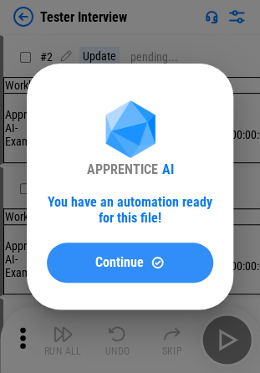
click at [115, 253] on button "Continue" at bounding box center [130, 263] width 167 height 40
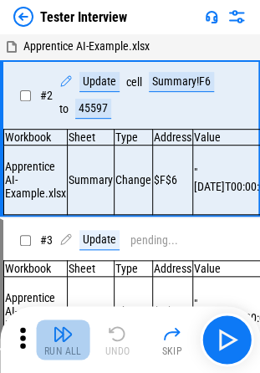
click at [56, 339] on img "button" at bounding box center [63, 334] width 20 height 20
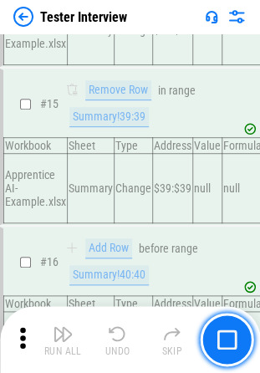
scroll to position [2443, 0]
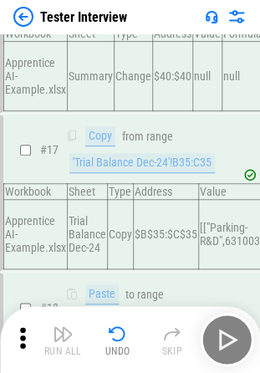
click at [22, 21] on img at bounding box center [23, 17] width 20 height 20
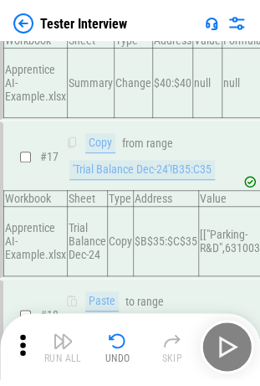
scroll to position [0, 0]
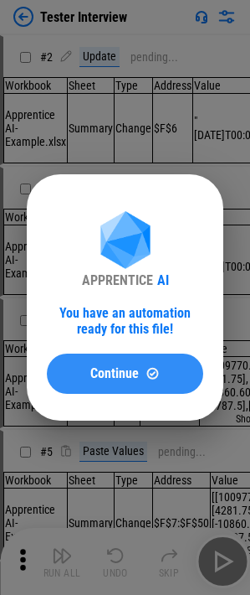
click at [99, 204] on span "Continue" at bounding box center [114, 373] width 49 height 13
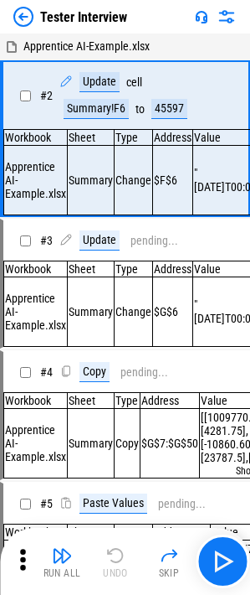
click at [102, 81] on div "Update" at bounding box center [100, 82] width 40 height 20
click at [157, 111] on div "45597" at bounding box center [170, 109] width 36 height 20
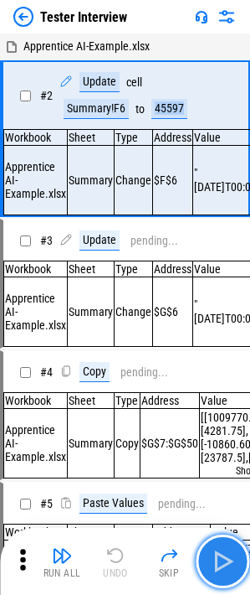
click at [211, 204] on img "button" at bounding box center [222, 561] width 27 height 27
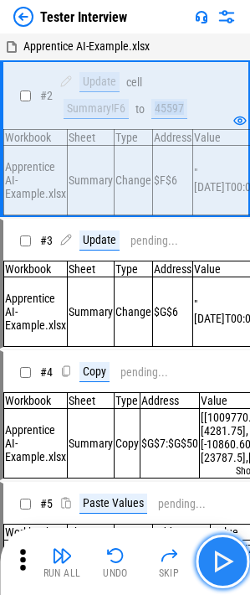
click at [211, 204] on img "button" at bounding box center [222, 561] width 27 height 27
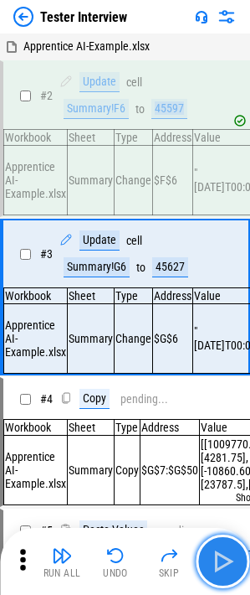
click at [219, 204] on img "button" at bounding box center [222, 561] width 27 height 27
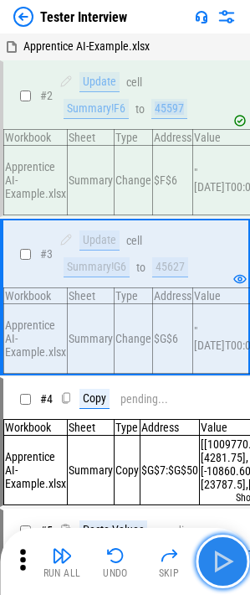
click at [219, 204] on img "button" at bounding box center [222, 561] width 27 height 27
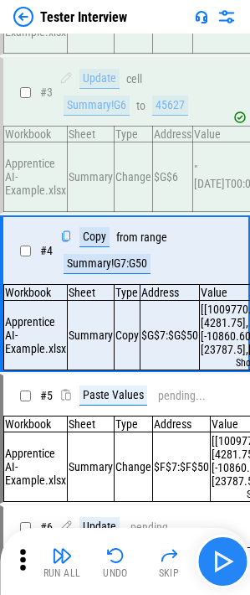
scroll to position [171, 0]
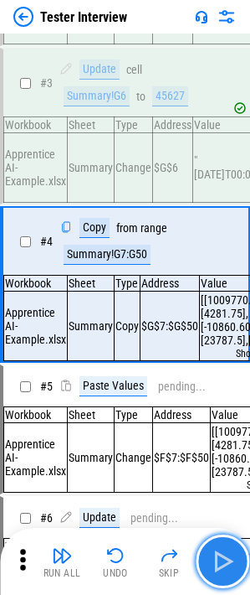
click at [219, 204] on img "button" at bounding box center [222, 561] width 27 height 27
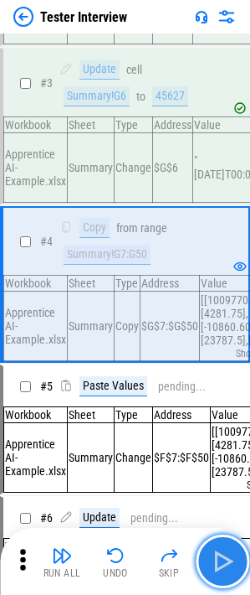
click at [219, 204] on img "button" at bounding box center [222, 561] width 27 height 27
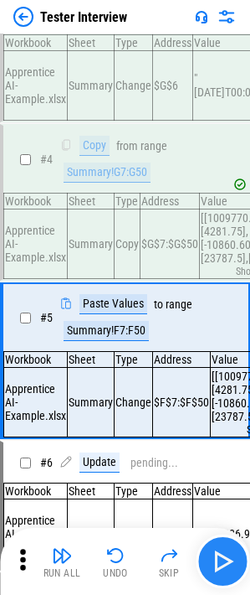
scroll to position [334, 0]
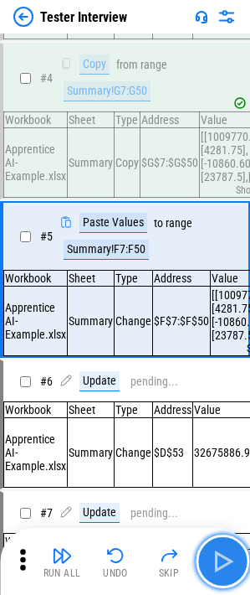
click at [219, 204] on img "button" at bounding box center [222, 561] width 27 height 27
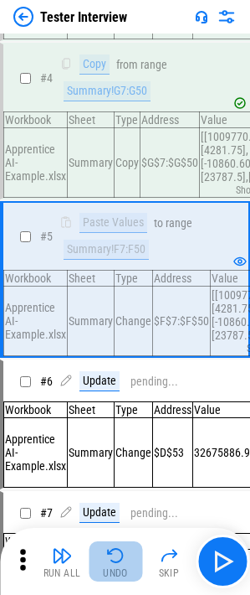
click at [108, 204] on img "button" at bounding box center [116, 555] width 20 height 20
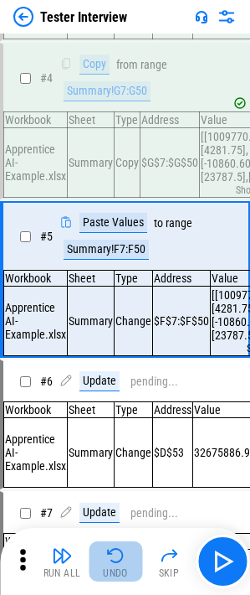
click at [108, 204] on img "button" at bounding box center [116, 555] width 20 height 20
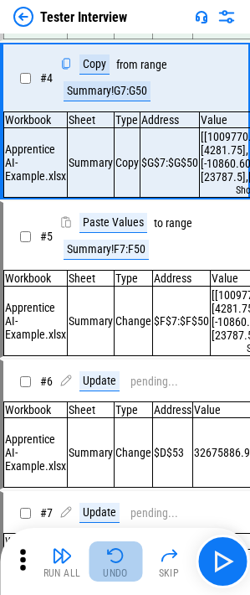
click at [108, 204] on img "button" at bounding box center [116, 555] width 20 height 20
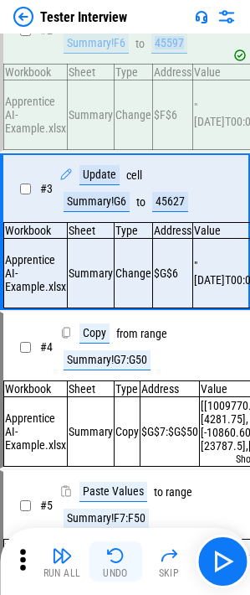
scroll to position [8, 0]
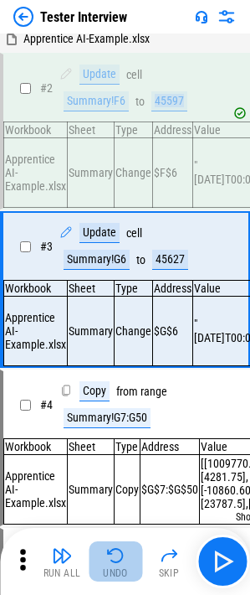
click at [108, 204] on img "button" at bounding box center [116, 555] width 20 height 20
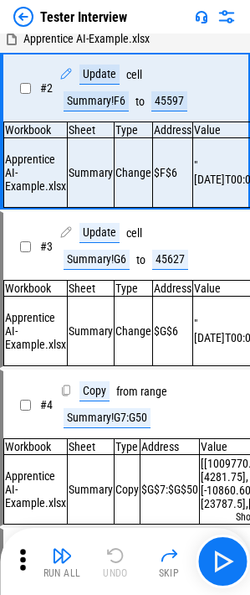
click at [108, 204] on div "Run All Undo Skip" at bounding box center [127, 561] width 234 height 54
click at [49, 90] on span "# 2" at bounding box center [46, 87] width 13 height 13
click at [94, 71] on div "Update" at bounding box center [100, 74] width 40 height 20
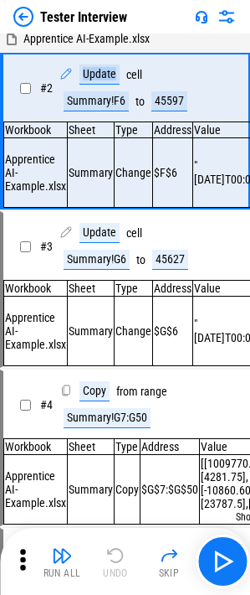
click at [94, 71] on div "Update" at bounding box center [100, 74] width 40 height 20
drag, startPoint x: 94, startPoint y: 71, endPoint x: 121, endPoint y: 80, distance: 28.3
click at [121, 80] on div "Update cell Summary!F6 to 45597" at bounding box center [137, 87] width 156 height 47
click at [84, 91] on div "Summary!F6" at bounding box center [96, 101] width 65 height 20
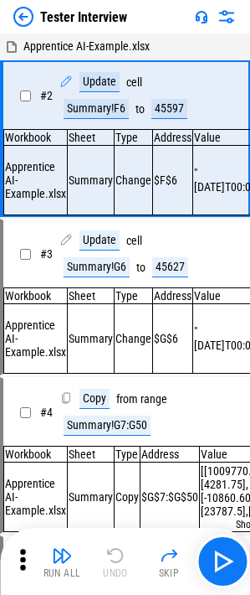
click at [28, 87] on div "# 2 Update cell Summary!F6 to 45597" at bounding box center [117, 95] width 229 height 67
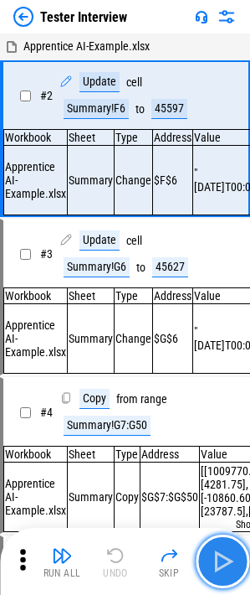
click at [219, 204] on img "button" at bounding box center [222, 561] width 27 height 27
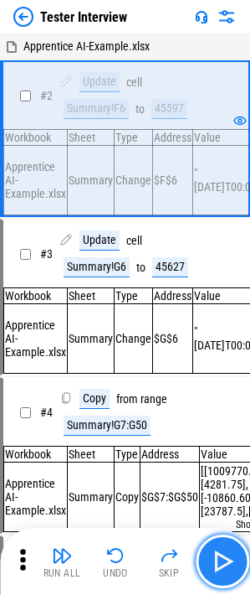
click at [215, 204] on img "button" at bounding box center [222, 561] width 27 height 27
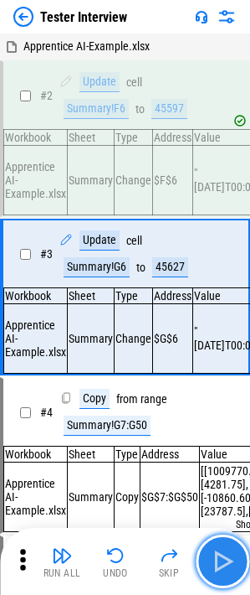
click at [229, 204] on img "button" at bounding box center [222, 561] width 27 height 27
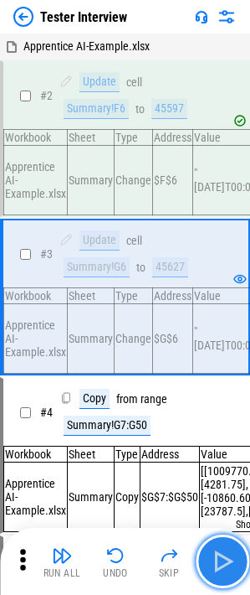
click at [210, 204] on img "button" at bounding box center [222, 561] width 27 height 27
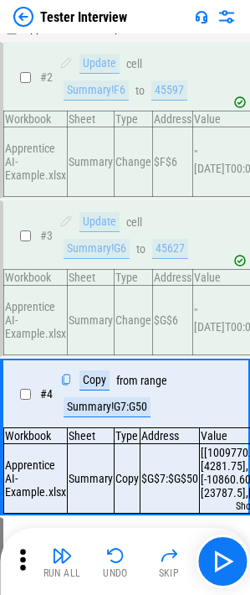
scroll to position [2, 0]
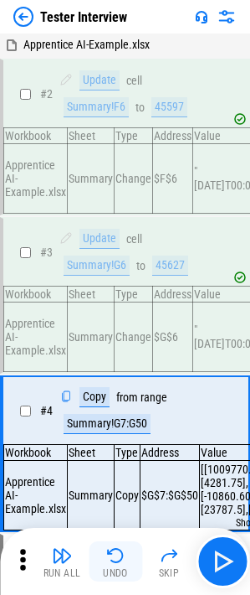
click at [106, 204] on img "button" at bounding box center [116, 555] width 20 height 20
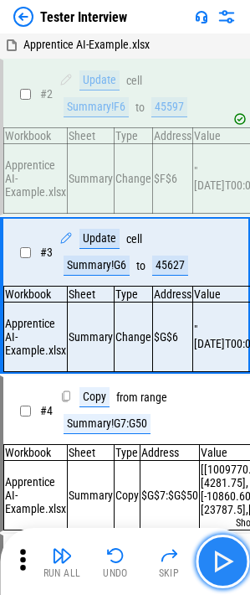
click at [232, 204] on img "button" at bounding box center [222, 561] width 27 height 27
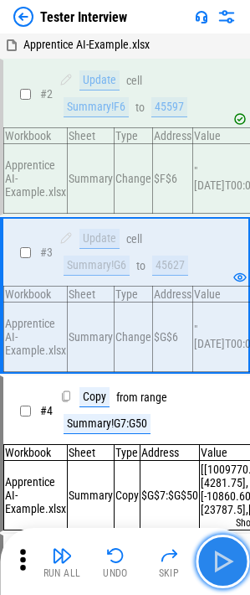
click at [219, 204] on img "button" at bounding box center [222, 561] width 27 height 27
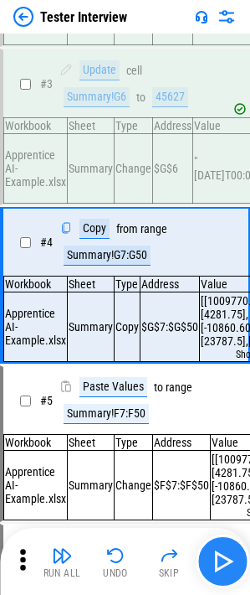
scroll to position [171, 0]
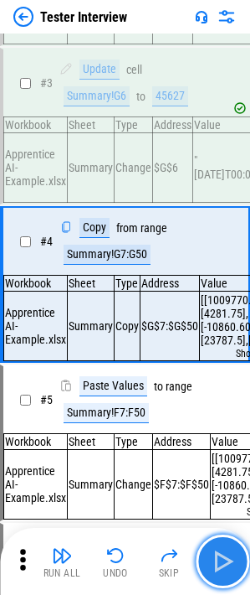
click at [213, 204] on img "button" at bounding box center [222, 561] width 27 height 27
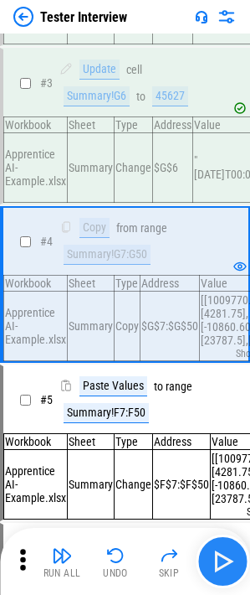
click at [228, 204] on img "button" at bounding box center [222, 561] width 27 height 27
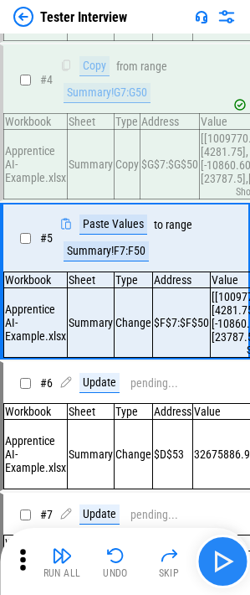
scroll to position [334, 0]
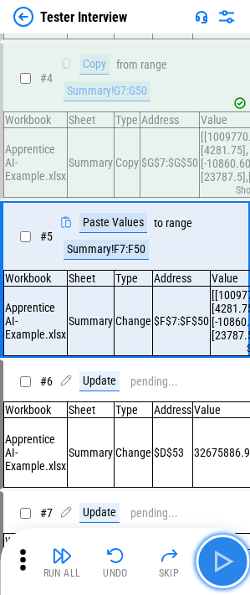
click at [216, 204] on img "button" at bounding box center [222, 561] width 27 height 27
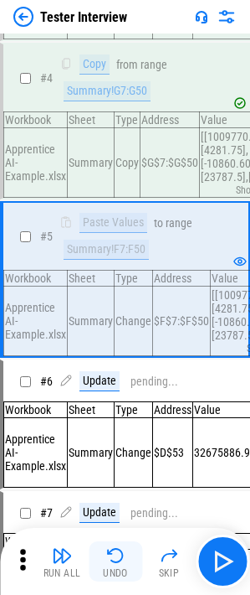
click at [104, 204] on div "Undo" at bounding box center [115, 573] width 25 height 10
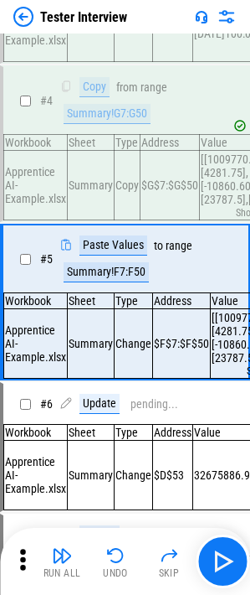
scroll to position [311, 0]
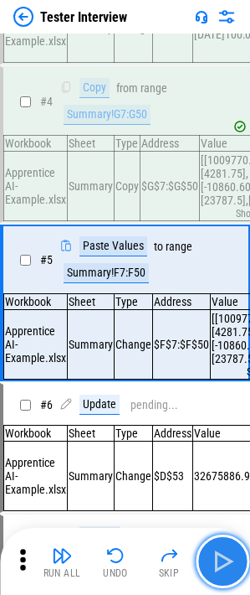
click at [230, 204] on img "button" at bounding box center [222, 561] width 27 height 27
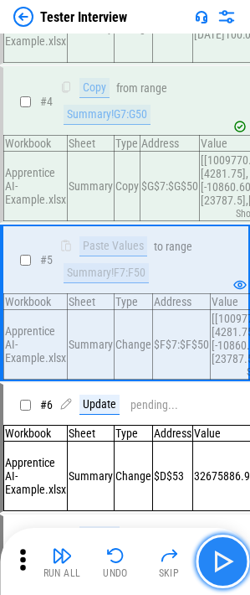
click at [223, 204] on img "button" at bounding box center [222, 561] width 27 height 27
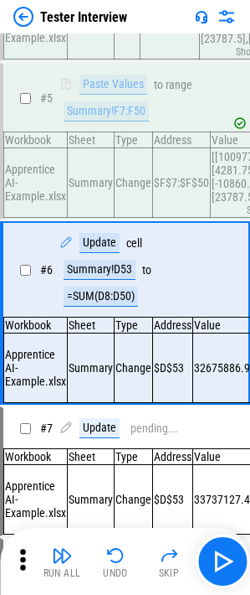
scroll to position [471, 0]
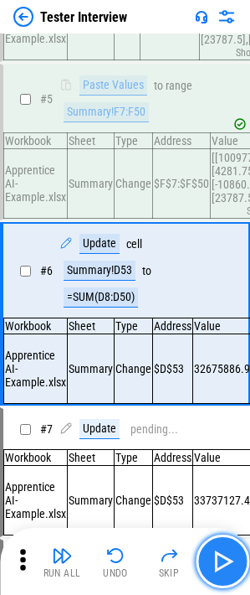
click at [220, 204] on img "button" at bounding box center [222, 561] width 27 height 27
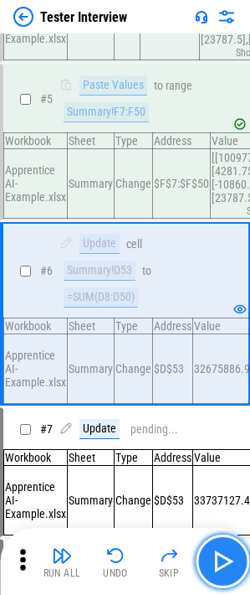
click at [220, 204] on img "button" at bounding box center [222, 561] width 27 height 27
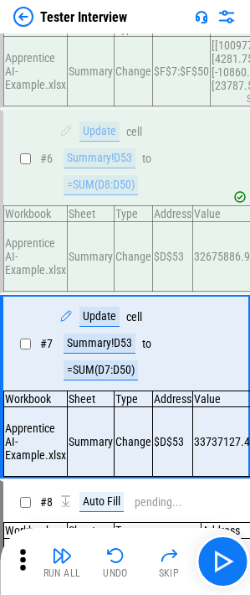
scroll to position [583, 0]
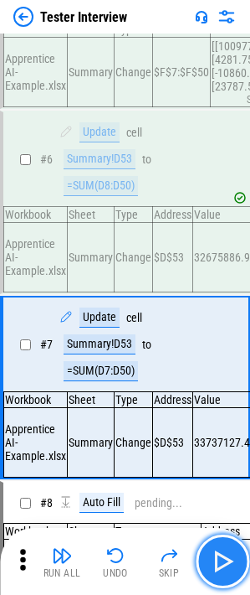
click at [219, 204] on img "button" at bounding box center [222, 561] width 27 height 27
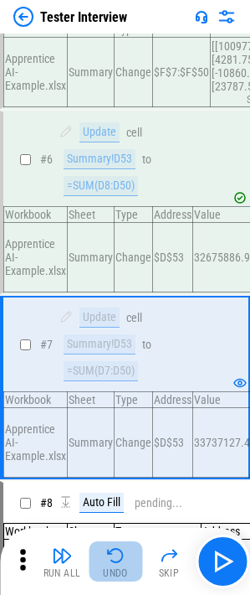
click at [120, 204] on div "Undo" at bounding box center [115, 573] width 25 height 10
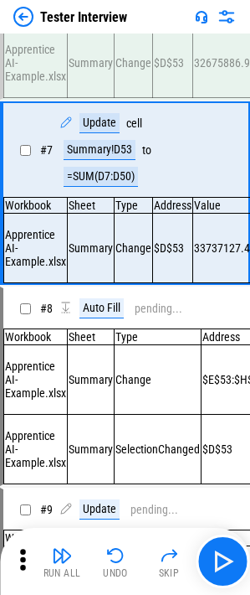
scroll to position [774, 0]
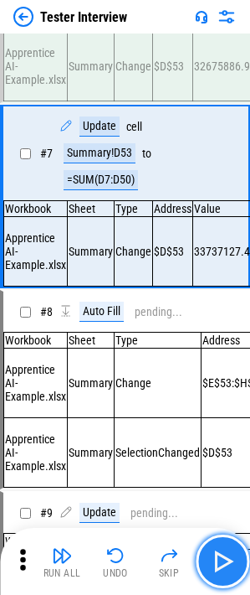
click at [219, 204] on img "button" at bounding box center [222, 561] width 27 height 27
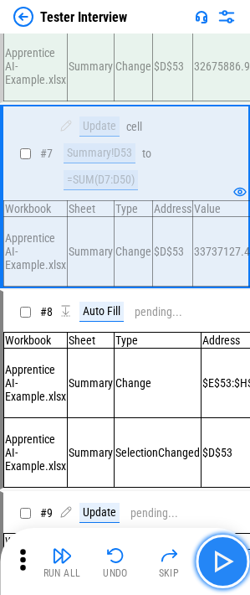
click at [225, 204] on img "button" at bounding box center [222, 561] width 27 height 27
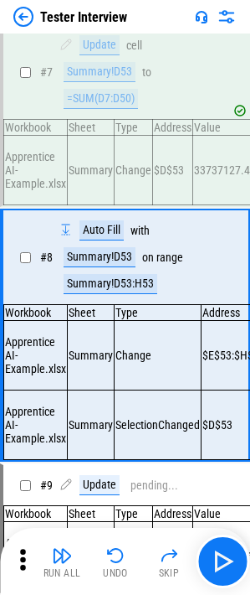
scroll to position [928, 0]
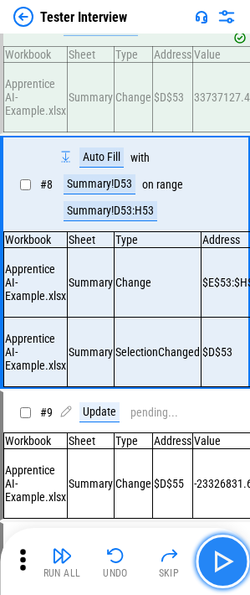
click at [220, 204] on img "button" at bounding box center [222, 561] width 27 height 27
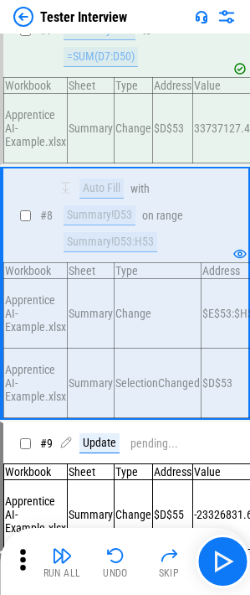
scroll to position [890, 0]
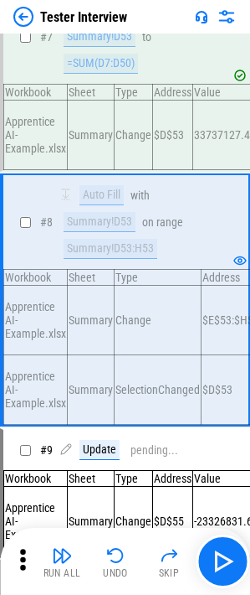
click at [74, 204] on div "Auto Fill with Summary!D53 on range Summary!D53:H53" at bounding box center [137, 222] width 156 height 74
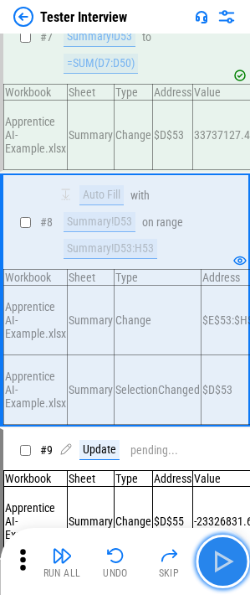
click at [229, 204] on img "button" at bounding box center [222, 561] width 27 height 27
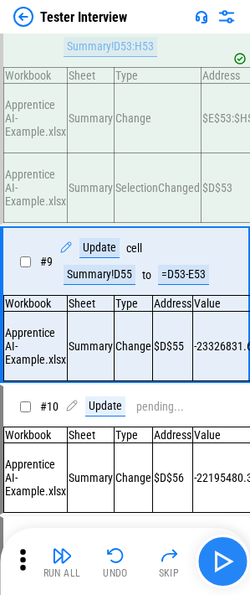
scroll to position [1141, 0]
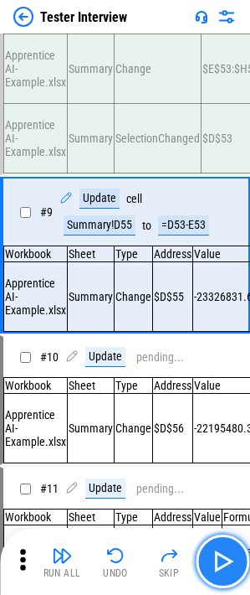
click at [229, 204] on img "button" at bounding box center [222, 561] width 27 height 27
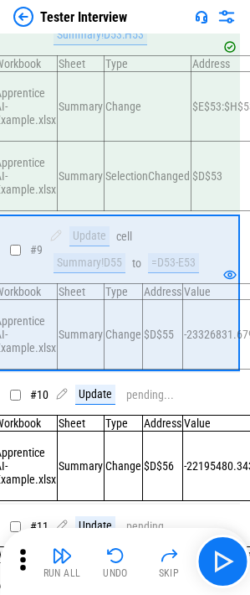
scroll to position [1110, 10]
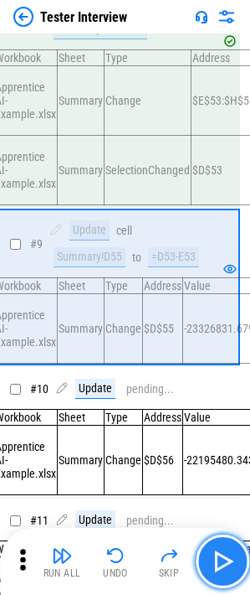
click at [224, 204] on img "button" at bounding box center [222, 561] width 27 height 27
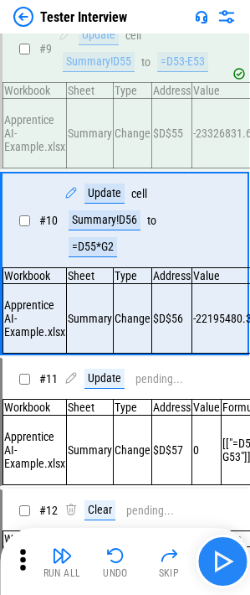
scroll to position [1318, 0]
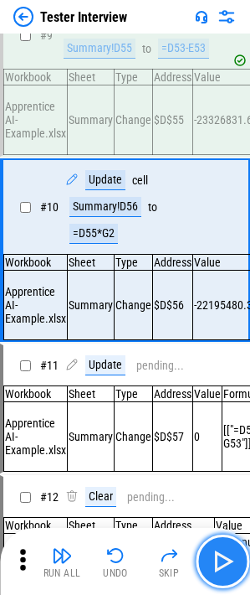
click at [231, 204] on img "button" at bounding box center [222, 561] width 27 height 27
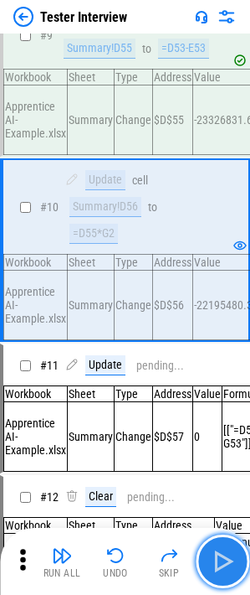
click at [213, 204] on img "button" at bounding box center [222, 561] width 27 height 27
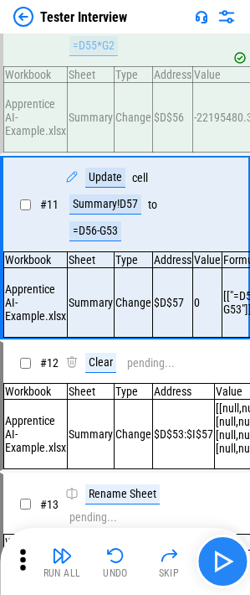
scroll to position [1508, 0]
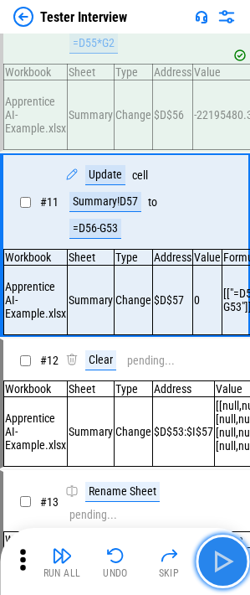
click at [232, 204] on img "button" at bounding box center [222, 561] width 27 height 27
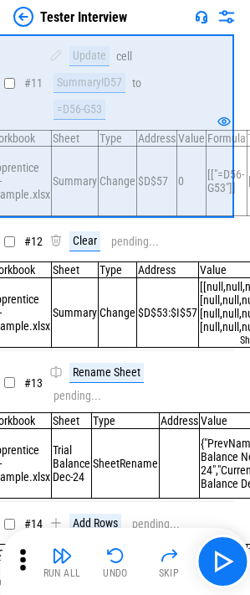
scroll to position [1627, 0]
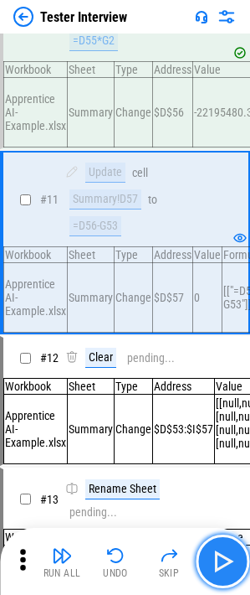
click at [226, 204] on img "button" at bounding box center [222, 561] width 27 height 27
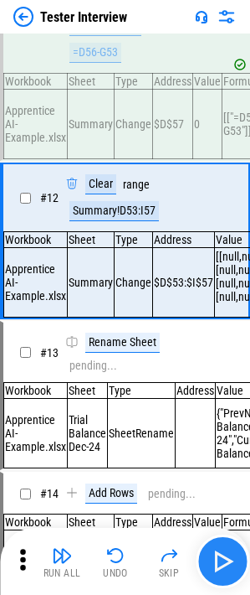
scroll to position [1685, 0]
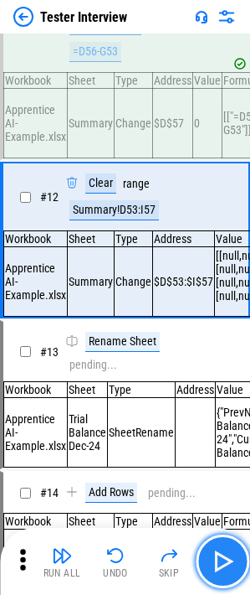
click at [219, 204] on img "button" at bounding box center [222, 561] width 27 height 27
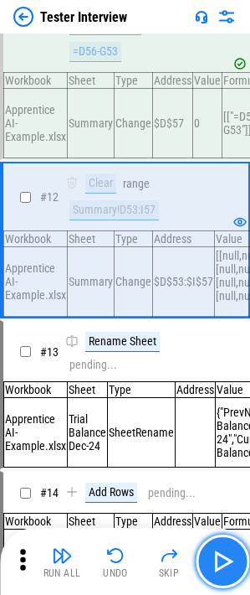
click at [214, 204] on img "button" at bounding box center [222, 561] width 27 height 27
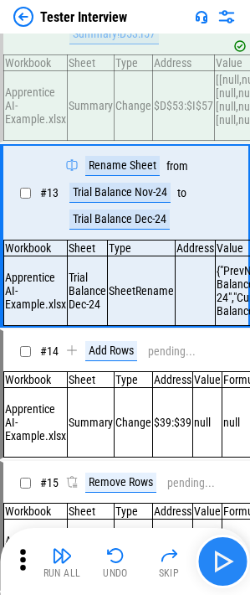
scroll to position [1861, 0]
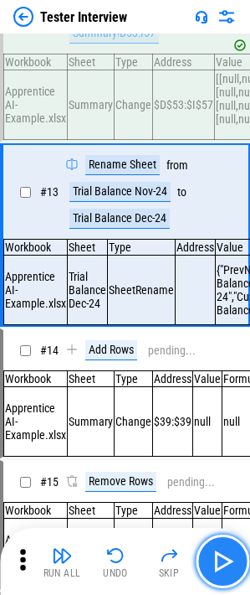
click at [221, 204] on img "button" at bounding box center [222, 561] width 27 height 27
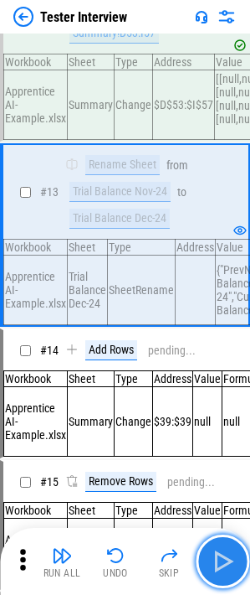
click at [218, 204] on img "button" at bounding box center [222, 561] width 27 height 27
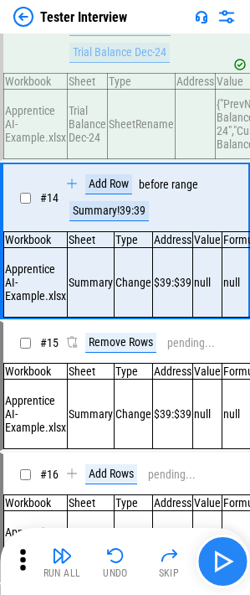
scroll to position [2038, 0]
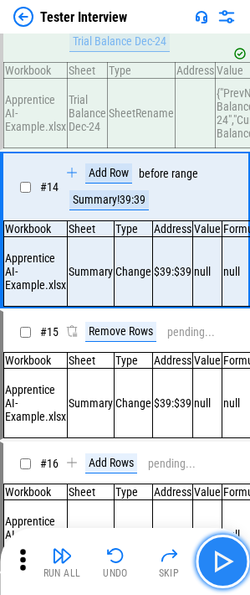
click at [219, 204] on img "button" at bounding box center [222, 561] width 27 height 27
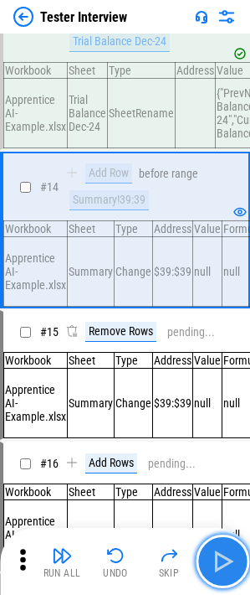
click at [219, 204] on img "button" at bounding box center [222, 561] width 27 height 27
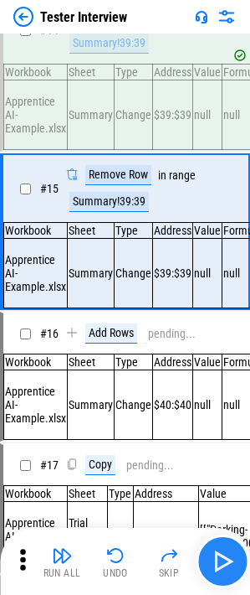
scroll to position [2201, 0]
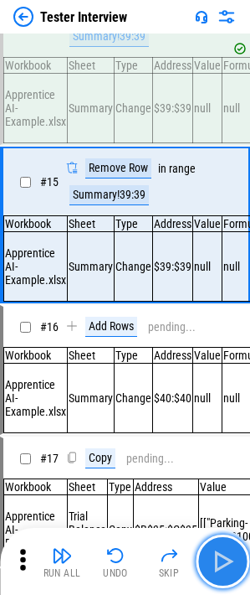
click at [219, 204] on img "button" at bounding box center [222, 561] width 27 height 27
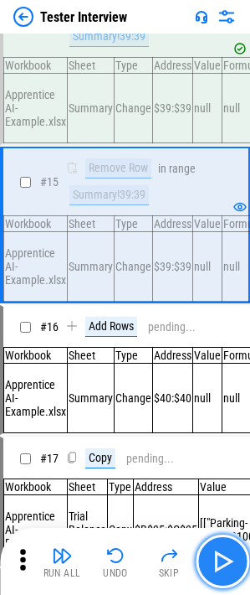
click at [232, 204] on img "button" at bounding box center [222, 561] width 27 height 27
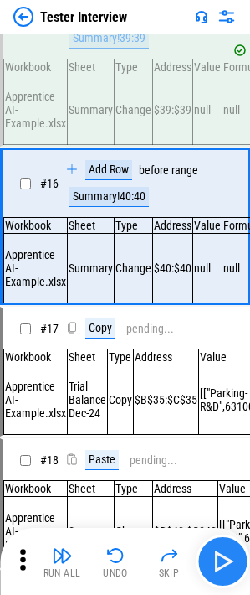
scroll to position [2365, 0]
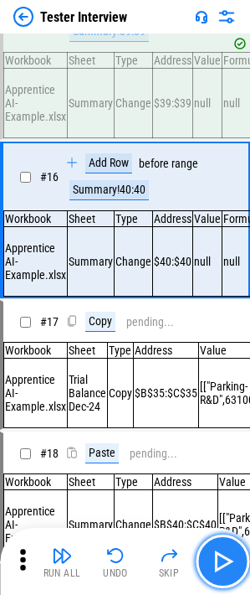
click at [222, 204] on img "button" at bounding box center [222, 561] width 27 height 27
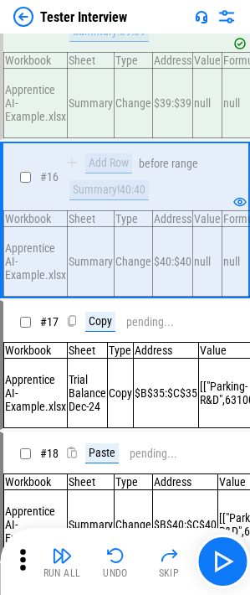
click at [131, 204] on div "# 17 Copy pending..." at bounding box center [117, 321] width 229 height 40
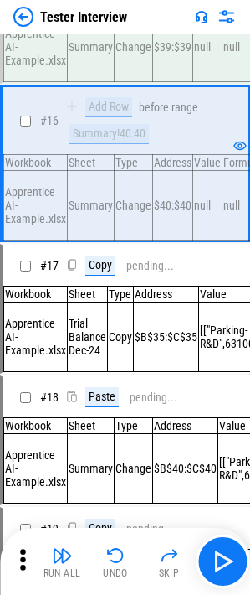
scroll to position [2422, 0]
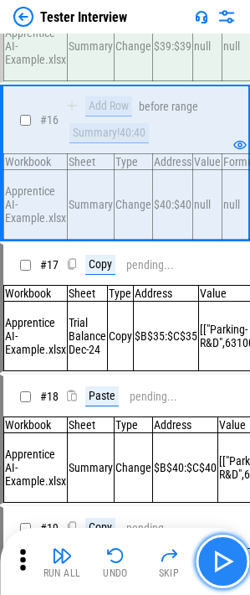
click at [223, 204] on img "button" at bounding box center [222, 561] width 27 height 27
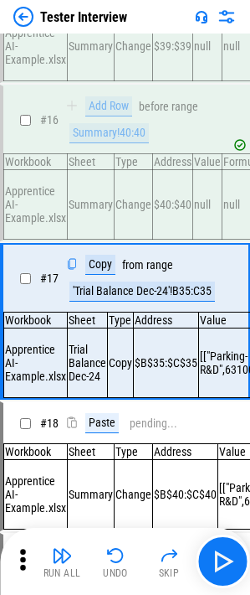
click at [128, 204] on div "Copy from range 'Trial Balance Dec-24'!B35:C35" at bounding box center [142, 278] width 154 height 47
click at [219, 204] on img "button" at bounding box center [222, 561] width 27 height 27
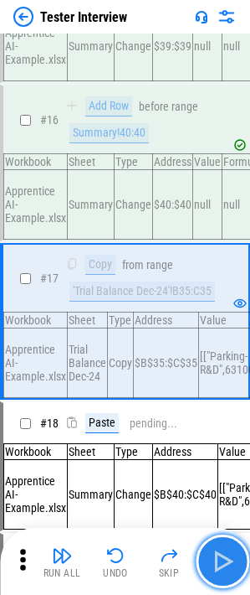
click at [223, 204] on img "button" at bounding box center [222, 561] width 27 height 27
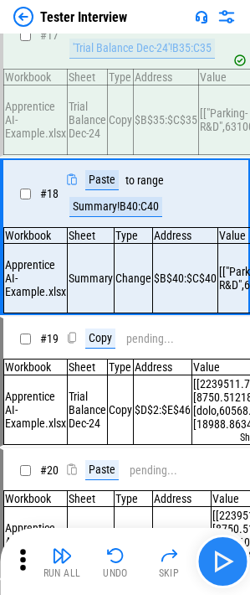
scroll to position [2691, 0]
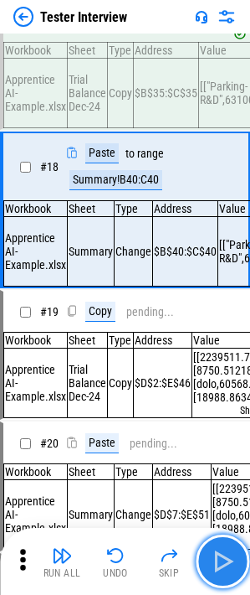
click at [213, 204] on img "button" at bounding box center [222, 561] width 27 height 27
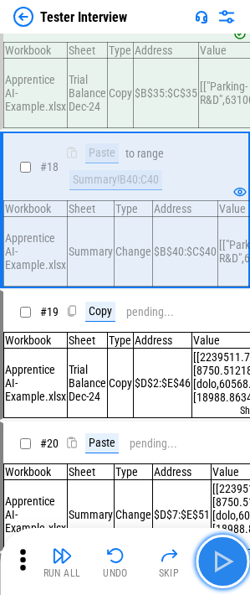
click at [213, 204] on img "button" at bounding box center [222, 561] width 27 height 27
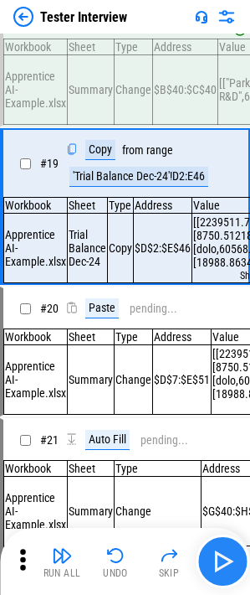
scroll to position [2855, 0]
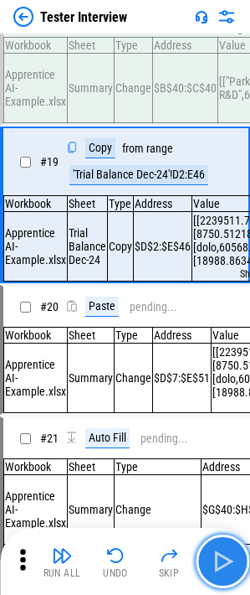
click at [215, 204] on img "button" at bounding box center [222, 561] width 27 height 27
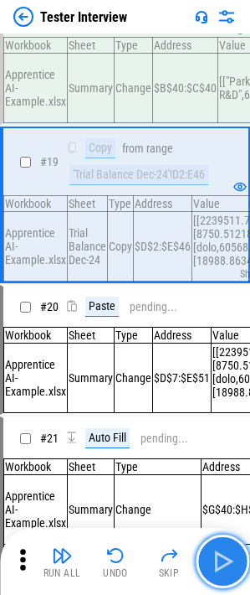
click at [215, 204] on img "button" at bounding box center [222, 561] width 27 height 27
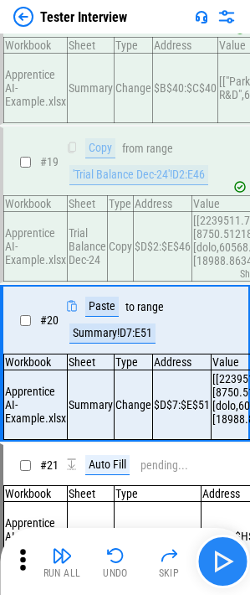
scroll to position [3018, 0]
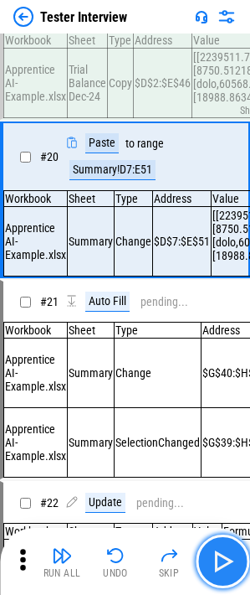
click at [220, 204] on img "button" at bounding box center [222, 561] width 27 height 27
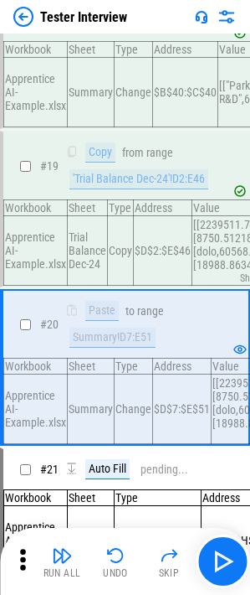
scroll to position [2849, 0]
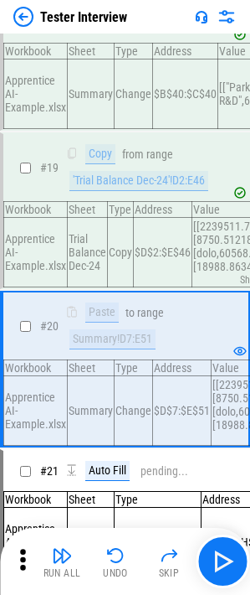
click at [130, 191] on div "'Trial Balance Dec-24'!D2:E46" at bounding box center [139, 181] width 139 height 20
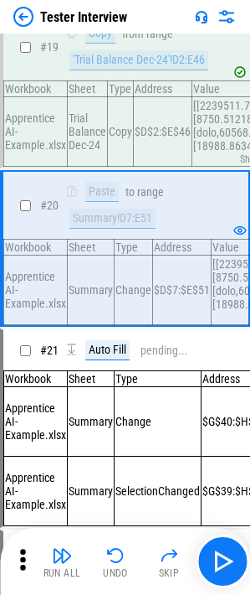
scroll to position [2973, 0]
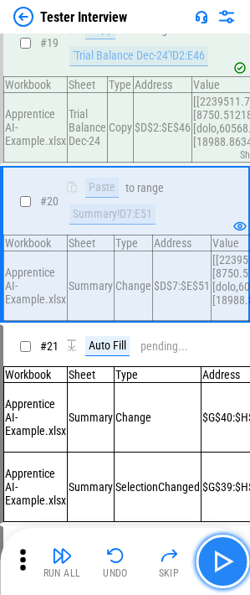
click at [223, 204] on img "button" at bounding box center [222, 561] width 27 height 27
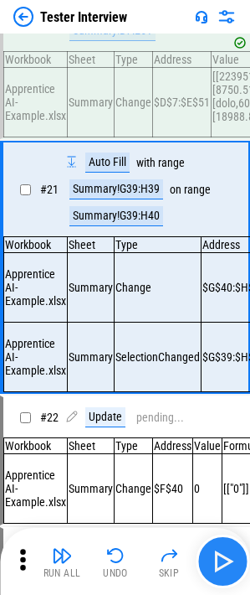
scroll to position [3231, 0]
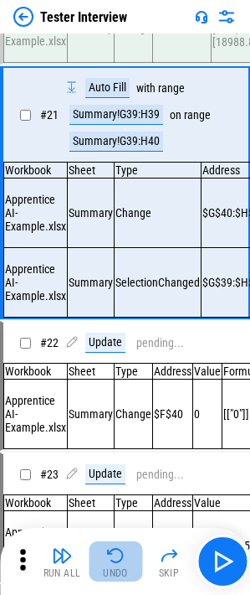
click at [105, 204] on button "Undo" at bounding box center [116, 561] width 54 height 40
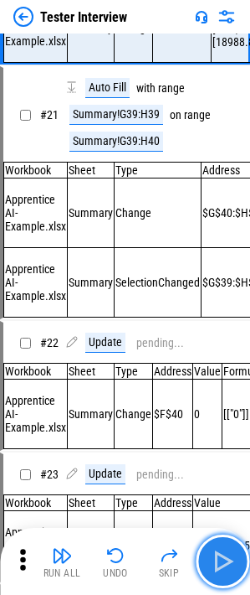
click at [215, 204] on img "button" at bounding box center [222, 561] width 27 height 27
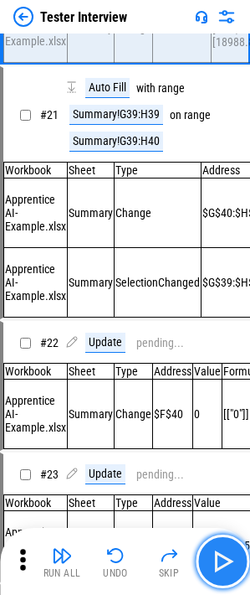
click at [216, 204] on img "button" at bounding box center [222, 561] width 27 height 27
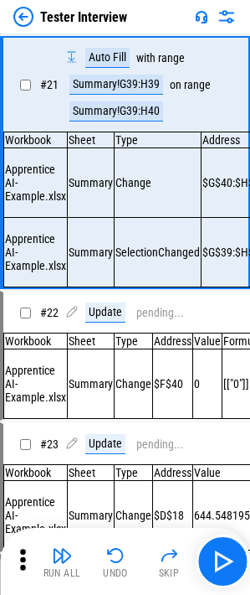
scroll to position [3263, 0]
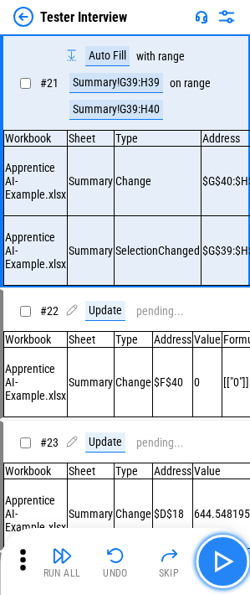
click at [216, 204] on img "button" at bounding box center [222, 561] width 27 height 27
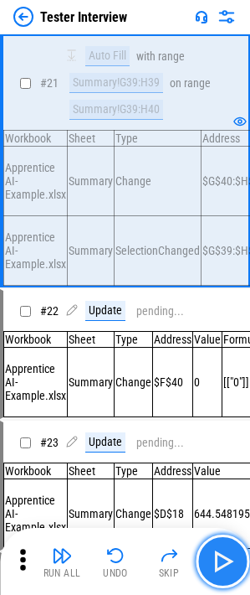
click at [216, 204] on img "button" at bounding box center [222, 561] width 27 height 27
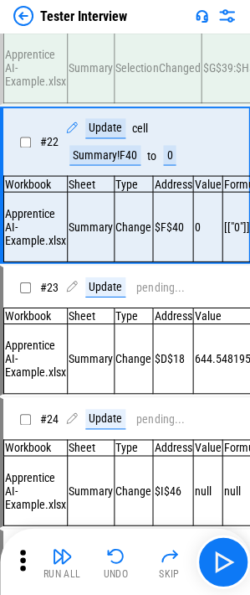
scroll to position [3444, 0]
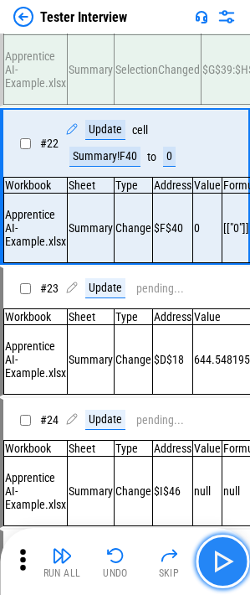
click at [221, 204] on img "button" at bounding box center [222, 561] width 27 height 27
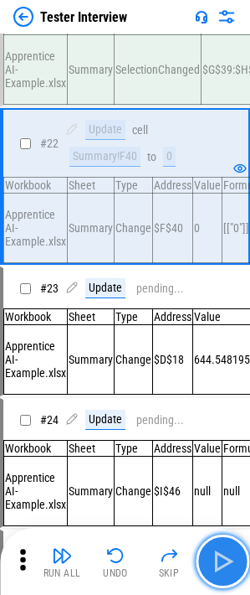
click at [223, 204] on img "button" at bounding box center [222, 561] width 27 height 27
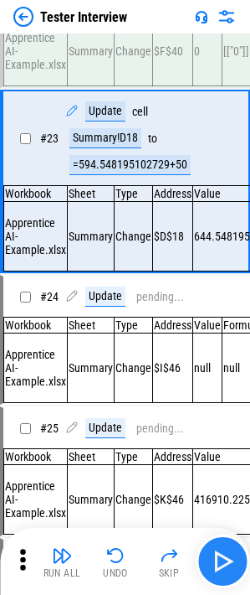
scroll to position [3622, 0]
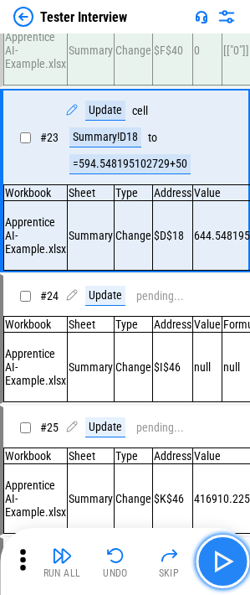
click at [223, 204] on img "button" at bounding box center [222, 561] width 27 height 27
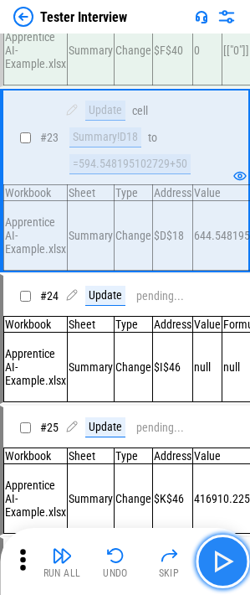
click at [210, 204] on img "button" at bounding box center [222, 561] width 27 height 27
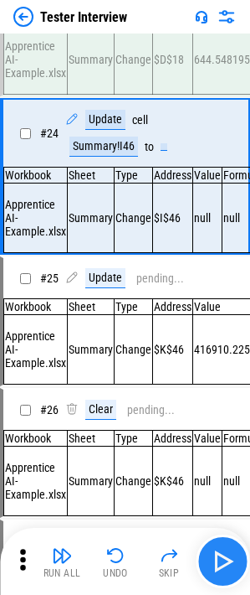
scroll to position [3798, 0]
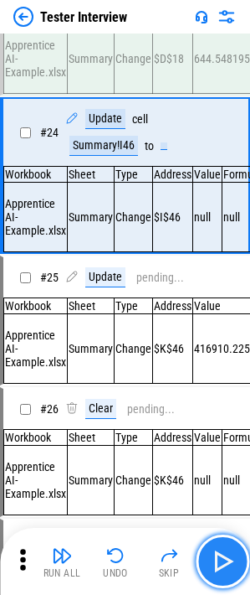
click at [211, 204] on img "button" at bounding box center [222, 561] width 27 height 27
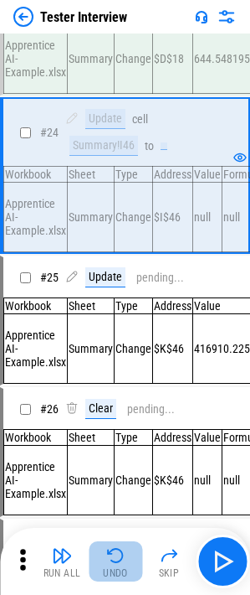
click at [100, 204] on button "Undo" at bounding box center [116, 561] width 54 height 40
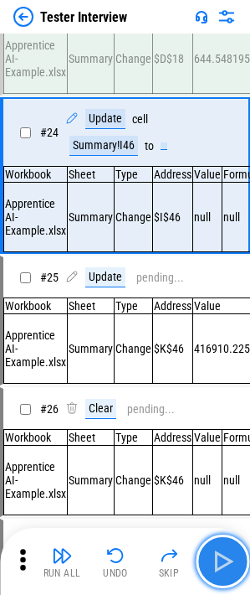
click at [218, 204] on img "button" at bounding box center [222, 561] width 27 height 27
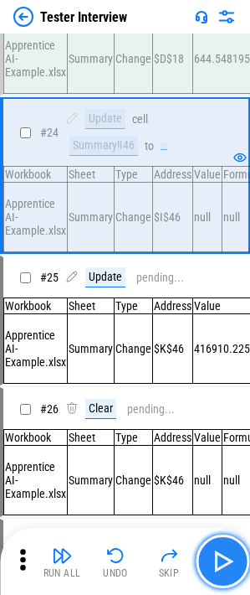
click at [218, 204] on img "button" at bounding box center [222, 561] width 27 height 27
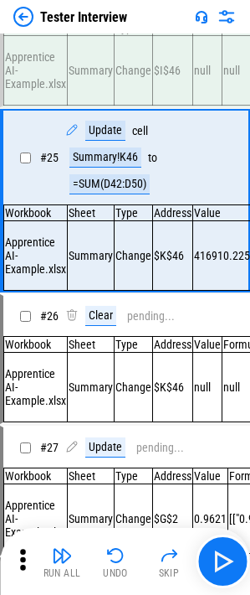
scroll to position [3942, 0]
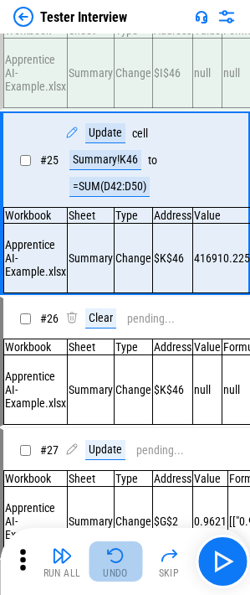
click at [110, 204] on div "Undo" at bounding box center [115, 573] width 25 height 10
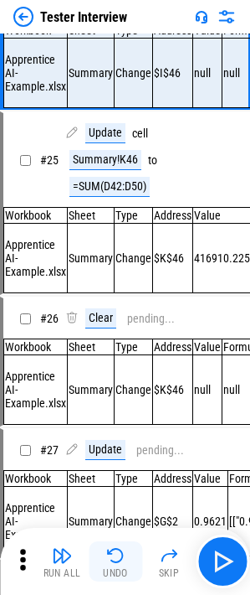
click at [109, 204] on img "button" at bounding box center [116, 555] width 20 height 20
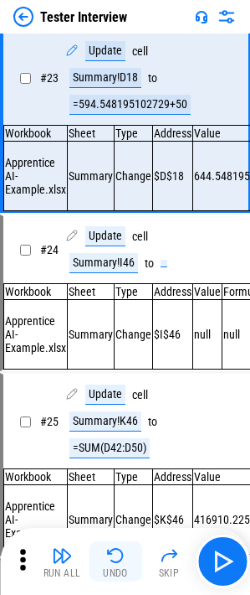
scroll to position [3622, 0]
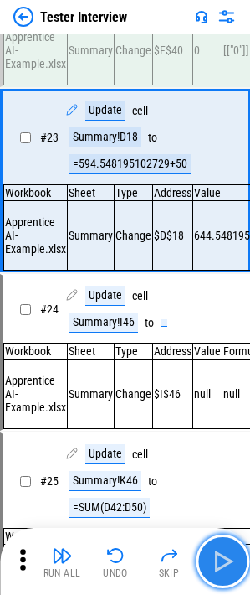
click at [228, 204] on img "button" at bounding box center [222, 561] width 27 height 27
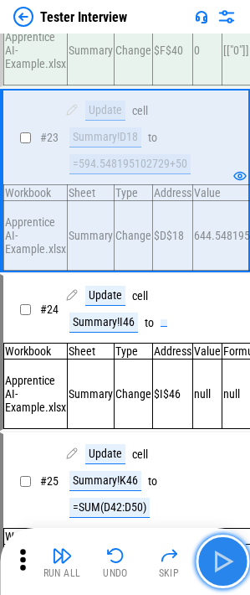
click at [228, 204] on img "button" at bounding box center [222, 561] width 27 height 27
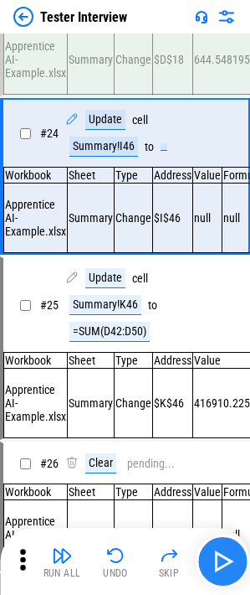
scroll to position [3798, 0]
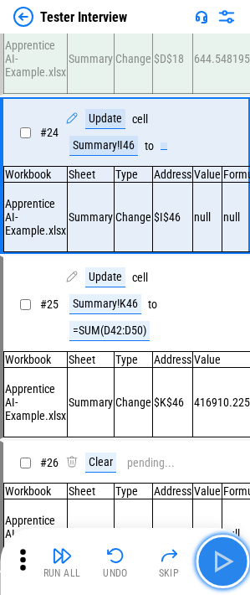
click at [228, 204] on img "button" at bounding box center [222, 561] width 27 height 27
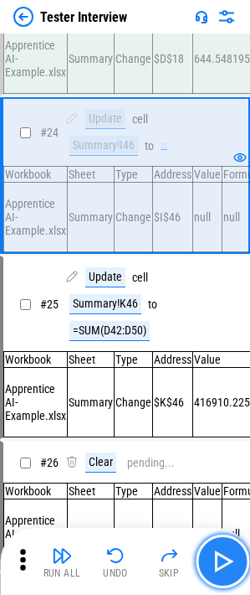
click at [218, 204] on img "button" at bounding box center [222, 561] width 27 height 27
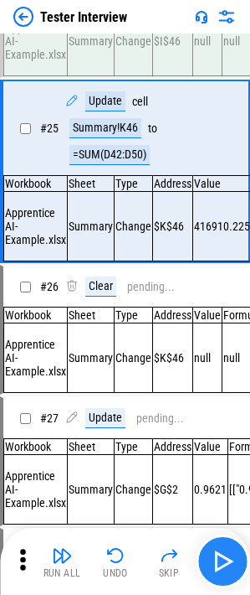
scroll to position [3975, 0]
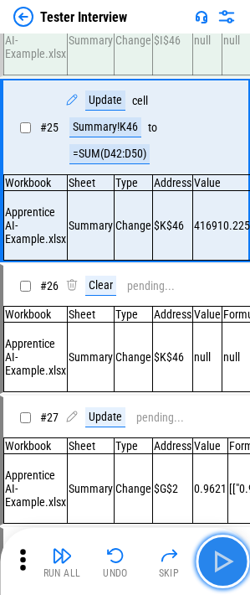
click at [216, 204] on img "button" at bounding box center [222, 561] width 27 height 27
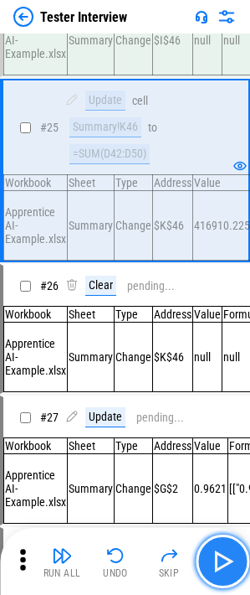
click at [225, 204] on img "button" at bounding box center [222, 561] width 27 height 27
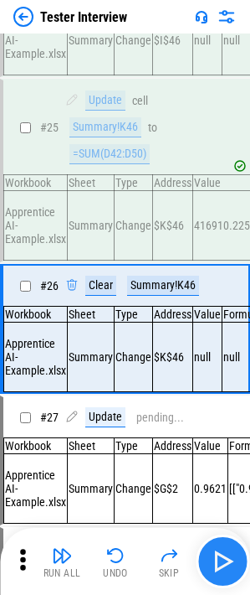
scroll to position [4138, 0]
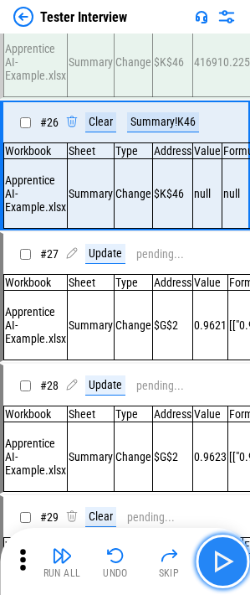
click at [232, 204] on img "button" at bounding box center [222, 561] width 27 height 27
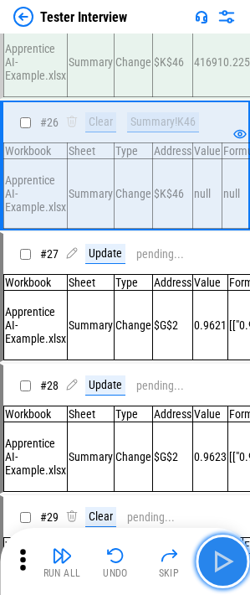
click at [222, 204] on img "button" at bounding box center [222, 561] width 27 height 27
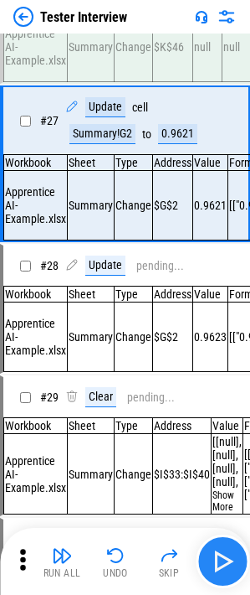
scroll to position [4288, 0]
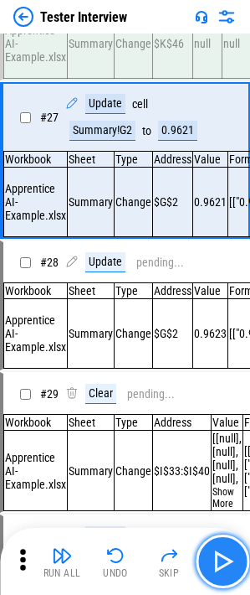
click at [222, 204] on img "button" at bounding box center [222, 561] width 27 height 27
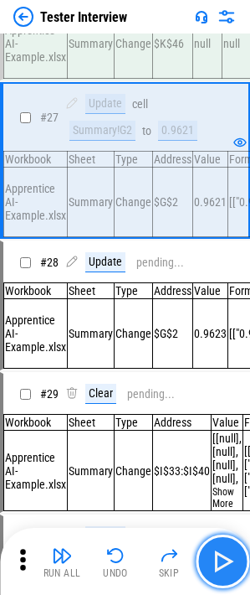
click at [223, 204] on img "button" at bounding box center [222, 561] width 27 height 27
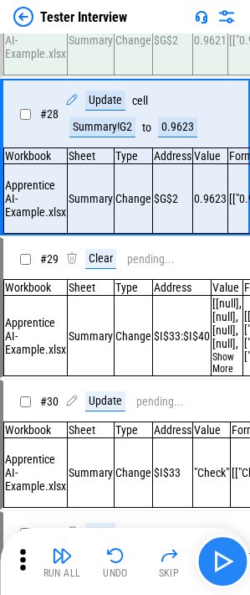
scroll to position [4451, 0]
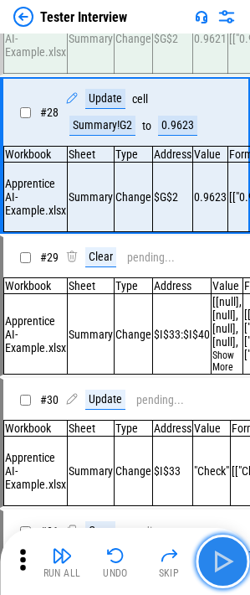
click at [223, 204] on img "button" at bounding box center [222, 561] width 27 height 27
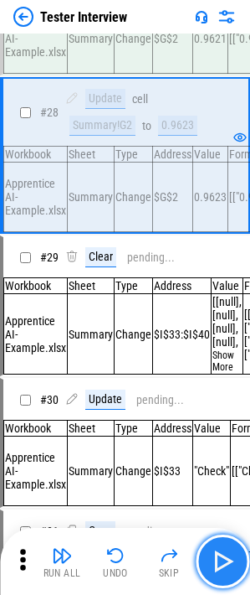
click at [223, 204] on img "button" at bounding box center [222, 561] width 27 height 27
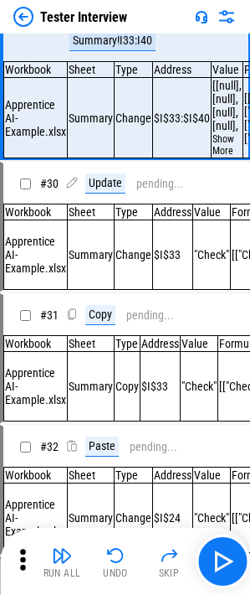
scroll to position [4693, 0]
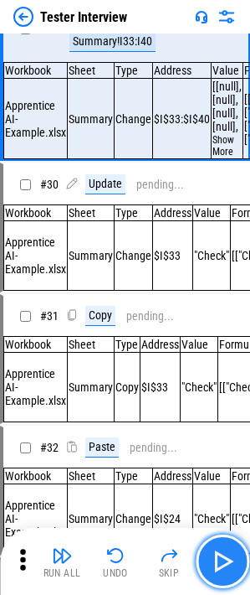
click at [223, 204] on img "button" at bounding box center [222, 561] width 27 height 27
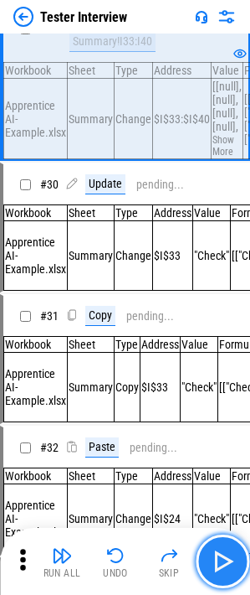
click at [221, 204] on img "button" at bounding box center [222, 561] width 27 height 27
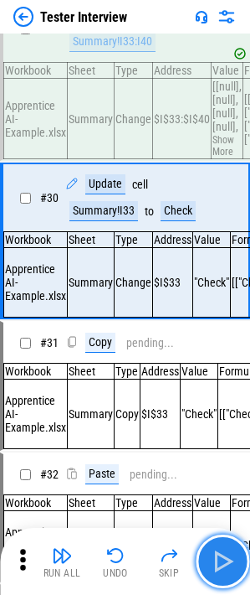
click at [221, 204] on img "button" at bounding box center [222, 561] width 27 height 27
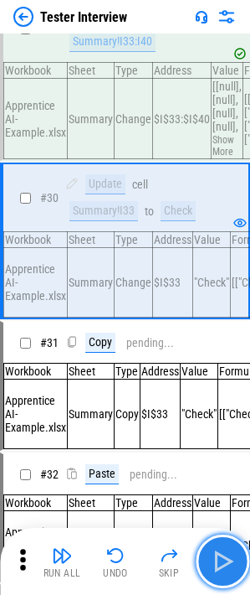
click at [221, 204] on img "button" at bounding box center [222, 561] width 27 height 27
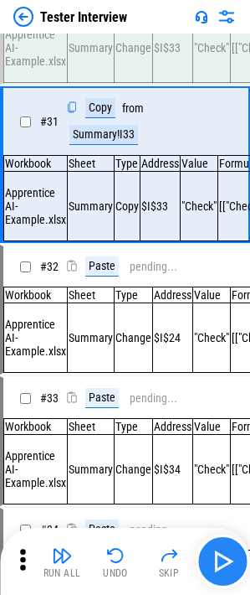
scroll to position [4948, 0]
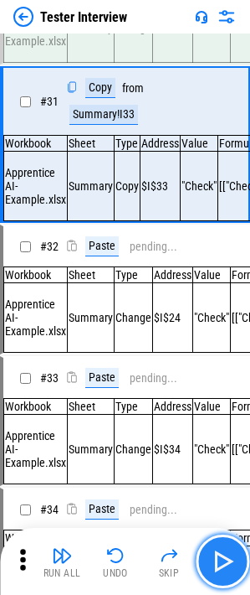
click at [214, 204] on img "button" at bounding box center [222, 561] width 27 height 27
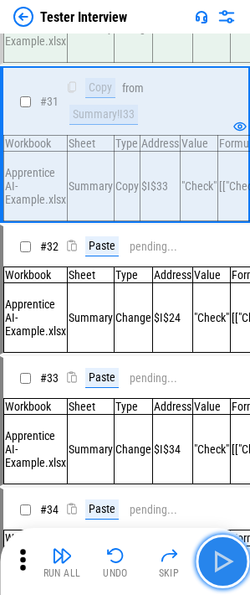
click at [214, 204] on img "button" at bounding box center [222, 561] width 27 height 27
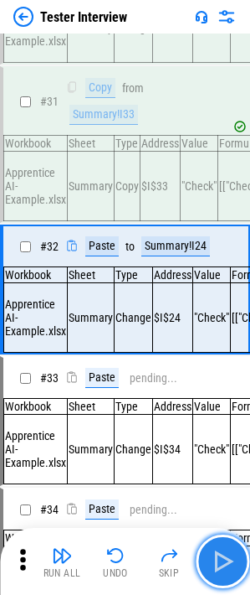
click at [214, 204] on img "button" at bounding box center [222, 561] width 27 height 27
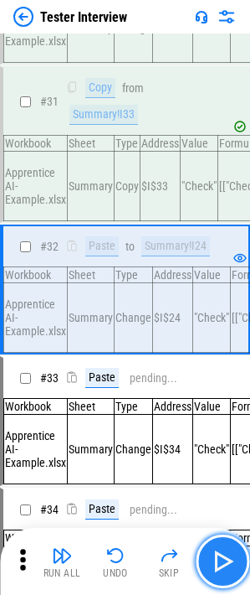
click at [214, 204] on img "button" at bounding box center [222, 561] width 27 height 27
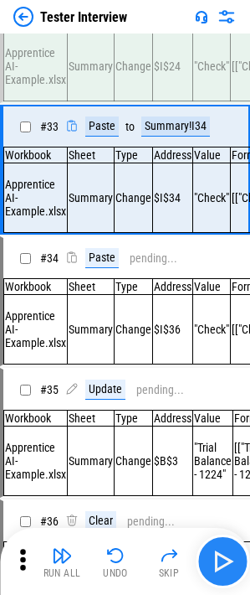
scroll to position [5234, 0]
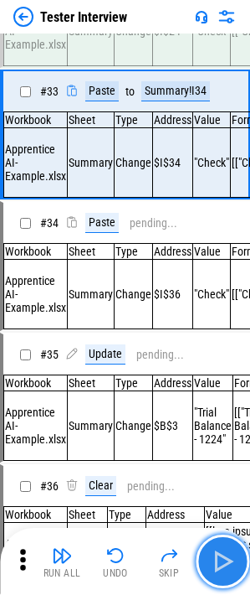
click at [214, 204] on img "button" at bounding box center [222, 561] width 27 height 27
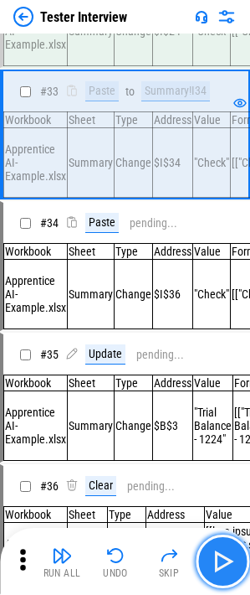
click at [214, 204] on img "button" at bounding box center [222, 561] width 27 height 27
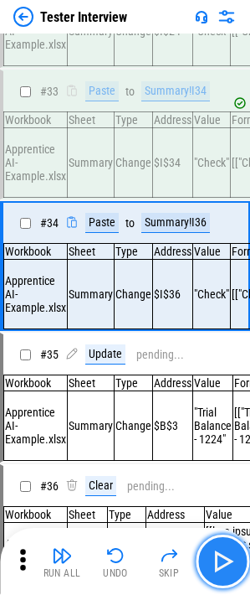
click at [214, 204] on img "button" at bounding box center [222, 561] width 27 height 27
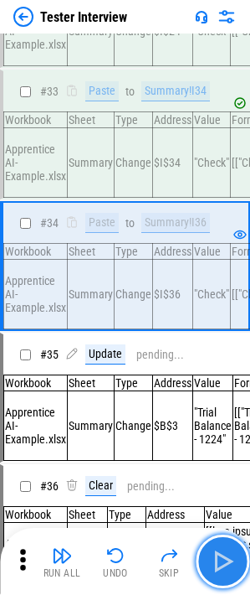
click at [214, 204] on img "button" at bounding box center [222, 561] width 27 height 27
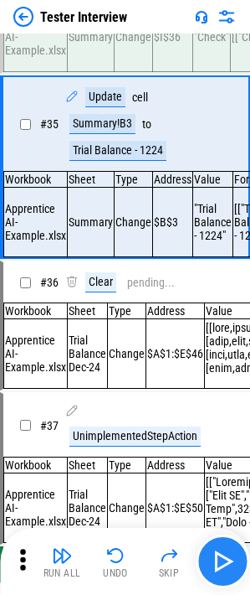
scroll to position [5534, 0]
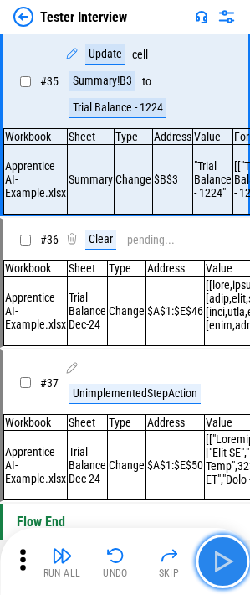
click at [214, 204] on img "button" at bounding box center [222, 561] width 27 height 27
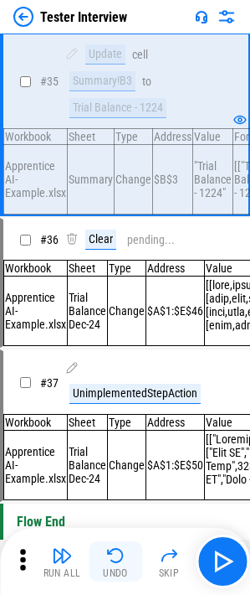
click at [113, 204] on img "button" at bounding box center [116, 555] width 20 height 20
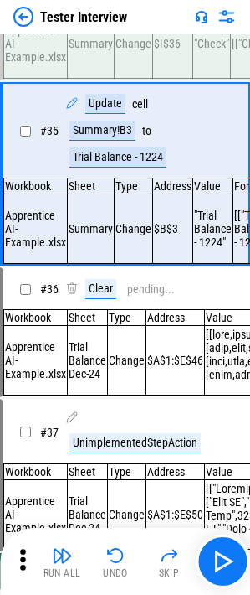
scroll to position [5486, 0]
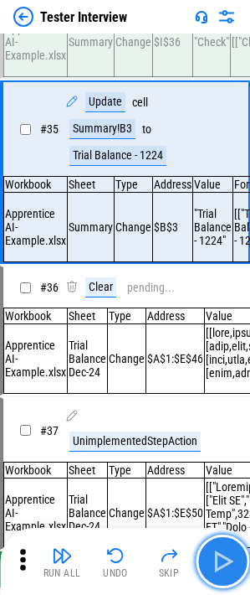
click at [223, 204] on img "button" at bounding box center [222, 561] width 27 height 27
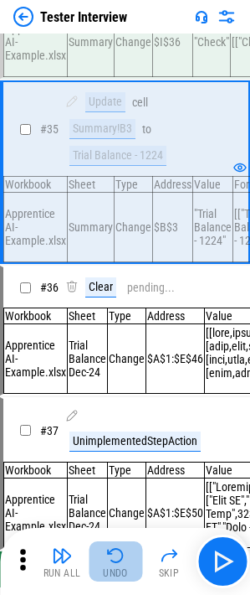
click at [105, 204] on button "Undo" at bounding box center [116, 561] width 54 height 40
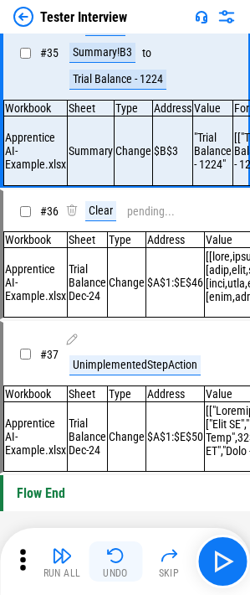
click at [105, 204] on button "Undo" at bounding box center [116, 561] width 54 height 40
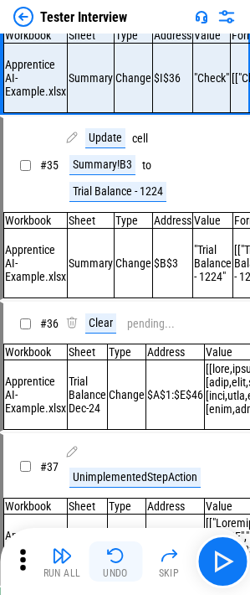
scroll to position [5371, 0]
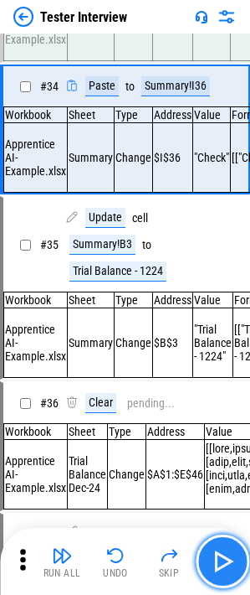
click at [225, 204] on img "button" at bounding box center [222, 561] width 27 height 27
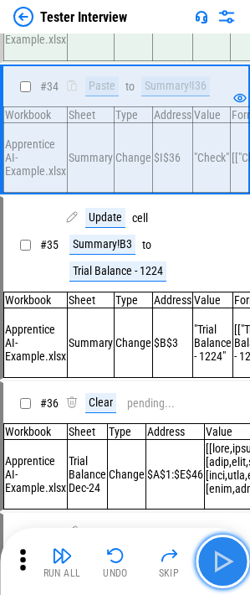
click at [225, 204] on img "button" at bounding box center [222, 561] width 27 height 27
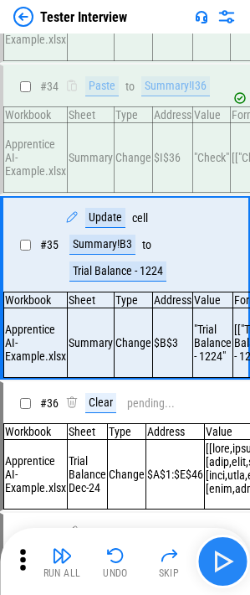
scroll to position [5534, 0]
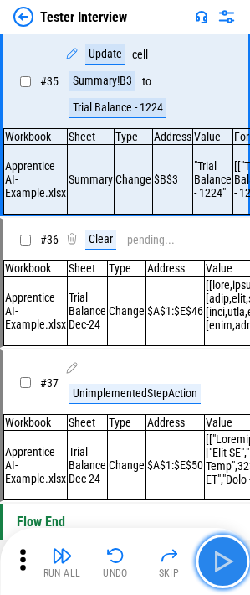
click at [225, 204] on img "button" at bounding box center [222, 561] width 27 height 27
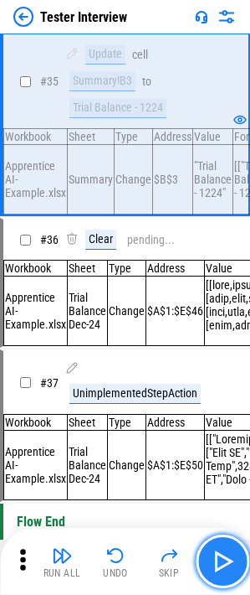
click at [217, 204] on img "button" at bounding box center [222, 561] width 27 height 27
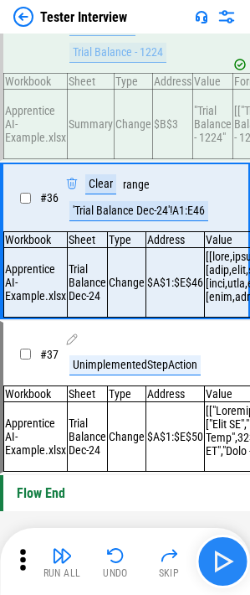
scroll to position [5711, 0]
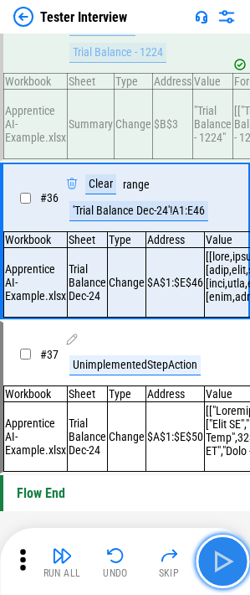
click at [223, 204] on img "button" at bounding box center [222, 561] width 27 height 27
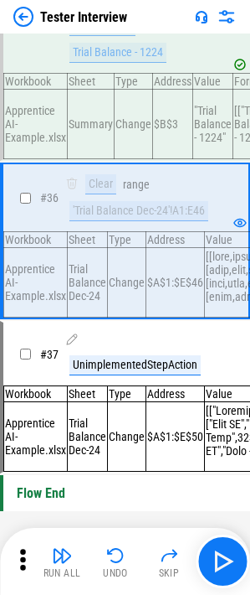
scroll to position [5774, 0]
click at [210, 204] on img "button" at bounding box center [222, 561] width 27 height 27
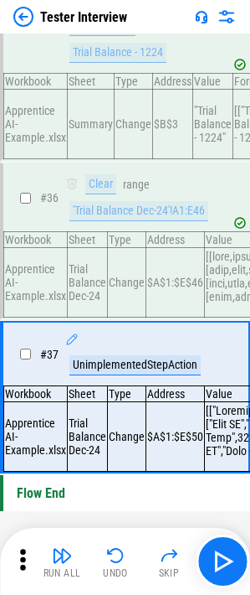
scroll to position [5774, 1]
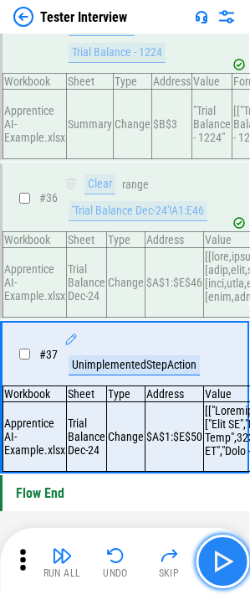
click at [228, 204] on img "button" at bounding box center [222, 561] width 27 height 27
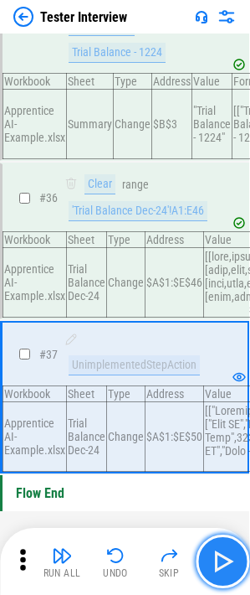
click at [228, 204] on img "button" at bounding box center [222, 561] width 27 height 27
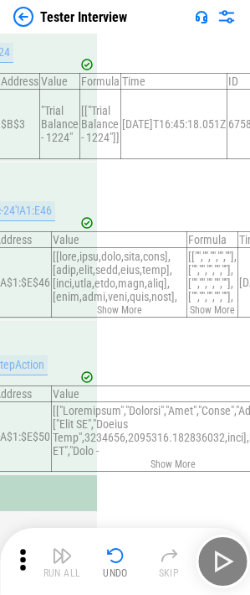
scroll to position [5774, 0]
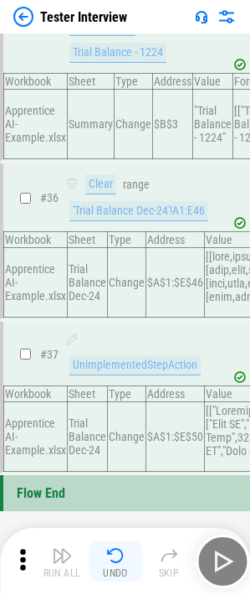
click at [101, 204] on button "Undo" at bounding box center [116, 561] width 54 height 40
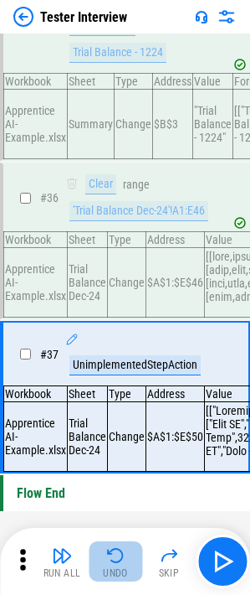
click at [101, 204] on button "Undo" at bounding box center [116, 561] width 54 height 40
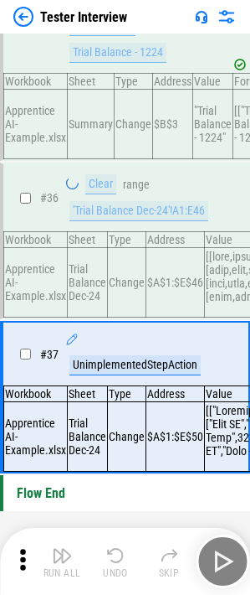
click at [101, 204] on div "Run All Undo Skip" at bounding box center [127, 561] width 234 height 54
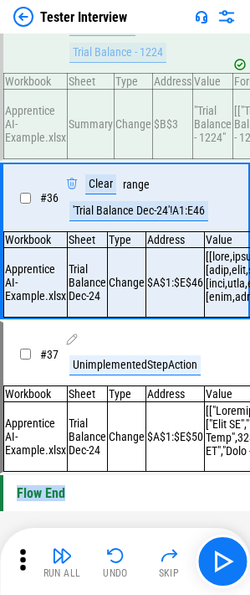
click at [101, 204] on button "Undo" at bounding box center [116, 561] width 54 height 40
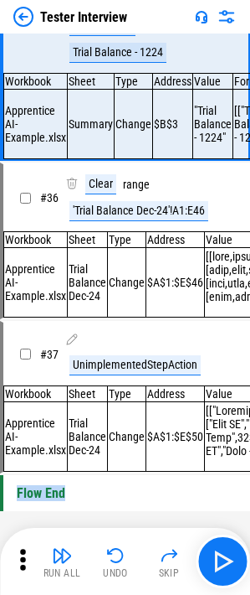
click at [101, 204] on button "Undo" at bounding box center [116, 561] width 54 height 40
click at [101, 204] on div "Run All Undo Skip" at bounding box center [127, 561] width 234 height 54
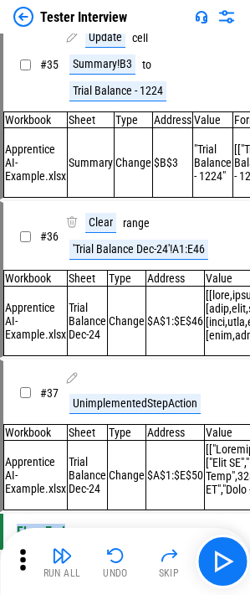
click at [101, 204] on button "Undo" at bounding box center [116, 561] width 54 height 40
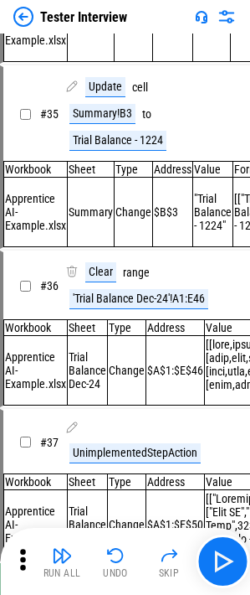
click at [101, 204] on div "Run All Undo Skip" at bounding box center [127, 561] width 234 height 54
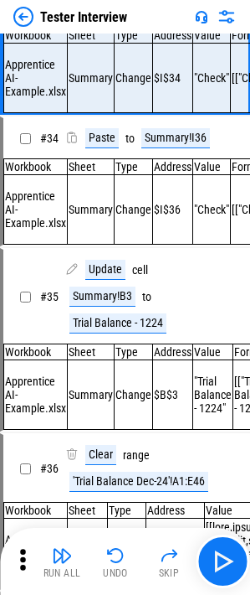
click at [101, 204] on button "Undo" at bounding box center [116, 561] width 54 height 40
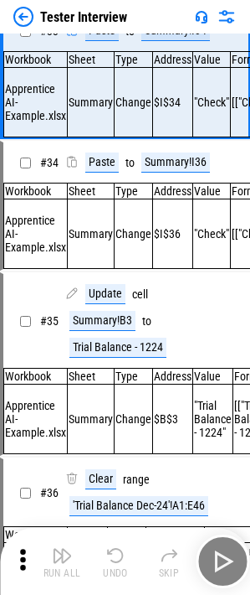
click at [101, 204] on button "Undo" at bounding box center [116, 561] width 54 height 40
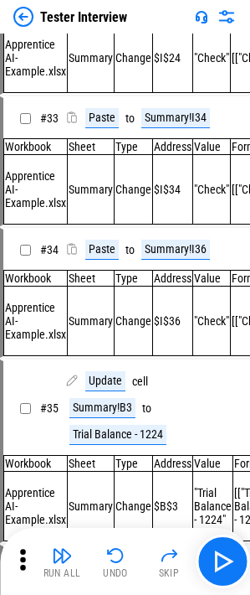
click at [101, 204] on button "Undo" at bounding box center [116, 561] width 54 height 40
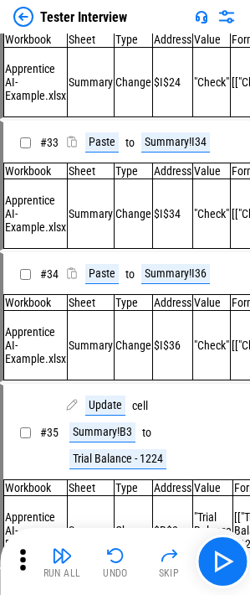
click at [101, 204] on div "Run All Undo Skip" at bounding box center [127, 561] width 234 height 54
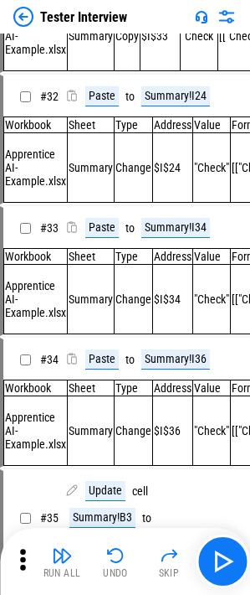
click at [101, 204] on button "Undo" at bounding box center [116, 561] width 54 height 40
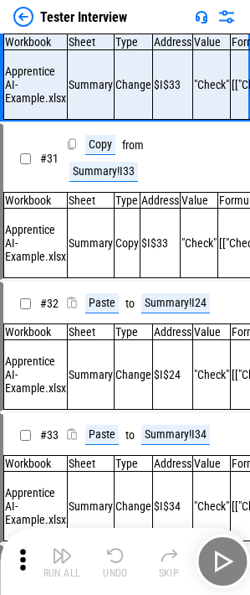
click at [101, 204] on div "Run All Undo Skip" at bounding box center [127, 561] width 234 height 54
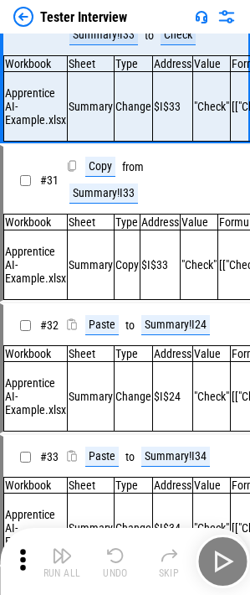
click at [101, 204] on button "Undo" at bounding box center [116, 561] width 54 height 40
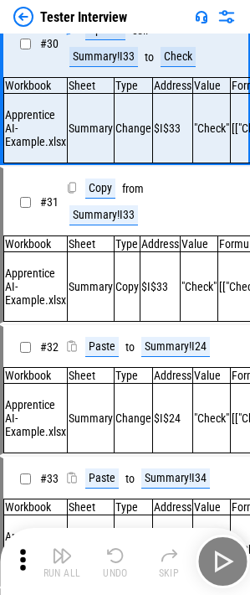
click at [101, 204] on div "Run All Undo Skip" at bounding box center [127, 561] width 234 height 54
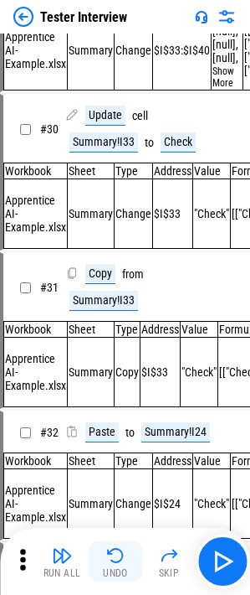
click at [101, 204] on button "Undo" at bounding box center [116, 561] width 54 height 40
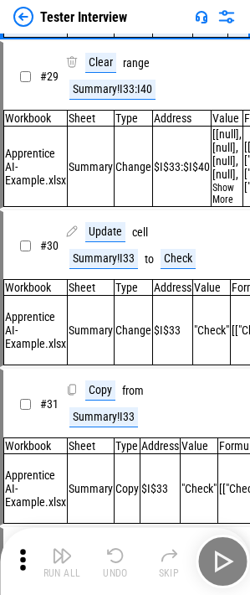
click at [101, 204] on div "Run All Undo Skip" at bounding box center [127, 561] width 234 height 54
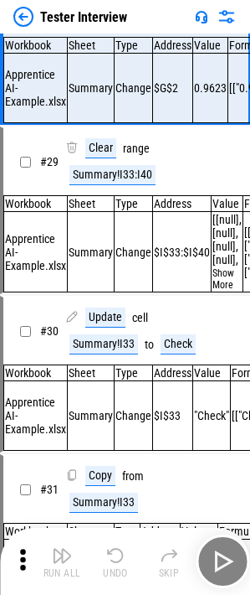
click at [101, 204] on button "Undo" at bounding box center [116, 561] width 54 height 40
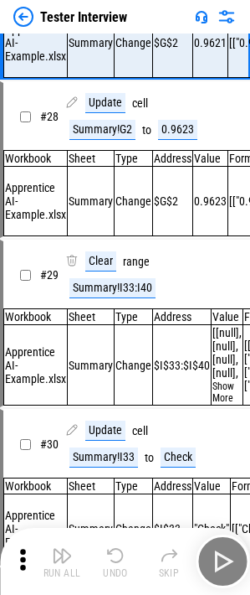
click at [101, 204] on div "Run All Undo Skip" at bounding box center [127, 561] width 234 height 54
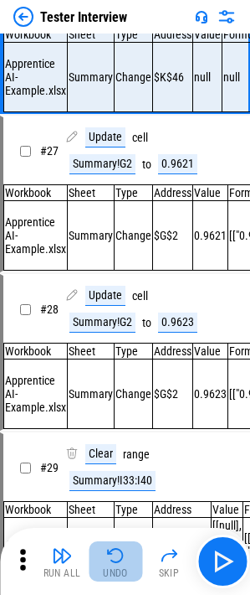
click at [101, 204] on button "Undo" at bounding box center [116, 561] width 54 height 40
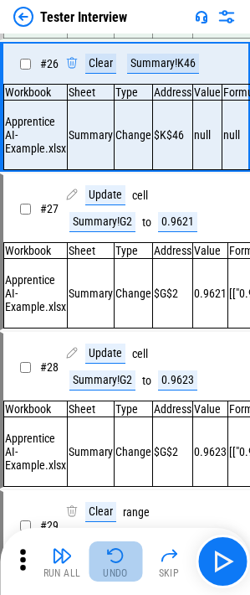
click at [101, 204] on div "Run All Undo Skip" at bounding box center [127, 561] width 234 height 54
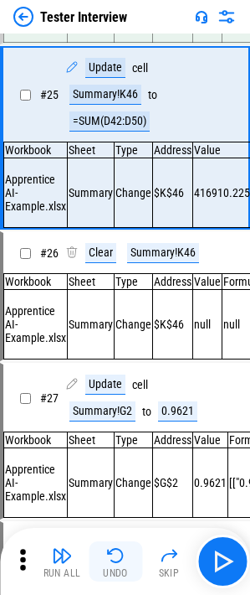
click at [101, 204] on button "Undo" at bounding box center [116, 561] width 54 height 40
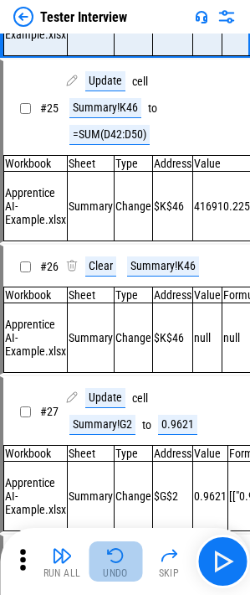
click at [101, 204] on button "Undo" at bounding box center [116, 561] width 54 height 40
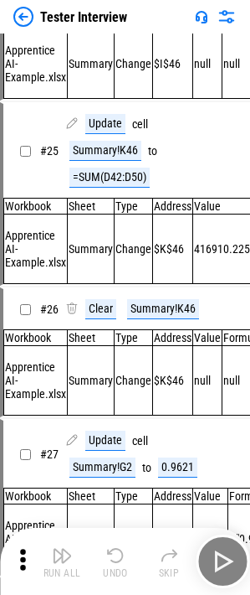
click at [101, 204] on div "Run All Undo Skip" at bounding box center [127, 561] width 234 height 54
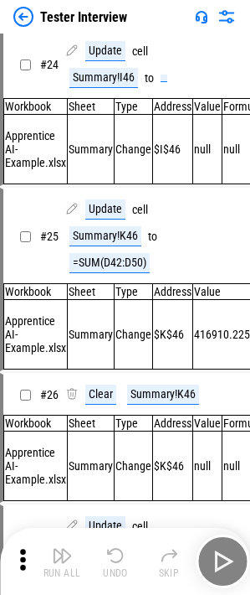
click at [101, 204] on button "Undo" at bounding box center [116, 561] width 54 height 40
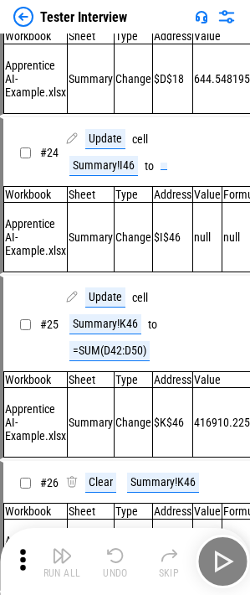
click at [101, 204] on div "Run All Undo Skip" at bounding box center [127, 561] width 234 height 54
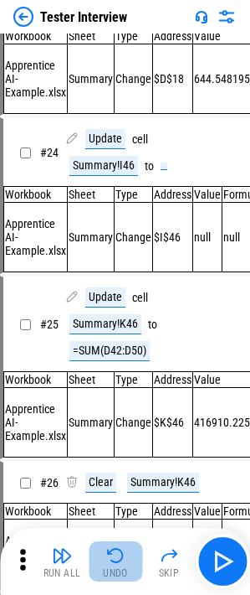
scroll to position [3667, 0]
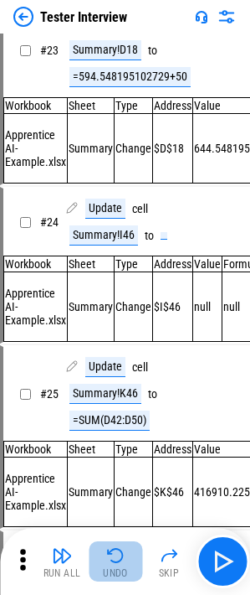
click at [101, 204] on button "Undo" at bounding box center [116, 561] width 54 height 40
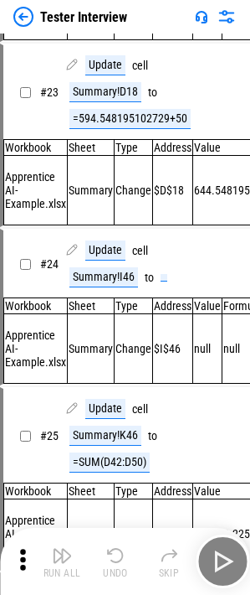
click at [101, 204] on div "Run All Undo Skip" at bounding box center [127, 561] width 234 height 54
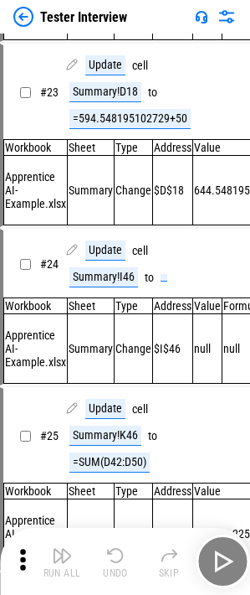
drag, startPoint x: 101, startPoint y: 566, endPoint x: 119, endPoint y: 562, distance: 18.1
click at [101, 204] on div "Run All Undo Skip" at bounding box center [127, 561] width 234 height 54
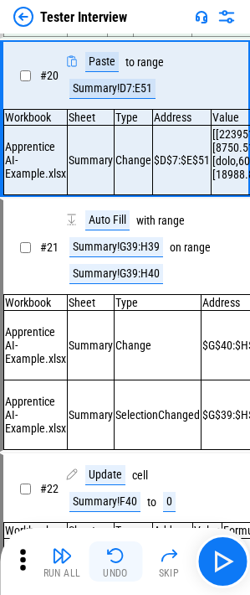
scroll to position [3018, 0]
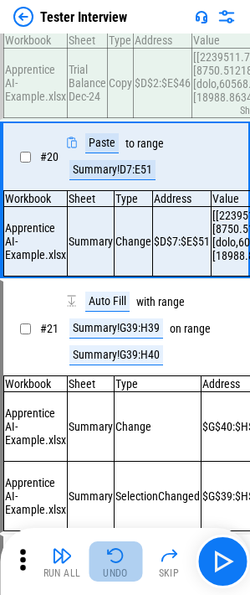
click at [113, 204] on button "Undo" at bounding box center [116, 561] width 54 height 40
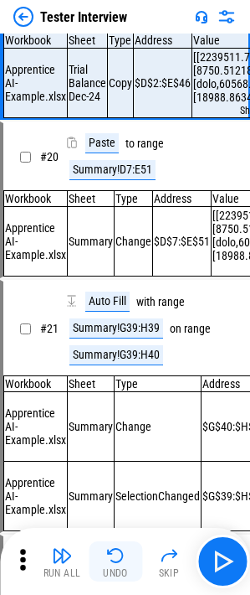
click at [113, 204] on button "Undo" at bounding box center [116, 561] width 54 height 40
click at [113, 204] on div "Run All Undo Skip" at bounding box center [127, 561] width 234 height 54
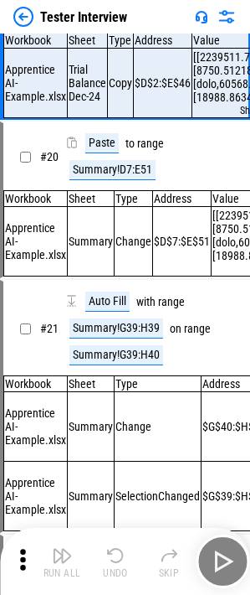
click at [113, 204] on div "Run All Undo Skip" at bounding box center [127, 561] width 234 height 54
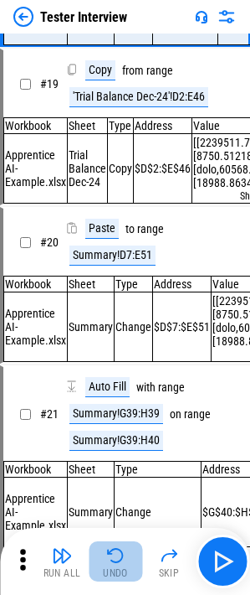
click at [113, 204] on button "Undo" at bounding box center [116, 561] width 54 height 40
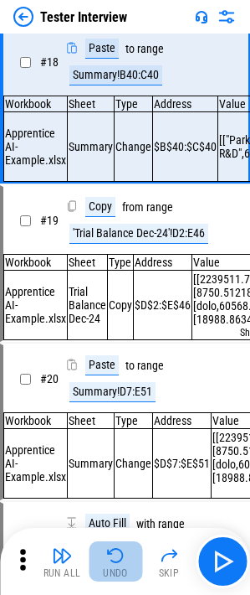
click at [113, 204] on button "Undo" at bounding box center [116, 561] width 54 height 40
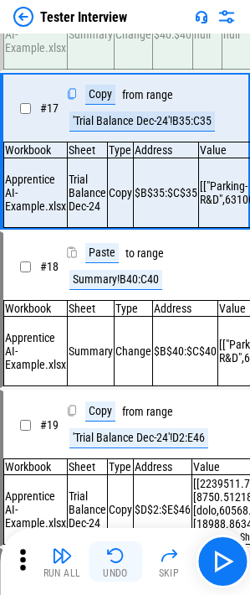
click at [113, 204] on button "Undo" at bounding box center [116, 561] width 54 height 40
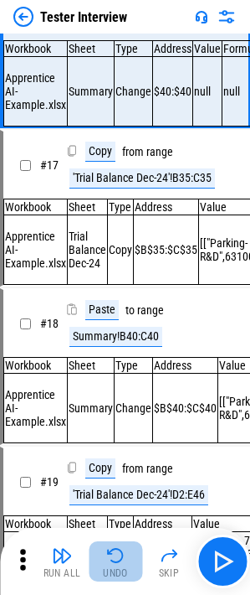
click at [113, 204] on button "Undo" at bounding box center [116, 561] width 54 height 40
click at [113, 204] on div "Run All Undo Skip" at bounding box center [127, 561] width 234 height 54
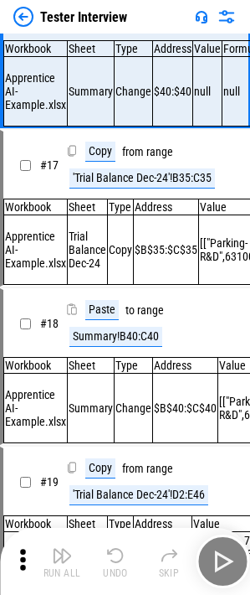
click at [113, 204] on div "Run All Undo Skip" at bounding box center [127, 561] width 234 height 54
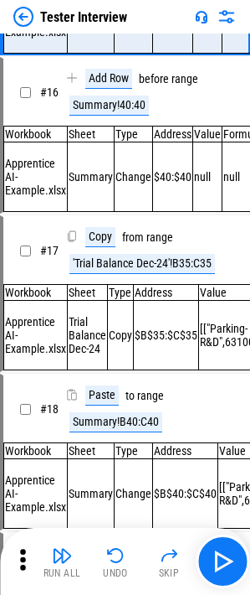
click at [113, 204] on button "Undo" at bounding box center [116, 561] width 54 height 40
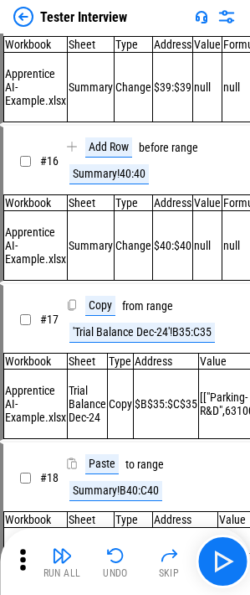
click at [113, 204] on button "Undo" at bounding box center [116, 561] width 54 height 40
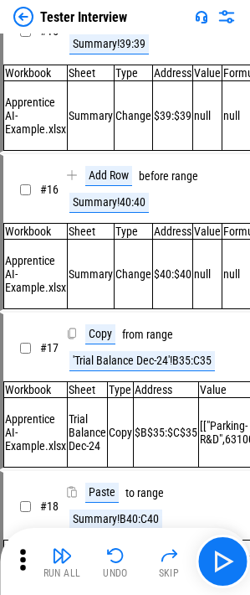
click at [113, 204] on button "Undo" at bounding box center [116, 561] width 54 height 40
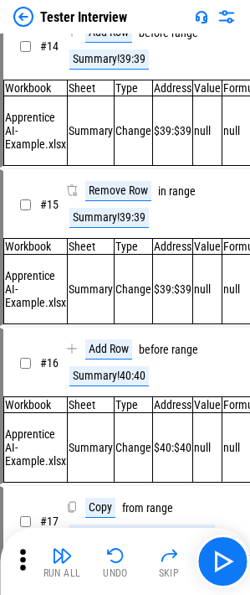
click at [113, 204] on div "Run All Undo Skip" at bounding box center [127, 561] width 234 height 54
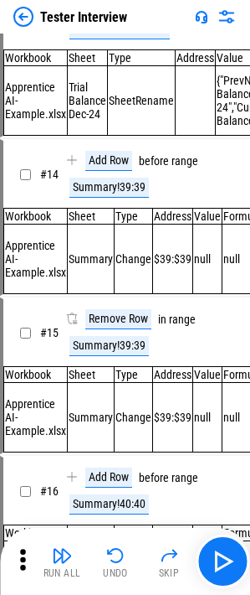
click at [113, 204] on button "Undo" at bounding box center [116, 561] width 54 height 40
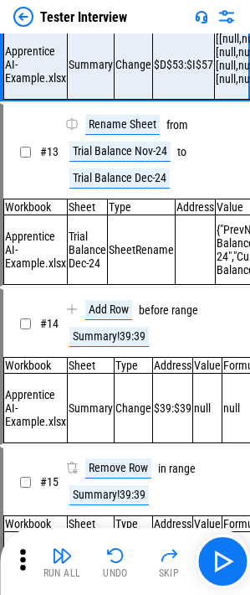
click at [113, 204] on div "Run All Undo Skip" at bounding box center [127, 561] width 234 height 54
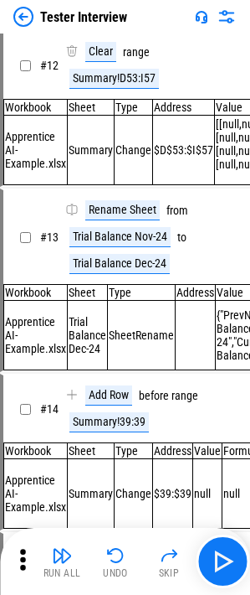
click at [113, 204] on button "Undo" at bounding box center [116, 561] width 54 height 40
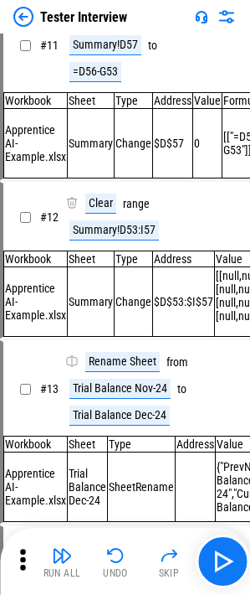
click at [113, 204] on button "Undo" at bounding box center [116, 561] width 54 height 40
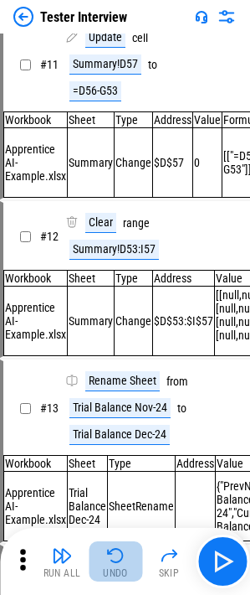
click at [113, 204] on button "Undo" at bounding box center [116, 561] width 54 height 40
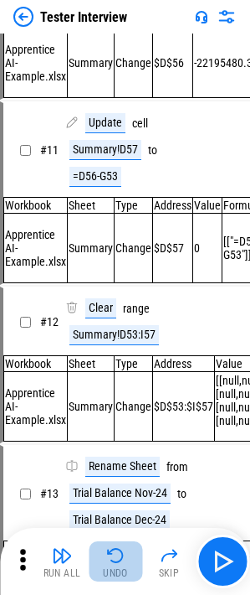
click at [113, 204] on div "Run All Undo Skip" at bounding box center [127, 561] width 234 height 54
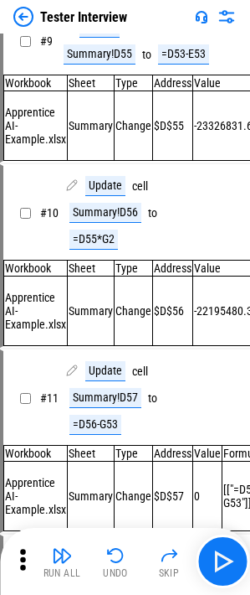
click at [113, 204] on button "Undo" at bounding box center [116, 561] width 54 height 40
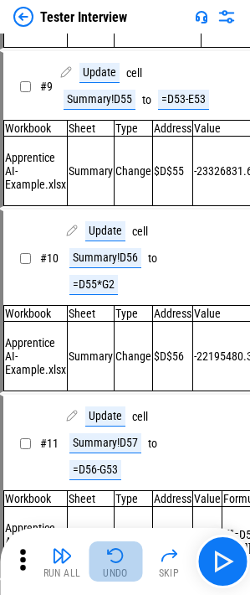
click at [113, 204] on button "Undo" at bounding box center [116, 561] width 54 height 40
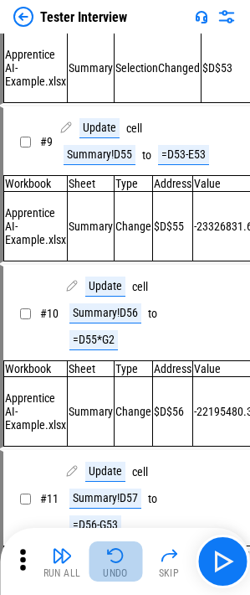
click at [113, 204] on button "Undo" at bounding box center [116, 561] width 54 height 40
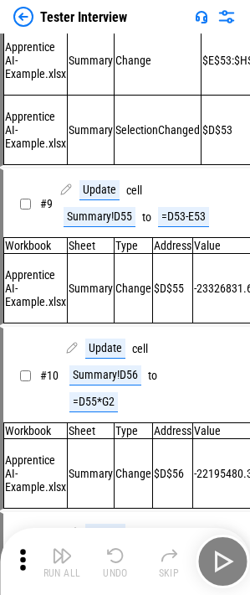
click at [113, 204] on div "Run All Undo Skip" at bounding box center [127, 561] width 234 height 54
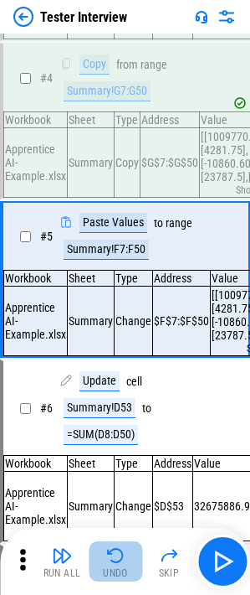
click at [111, 204] on img "button" at bounding box center [116, 555] width 20 height 20
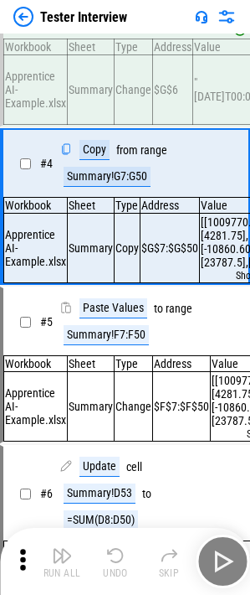
click at [111, 204] on img "button" at bounding box center [116, 555] width 20 height 20
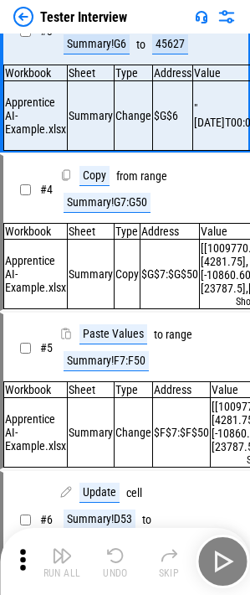
scroll to position [33, 0]
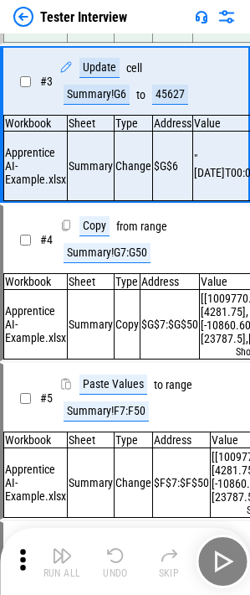
click at [111, 204] on div "Run All Undo Skip" at bounding box center [127, 561] width 234 height 54
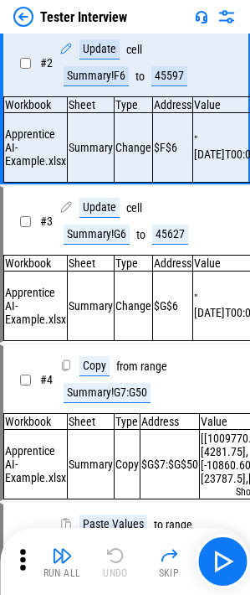
scroll to position [0, 0]
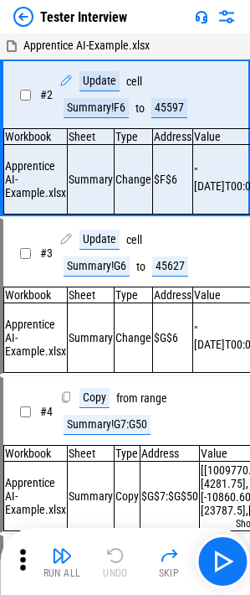
click at [111, 204] on div "Run All Undo Skip" at bounding box center [127, 561] width 234 height 54
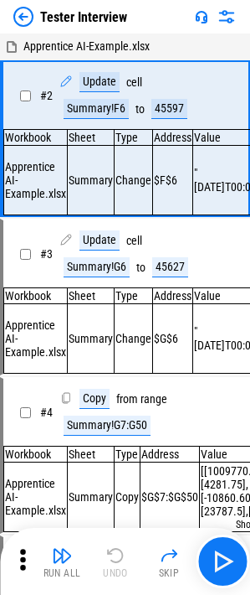
click at [111, 204] on div "Run All Undo Skip" at bounding box center [127, 561] width 234 height 54
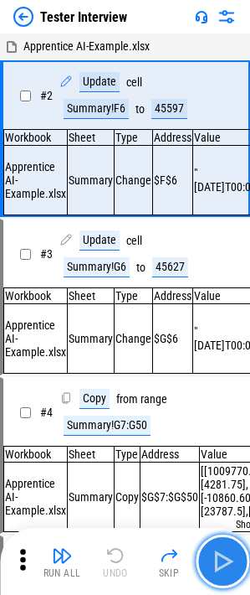
click at [222, 204] on img "button" at bounding box center [222, 561] width 27 height 27
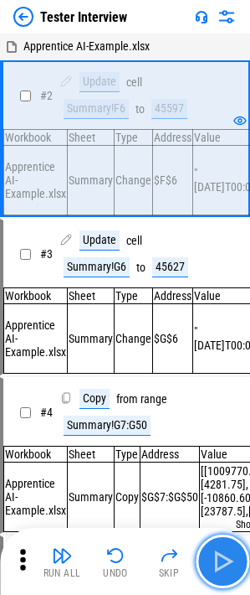
click at [222, 204] on img "button" at bounding box center [222, 561] width 27 height 27
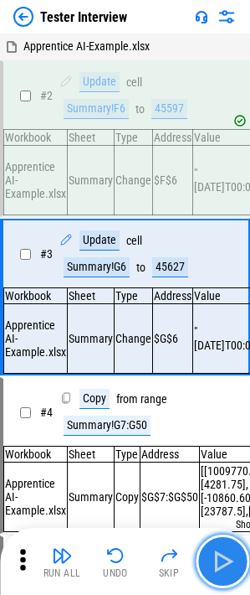
click at [220, 204] on button "button" at bounding box center [223, 561] width 54 height 54
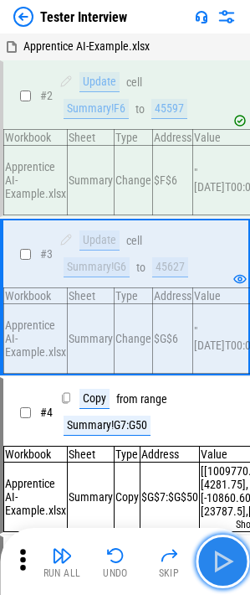
click at [220, 204] on img "button" at bounding box center [222, 561] width 27 height 27
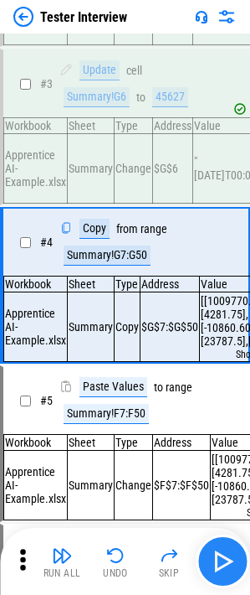
scroll to position [171, 0]
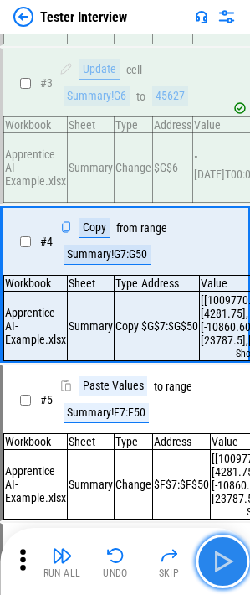
click at [224, 204] on img "button" at bounding box center [222, 561] width 27 height 27
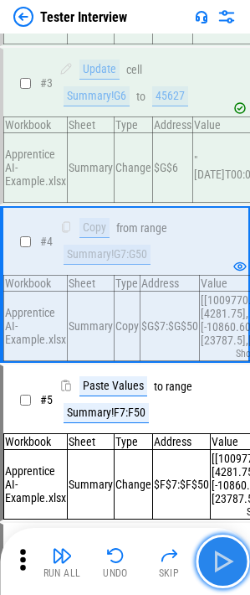
click at [224, 204] on img "button" at bounding box center [222, 561] width 27 height 27
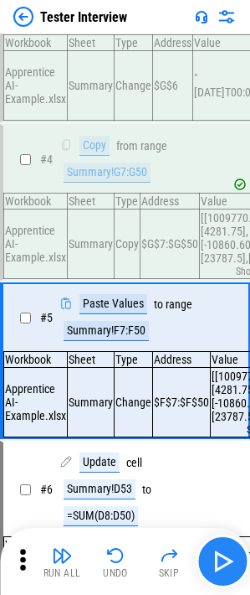
scroll to position [334, 0]
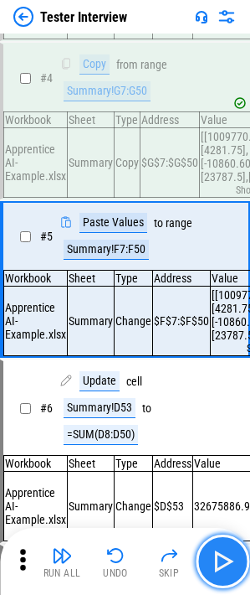
click at [225, 204] on img "button" at bounding box center [222, 561] width 27 height 27
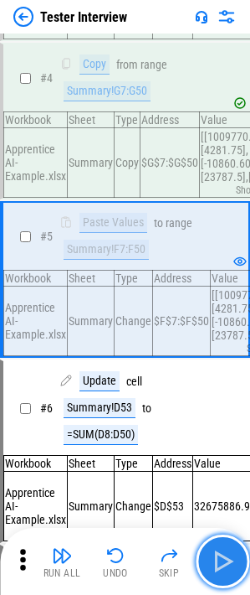
click at [225, 204] on img "button" at bounding box center [222, 561] width 27 height 27
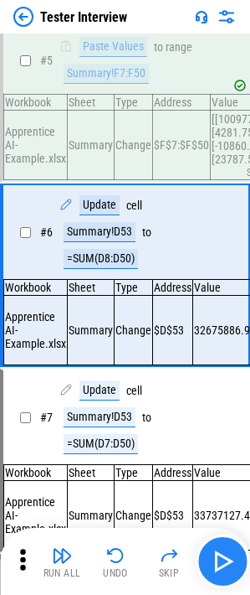
scroll to position [511, 0]
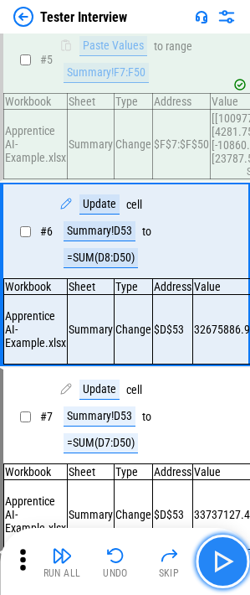
click at [226, 204] on img "button" at bounding box center [222, 561] width 27 height 27
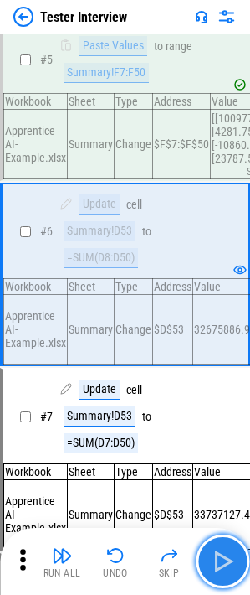
click at [219, 204] on img "button" at bounding box center [222, 561] width 27 height 27
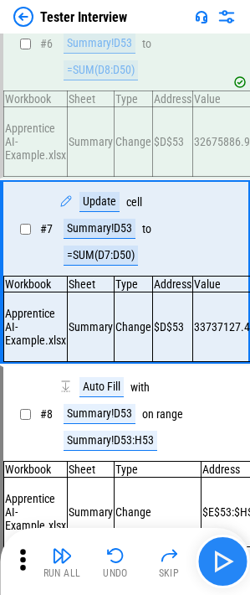
scroll to position [701, 0]
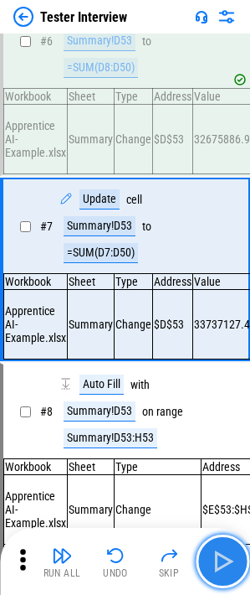
click at [219, 204] on img "button" at bounding box center [222, 561] width 27 height 27
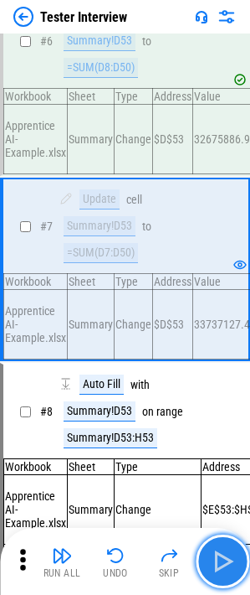
click at [224, 204] on img "button" at bounding box center [222, 561] width 27 height 27
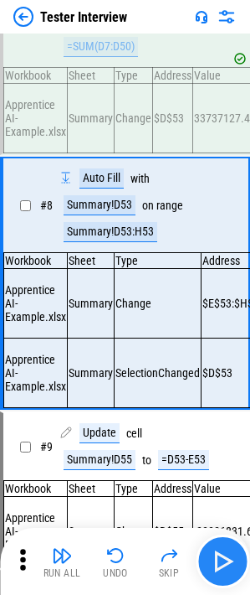
scroll to position [928, 0]
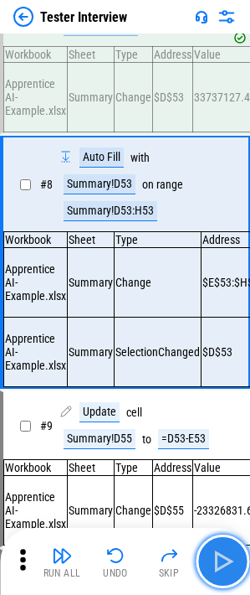
click at [224, 204] on img "button" at bounding box center [222, 561] width 27 height 27
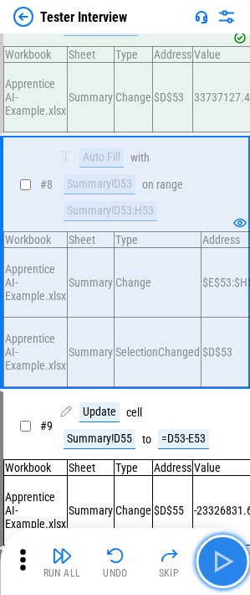
click at [224, 204] on img "button" at bounding box center [222, 561] width 27 height 27
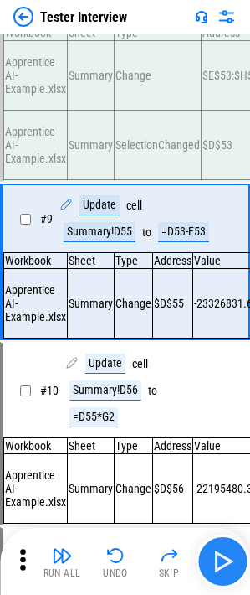
scroll to position [1141, 0]
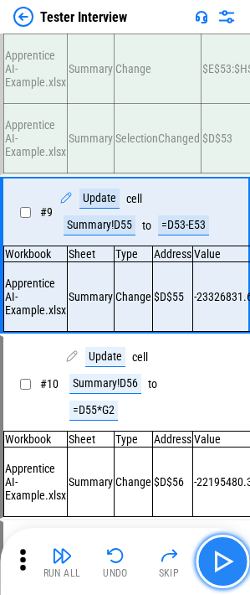
click at [224, 204] on img "button" at bounding box center [222, 561] width 27 height 27
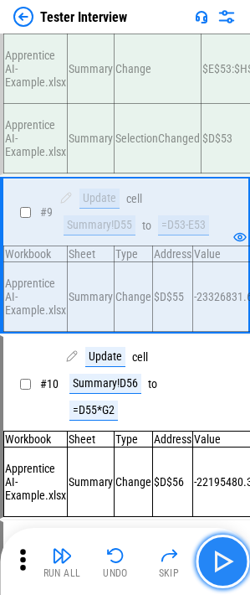
click at [224, 204] on img "button" at bounding box center [222, 561] width 27 height 27
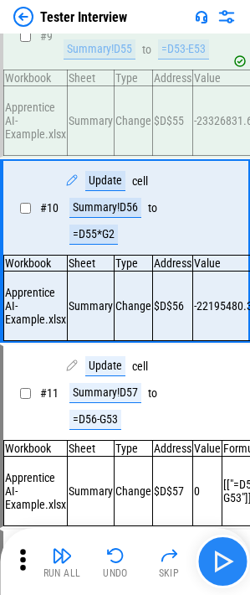
scroll to position [1318, 0]
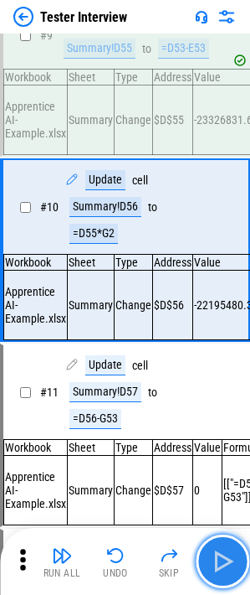
click at [224, 204] on img "button" at bounding box center [222, 561] width 27 height 27
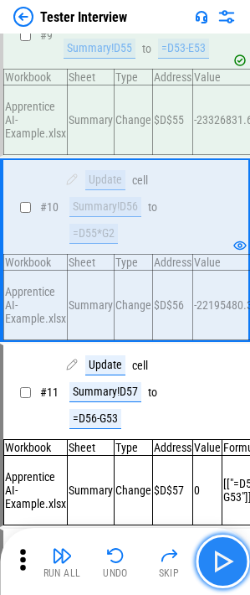
click at [224, 204] on img "button" at bounding box center [222, 561] width 27 height 27
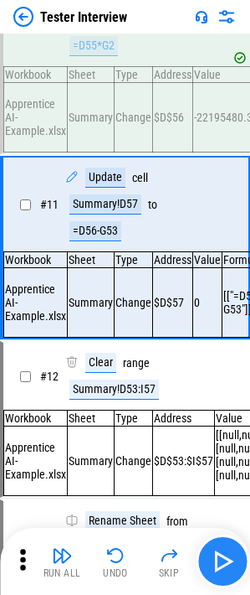
scroll to position [1508, 0]
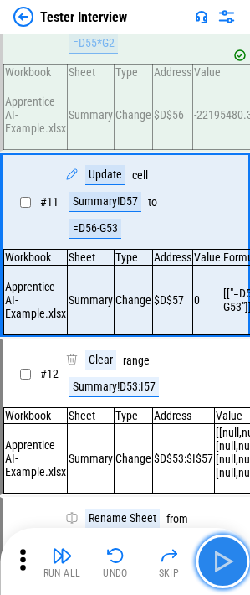
click at [226, 204] on img "button" at bounding box center [222, 561] width 27 height 27
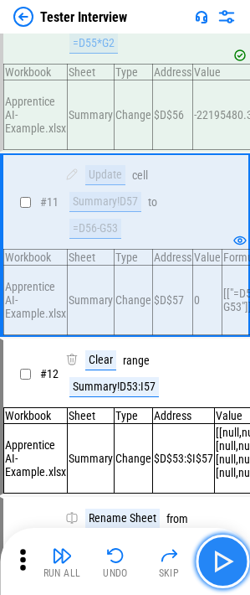
click at [227, 204] on img "button" at bounding box center [222, 561] width 27 height 27
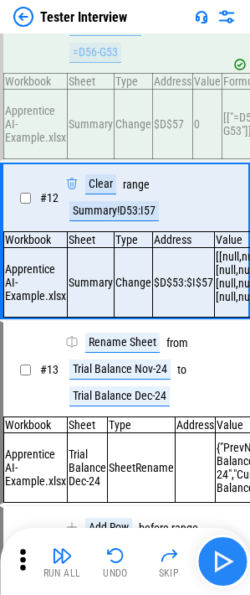
scroll to position [1685, 0]
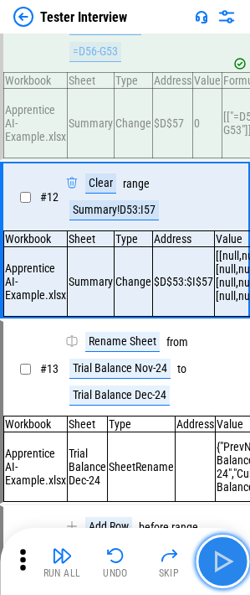
click at [223, 204] on img "button" at bounding box center [222, 561] width 27 height 27
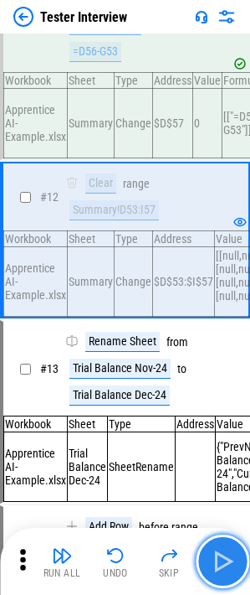
click at [223, 204] on img "button" at bounding box center [222, 561] width 27 height 27
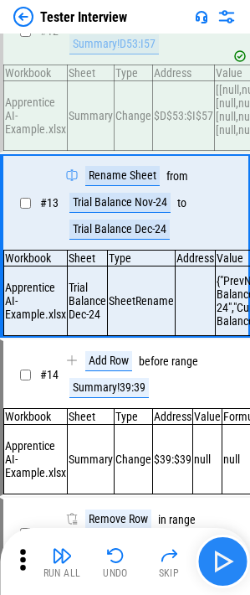
scroll to position [1861, 0]
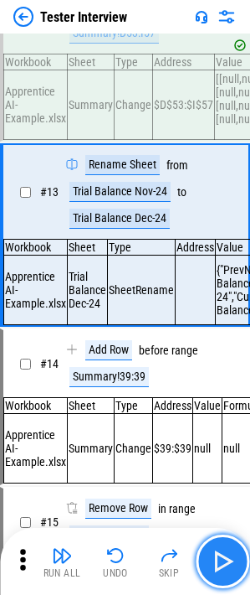
click at [218, 204] on img "button" at bounding box center [222, 561] width 27 height 27
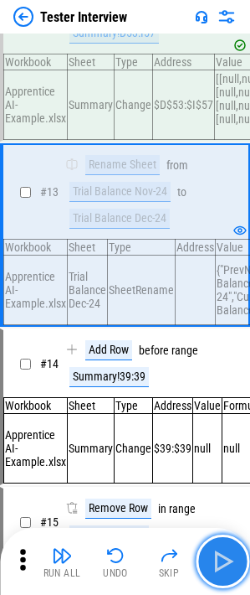
click at [229, 204] on img "button" at bounding box center [222, 561] width 27 height 27
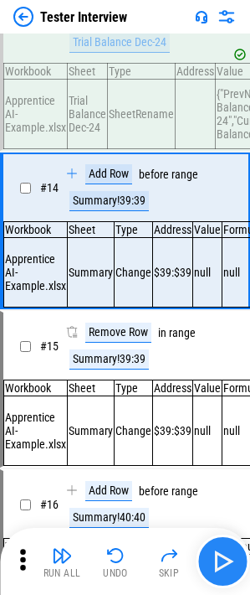
scroll to position [2038, 0]
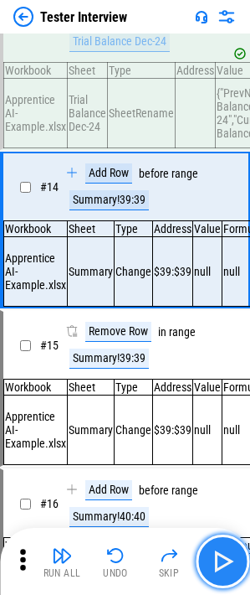
click at [229, 204] on img "button" at bounding box center [222, 561] width 27 height 27
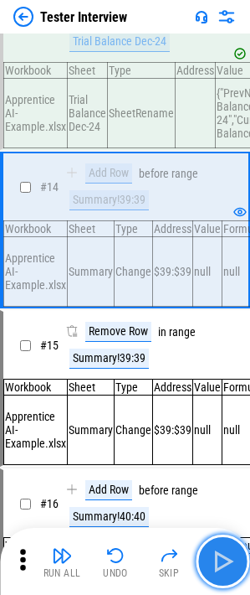
click at [229, 204] on img "button" at bounding box center [222, 561] width 27 height 27
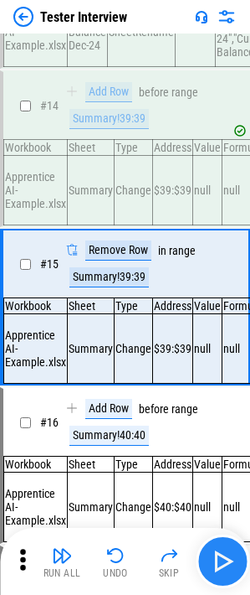
scroll to position [2201, 0]
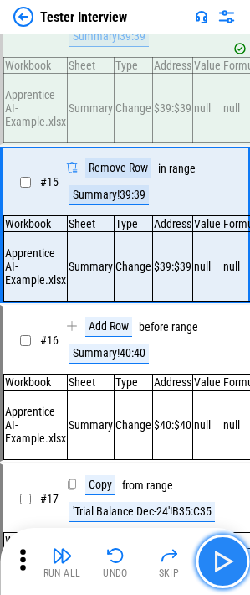
click at [229, 204] on img "button" at bounding box center [222, 561] width 27 height 27
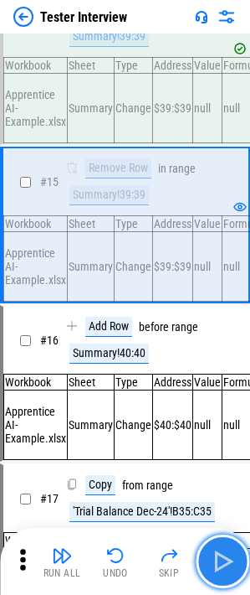
click at [229, 204] on img "button" at bounding box center [222, 561] width 27 height 27
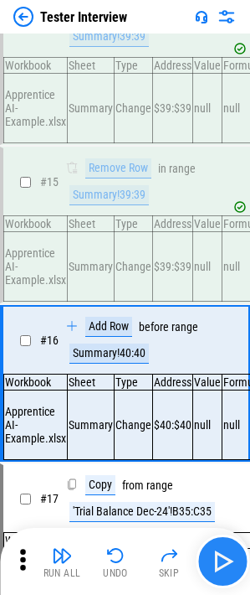
scroll to position [2365, 0]
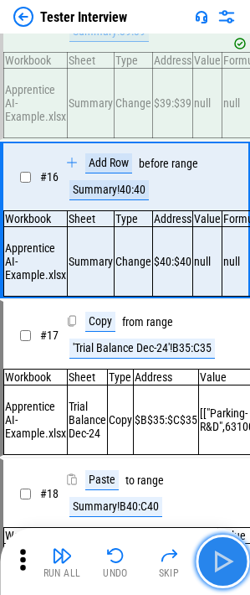
click at [229, 204] on img "button" at bounding box center [222, 561] width 27 height 27
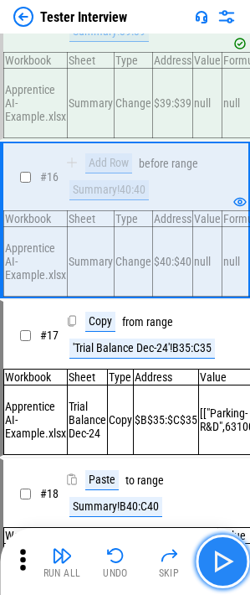
click at [224, 204] on img "button" at bounding box center [222, 561] width 27 height 27
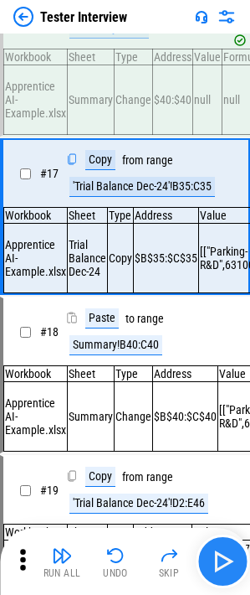
scroll to position [2528, 0]
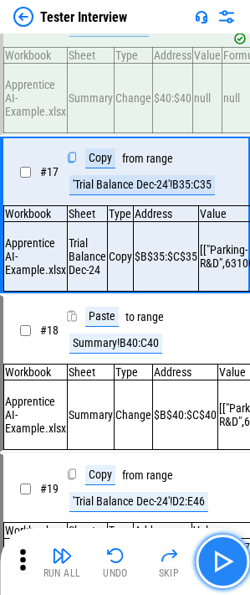
click at [228, 204] on img "button" at bounding box center [222, 561] width 27 height 27
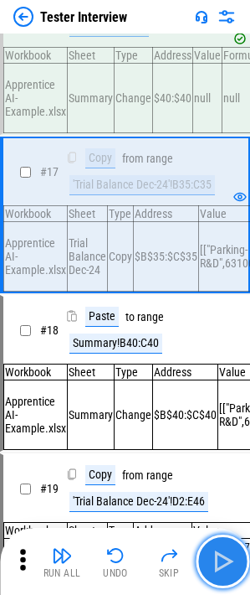
click at [228, 204] on img "button" at bounding box center [222, 561] width 27 height 27
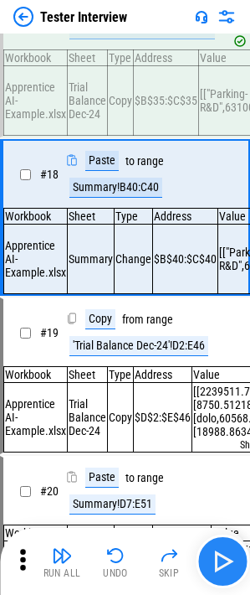
scroll to position [2691, 0]
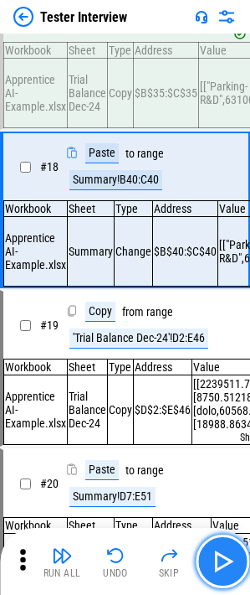
click at [228, 204] on img "button" at bounding box center [222, 561] width 27 height 27
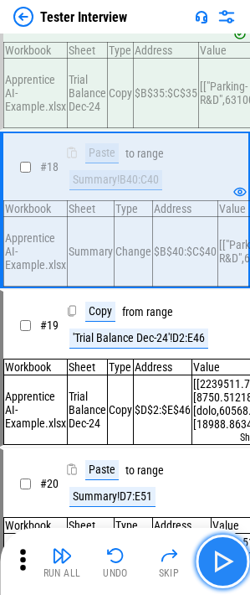
click at [228, 204] on img "button" at bounding box center [222, 561] width 27 height 27
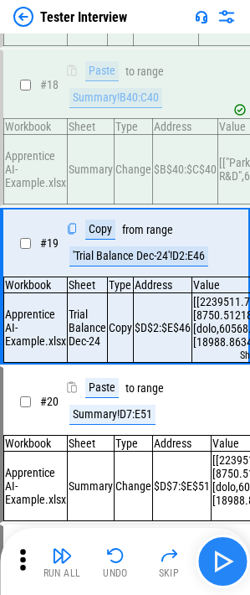
scroll to position [2855, 0]
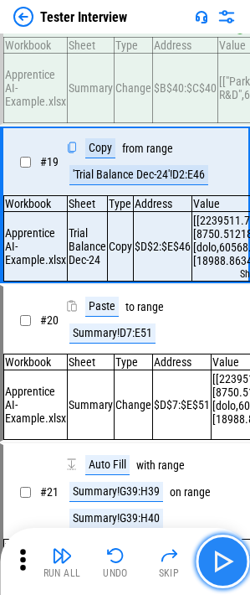
click at [228, 204] on img "button" at bounding box center [222, 561] width 27 height 27
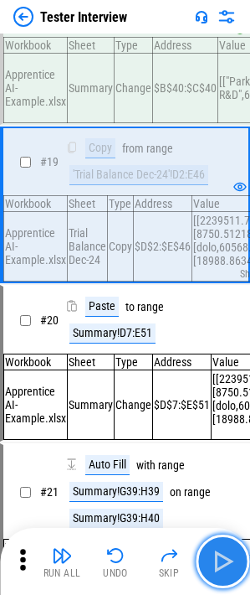
click at [228, 204] on img "button" at bounding box center [222, 561] width 27 height 27
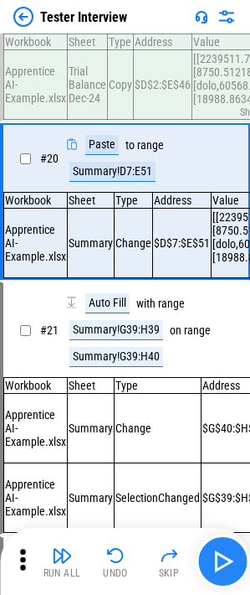
scroll to position [3018, 0]
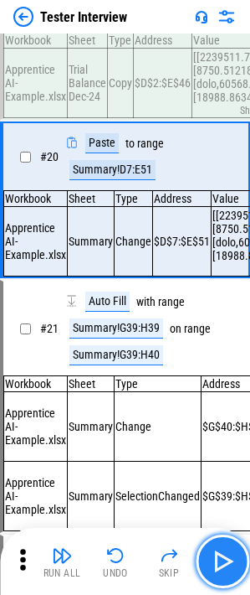
click at [228, 204] on img "button" at bounding box center [222, 561] width 27 height 27
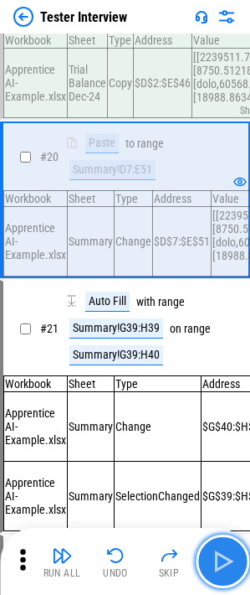
click at [218, 204] on img "button" at bounding box center [222, 561] width 27 height 27
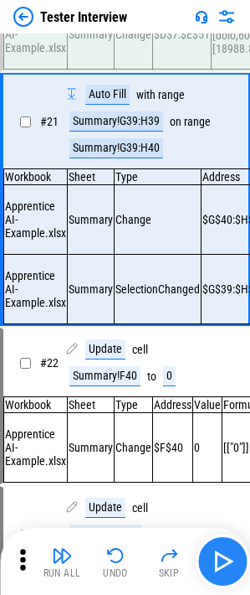
scroll to position [3231, 0]
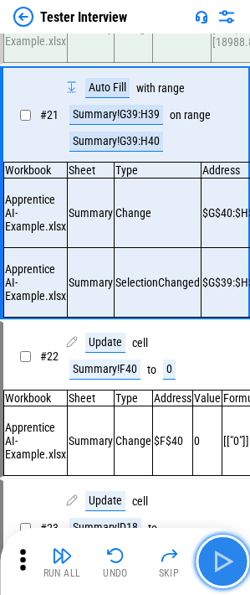
click at [218, 204] on img "button" at bounding box center [222, 561] width 27 height 27
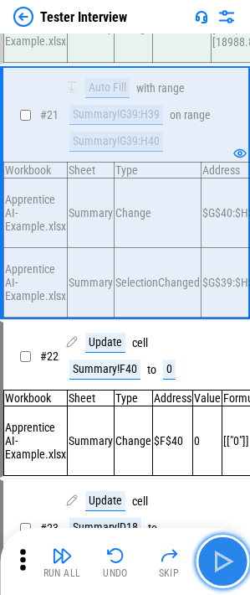
click at [218, 204] on img "button" at bounding box center [222, 561] width 27 height 27
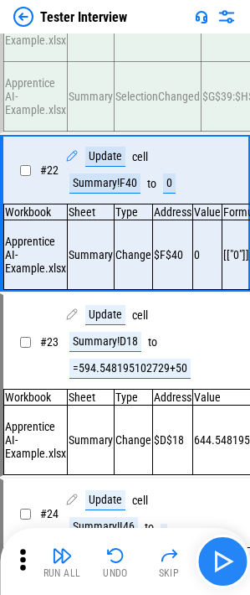
scroll to position [3445, 0]
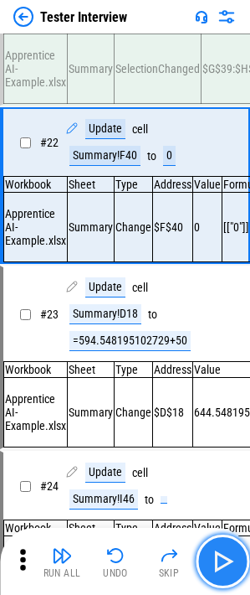
click at [218, 204] on img "button" at bounding box center [222, 561] width 27 height 27
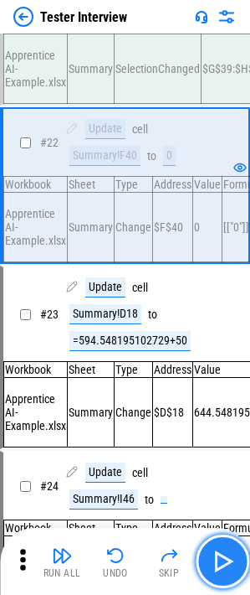
click at [218, 204] on img "button" at bounding box center [222, 561] width 27 height 27
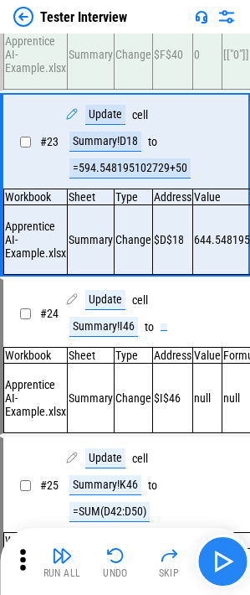
scroll to position [3622, 0]
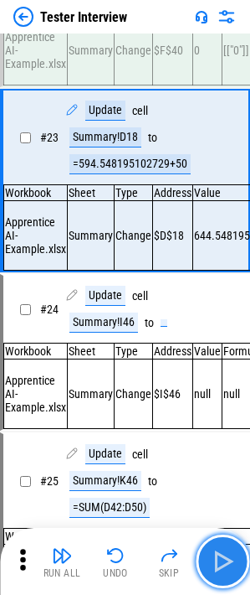
click at [218, 204] on img "button" at bounding box center [222, 561] width 27 height 27
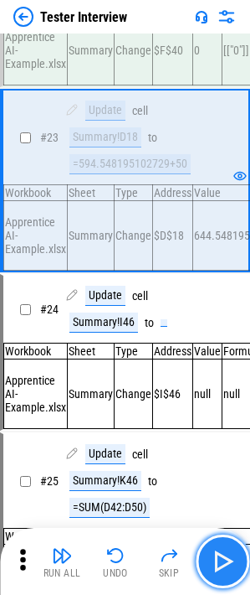
click at [227, 204] on img "button" at bounding box center [222, 561] width 27 height 27
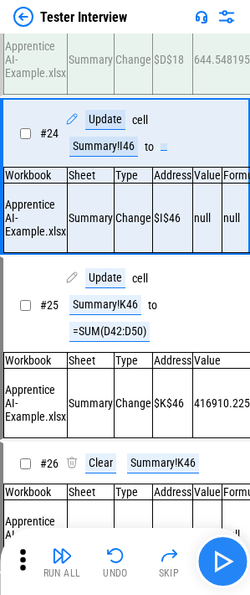
scroll to position [3798, 0]
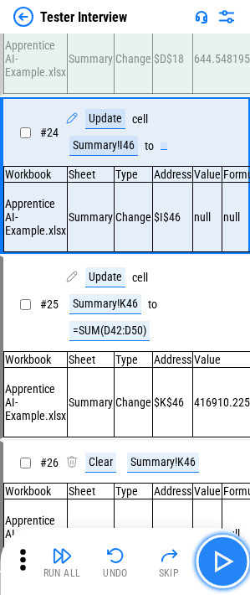
click at [227, 204] on img "button" at bounding box center [222, 561] width 27 height 27
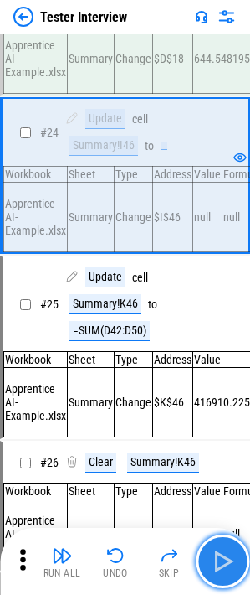
click at [227, 204] on img "button" at bounding box center [222, 561] width 27 height 27
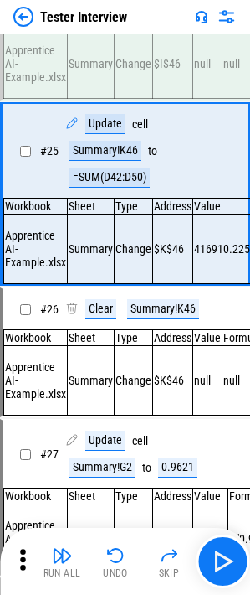
scroll to position [3952, 0]
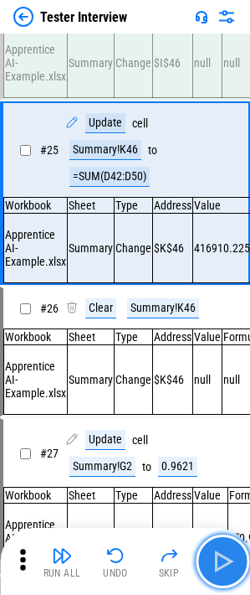
click at [226, 204] on img "button" at bounding box center [222, 561] width 27 height 27
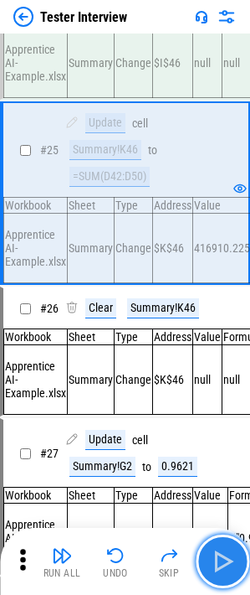
click at [220, 204] on img "button" at bounding box center [222, 561] width 27 height 27
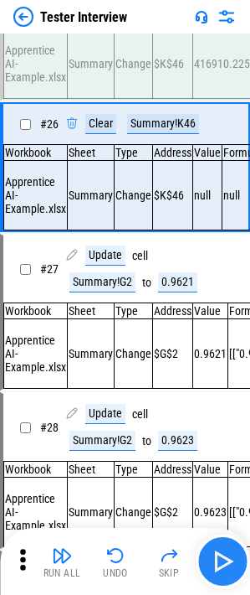
scroll to position [4138, 0]
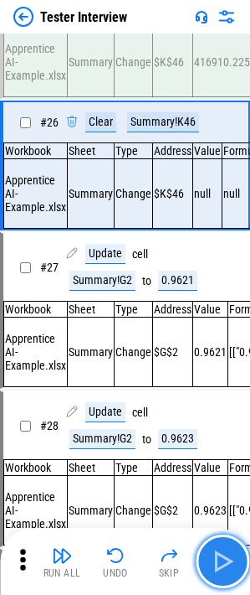
click at [220, 204] on img "button" at bounding box center [222, 561] width 27 height 27
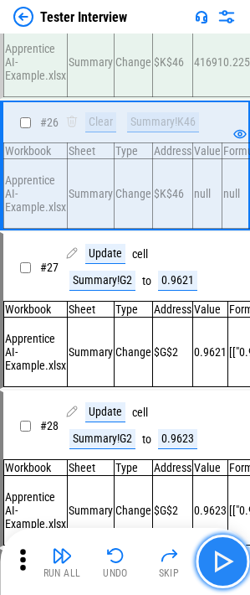
click at [220, 204] on img "button" at bounding box center [222, 561] width 27 height 27
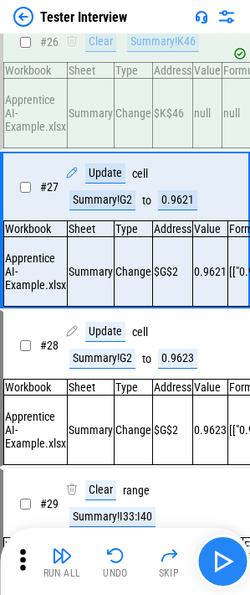
scroll to position [4288, 0]
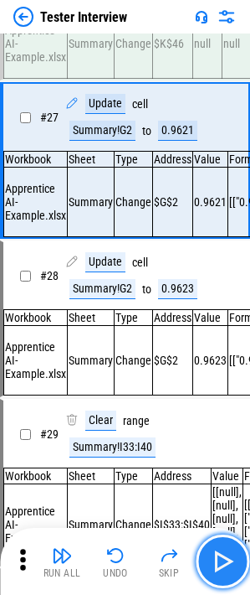
click at [220, 204] on img "button" at bounding box center [222, 561] width 27 height 27
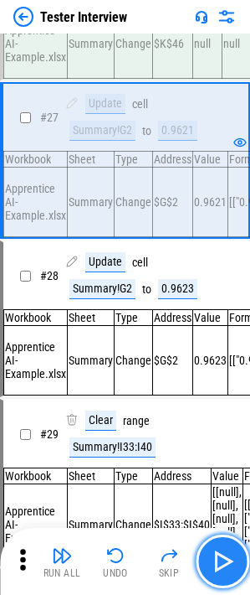
click at [220, 204] on img "button" at bounding box center [222, 561] width 27 height 27
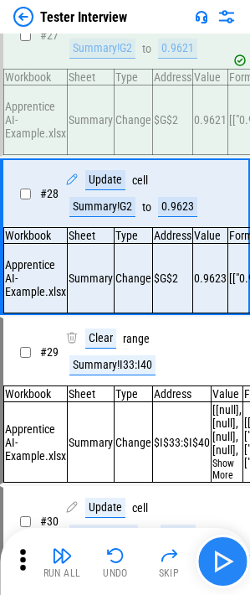
scroll to position [4451, 0]
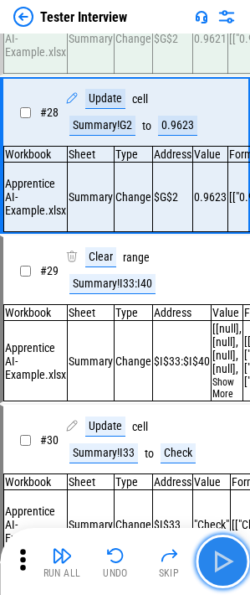
click at [220, 204] on img "button" at bounding box center [222, 561] width 27 height 27
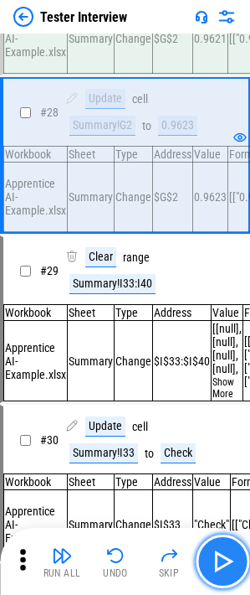
click at [219, 204] on img "button" at bounding box center [222, 561] width 27 height 27
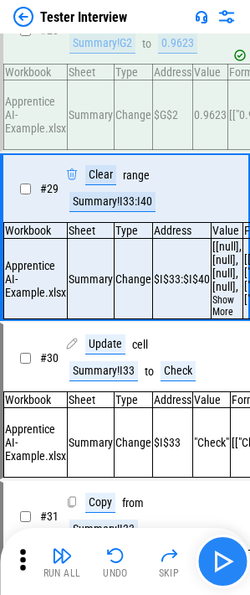
scroll to position [4618, 0]
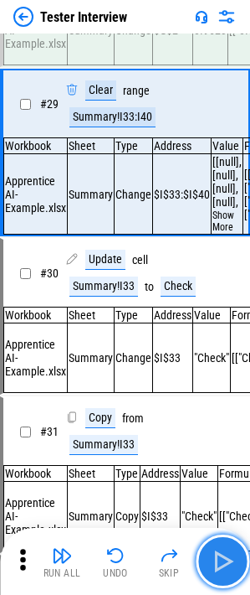
click at [225, 204] on button "button" at bounding box center [223, 561] width 54 height 54
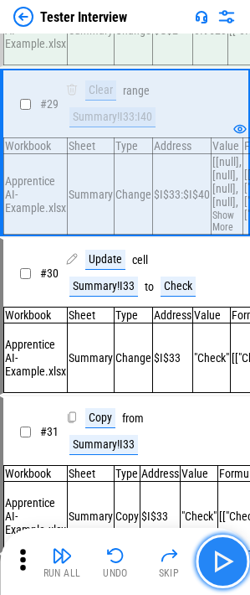
click at [225, 204] on img "button" at bounding box center [222, 561] width 27 height 27
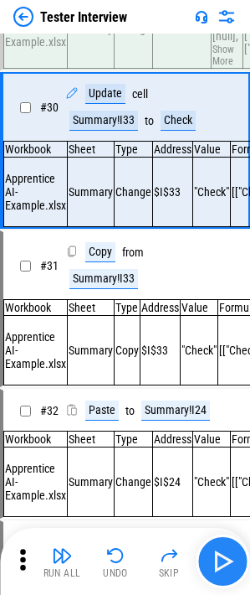
scroll to position [4785, 0]
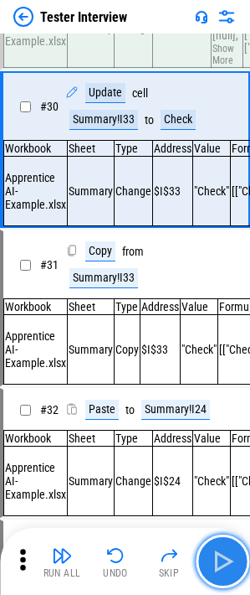
click at [225, 204] on img "button" at bounding box center [222, 561] width 27 height 27
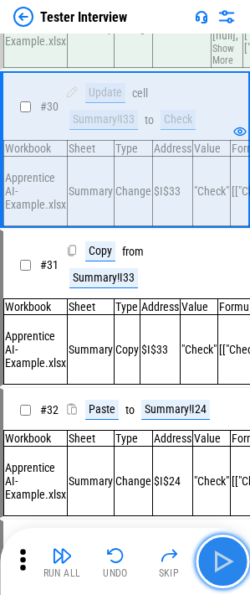
click at [225, 204] on img "button" at bounding box center [222, 561] width 27 height 27
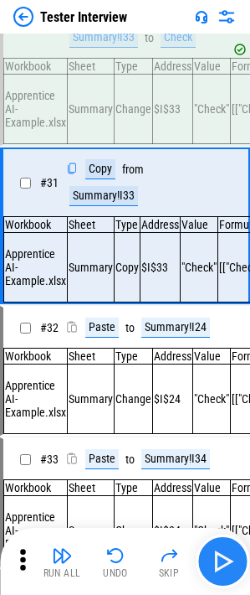
scroll to position [4948, 0]
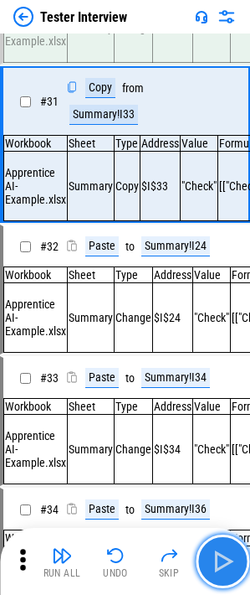
click at [225, 204] on img "button" at bounding box center [222, 561] width 27 height 27
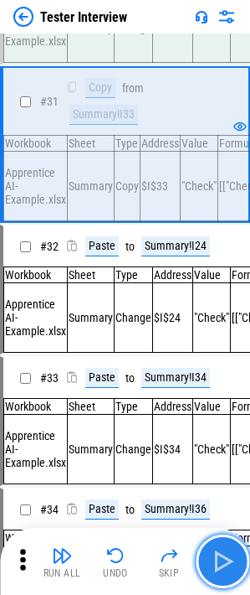
click at [225, 204] on img "button" at bounding box center [222, 561] width 27 height 27
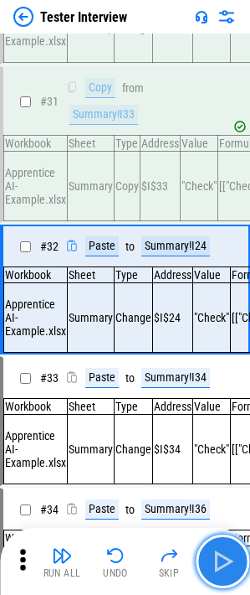
click at [225, 204] on img "button" at bounding box center [222, 561] width 27 height 27
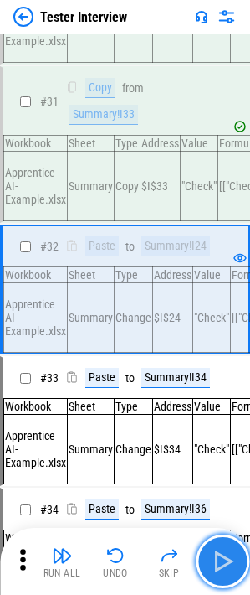
click at [225, 204] on img "button" at bounding box center [222, 561] width 27 height 27
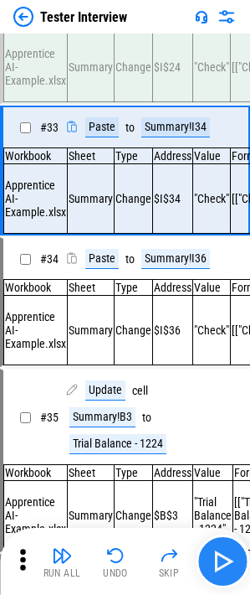
scroll to position [5234, 0]
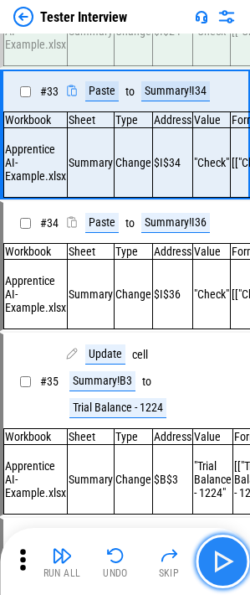
click at [225, 204] on img "button" at bounding box center [222, 561] width 27 height 27
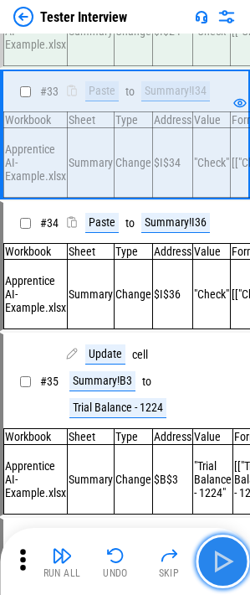
click at [225, 204] on img "button" at bounding box center [222, 561] width 27 height 27
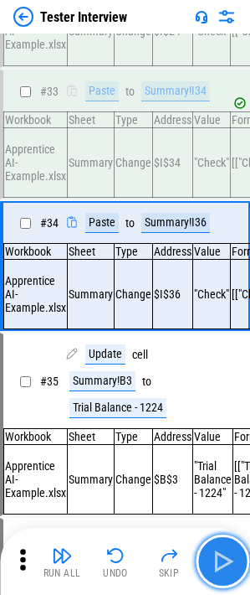
click at [225, 204] on img "button" at bounding box center [222, 561] width 27 height 27
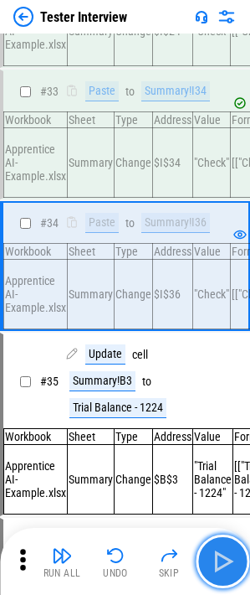
click at [225, 204] on img "button" at bounding box center [222, 561] width 27 height 27
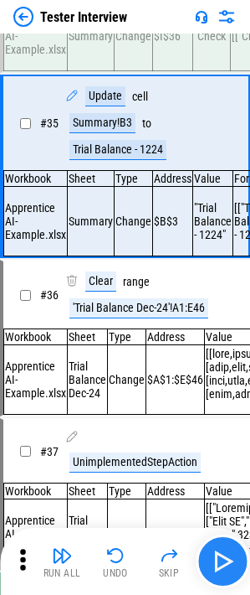
scroll to position [5534, 0]
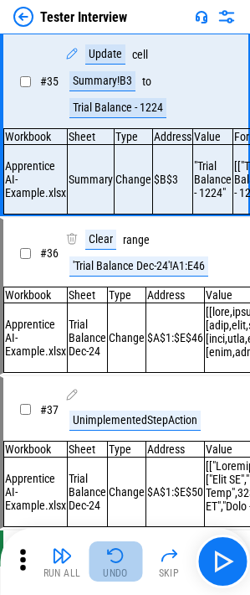
click at [107, 204] on img "button" at bounding box center [116, 555] width 20 height 20
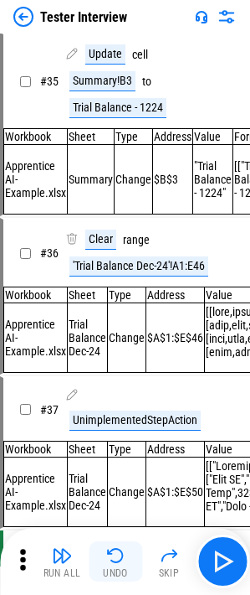
click at [107, 204] on img "button" at bounding box center [116, 555] width 20 height 20
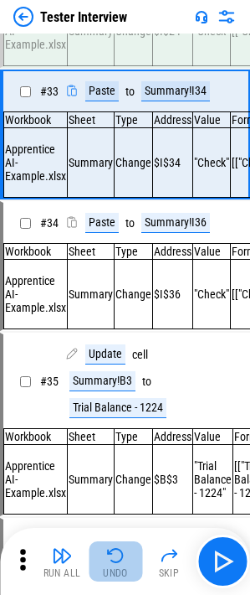
click at [107, 204] on img "button" at bounding box center [116, 555] width 20 height 20
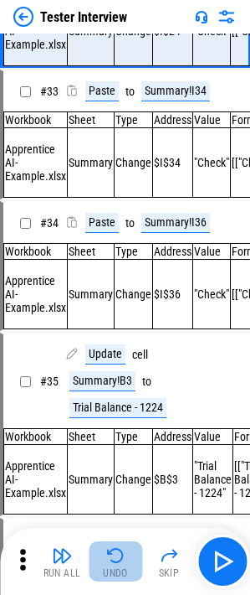
click at [107, 204] on img "button" at bounding box center [116, 555] width 20 height 20
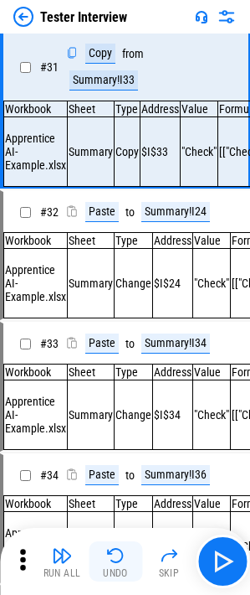
scroll to position [4948, 0]
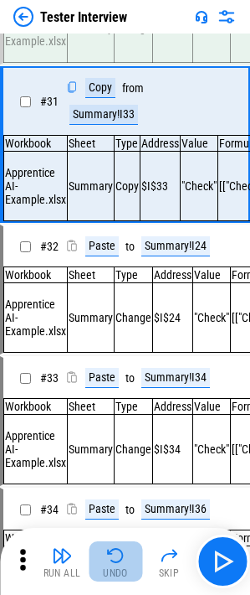
click at [107, 204] on img "button" at bounding box center [116, 555] width 20 height 20
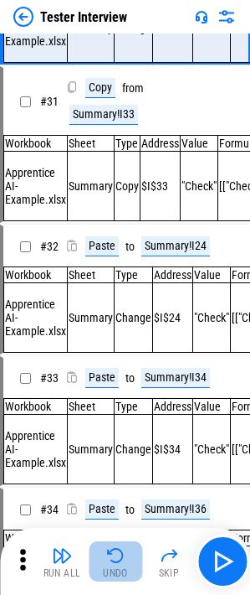
click at [107, 204] on img "button" at bounding box center [116, 555] width 20 height 20
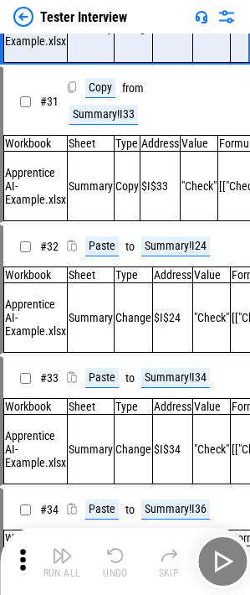
click at [107, 204] on div "Run All Undo Skip" at bounding box center [127, 561] width 234 height 54
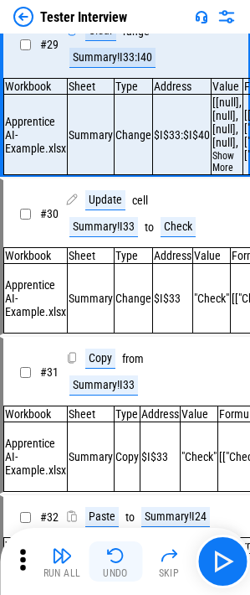
scroll to position [4618, 0]
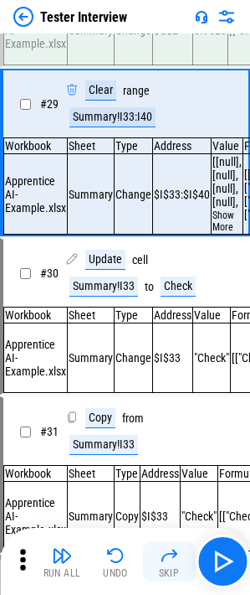
click at [169, 204] on img "button" at bounding box center [169, 555] width 20 height 20
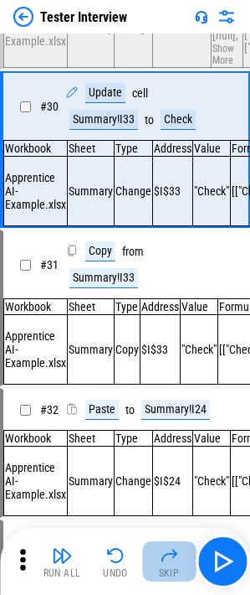
click at [169, 204] on img "button" at bounding box center [169, 555] width 20 height 20
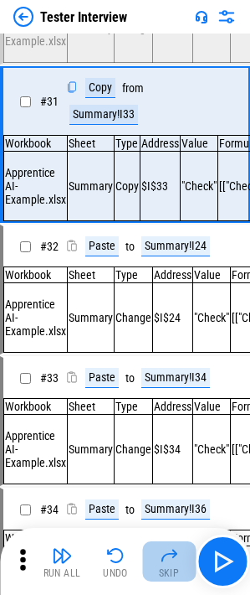
click at [169, 204] on img "button" at bounding box center [169, 555] width 20 height 20
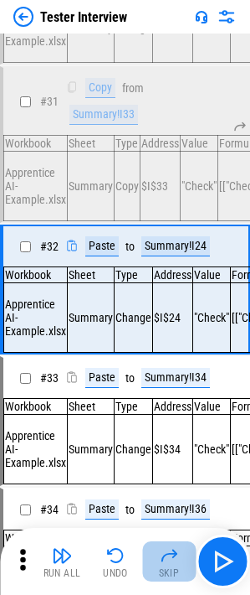
click at [169, 204] on img "button" at bounding box center [169, 555] width 20 height 20
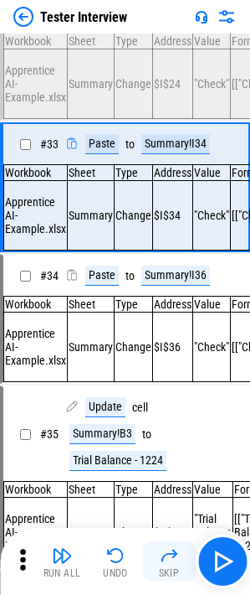
scroll to position [5234, 0]
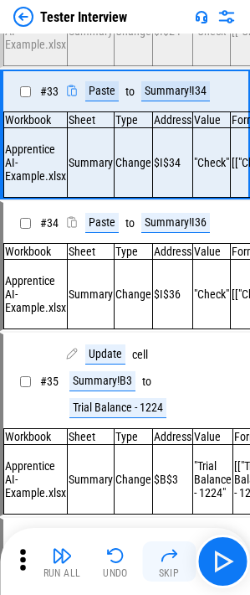
click at [169, 204] on img "button" at bounding box center [169, 555] width 20 height 20
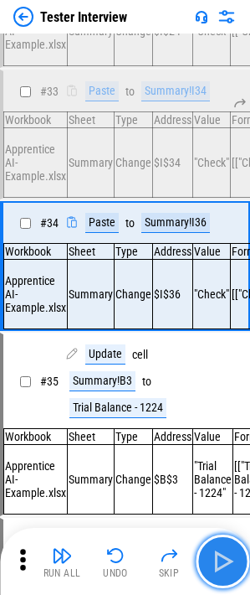
click at [218, 204] on button "button" at bounding box center [223, 561] width 54 height 54
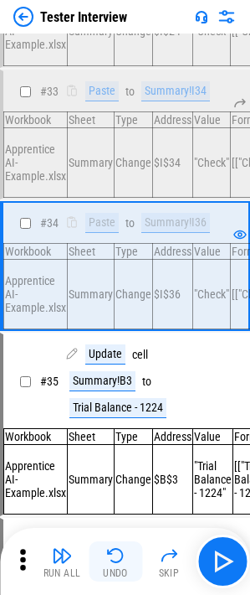
click at [102, 204] on button "Undo" at bounding box center [116, 561] width 54 height 40
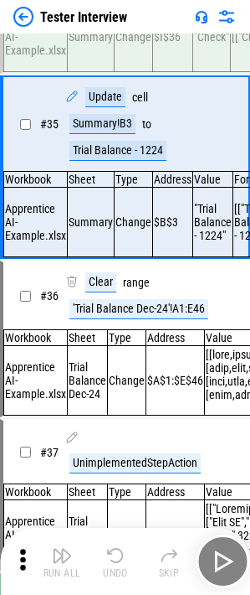
scroll to position [5534, 0]
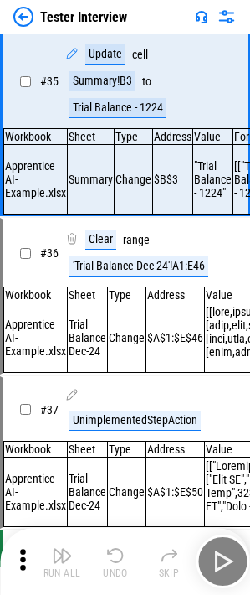
click at [102, 204] on div "Run All Undo Skip" at bounding box center [127, 561] width 234 height 54
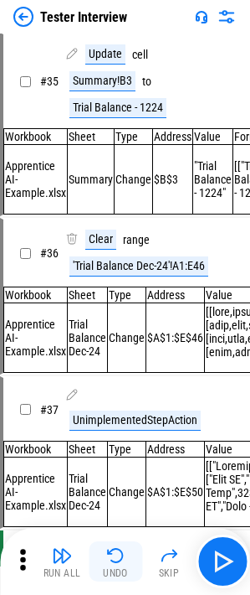
click at [102, 204] on button "Undo" at bounding box center [116, 561] width 54 height 40
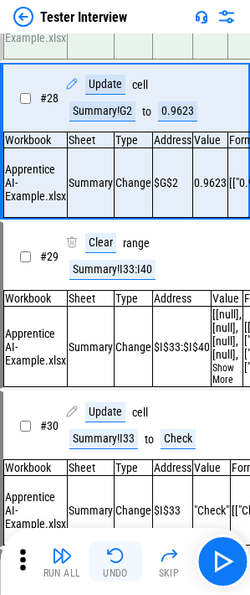
scroll to position [4451, 0]
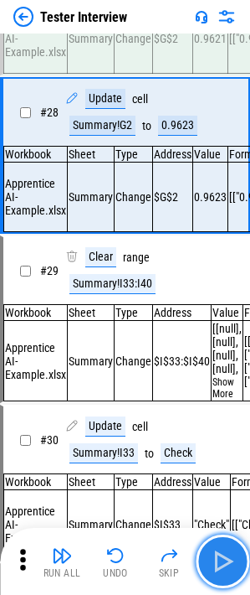
click at [222, 204] on img "button" at bounding box center [222, 561] width 27 height 27
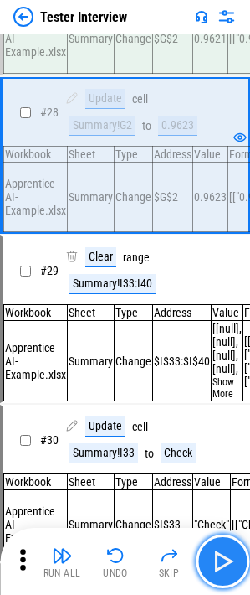
click at [222, 204] on img "button" at bounding box center [222, 561] width 27 height 27
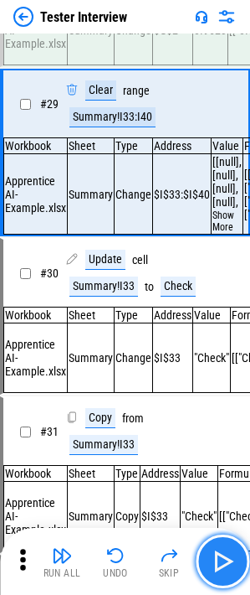
click at [222, 204] on img "button" at bounding box center [222, 561] width 27 height 27
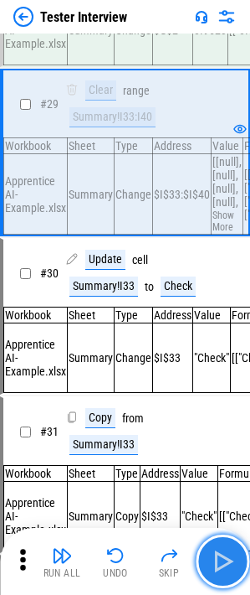
click at [222, 204] on img "button" at bounding box center [222, 561] width 27 height 27
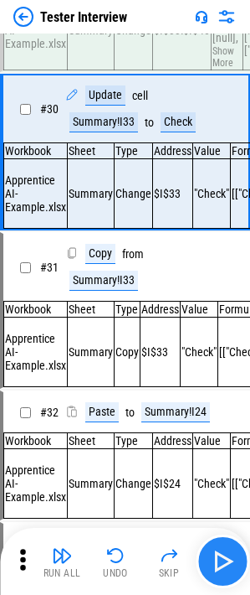
scroll to position [4785, 0]
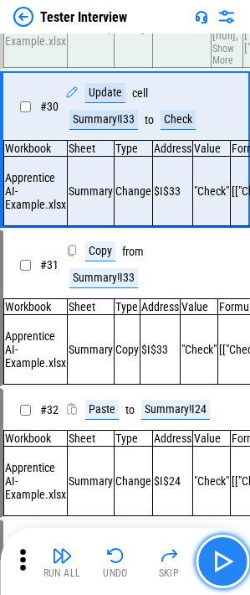
click at [221, 204] on img "button" at bounding box center [222, 561] width 27 height 27
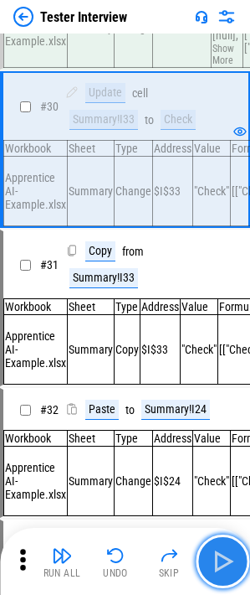
click at [221, 204] on img "button" at bounding box center [222, 561] width 27 height 27
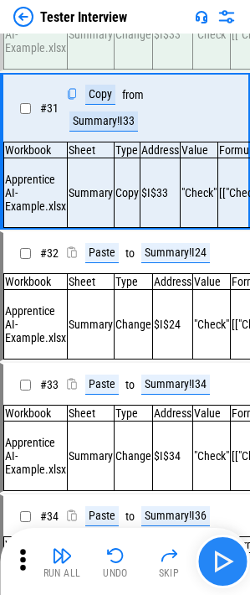
scroll to position [4948, 0]
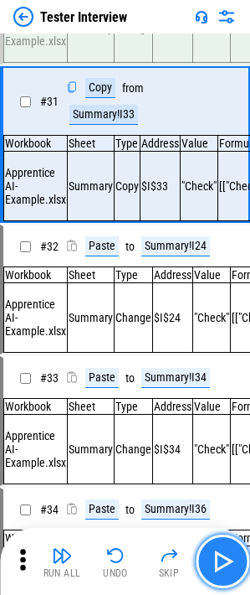
click at [214, 204] on img "button" at bounding box center [222, 561] width 27 height 27
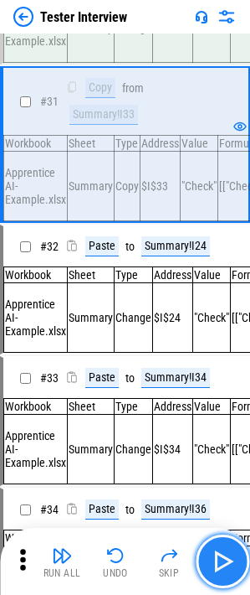
click at [214, 204] on img "button" at bounding box center [222, 561] width 27 height 27
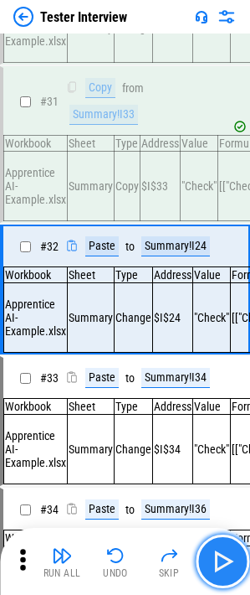
click at [214, 204] on img "button" at bounding box center [222, 561] width 27 height 27
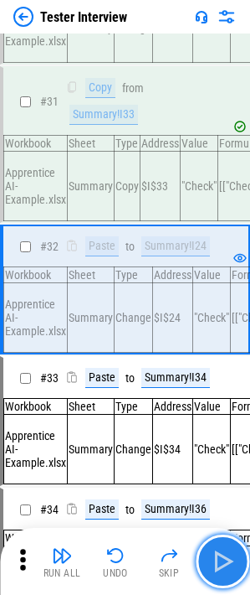
click at [214, 204] on img "button" at bounding box center [222, 561] width 27 height 27
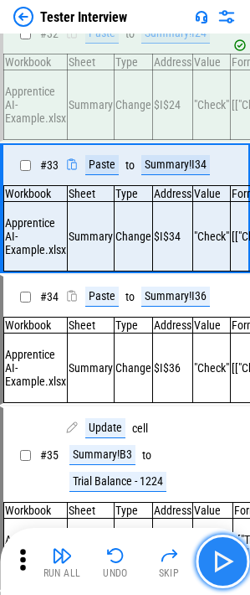
scroll to position [5234, 0]
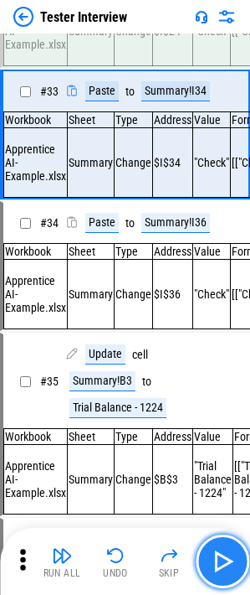
click at [214, 204] on img "button" at bounding box center [222, 561] width 27 height 27
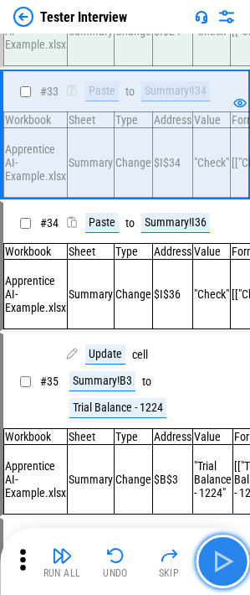
click at [214, 204] on img "button" at bounding box center [222, 561] width 27 height 27
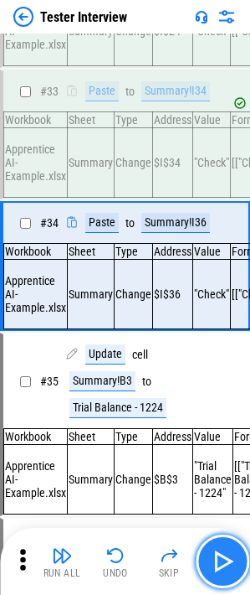
click at [214, 204] on img "button" at bounding box center [222, 561] width 27 height 27
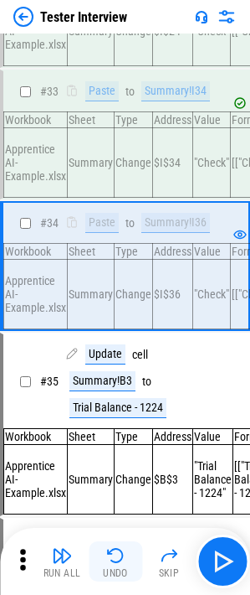
click at [116, 204] on img "button" at bounding box center [116, 555] width 20 height 20
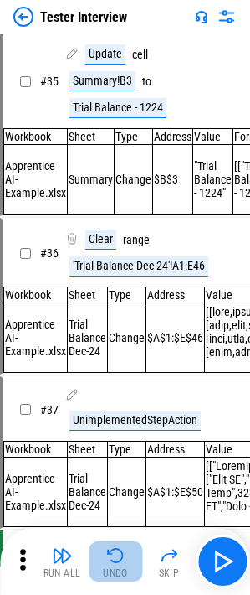
click at [116, 204] on img "button" at bounding box center [116, 555] width 20 height 20
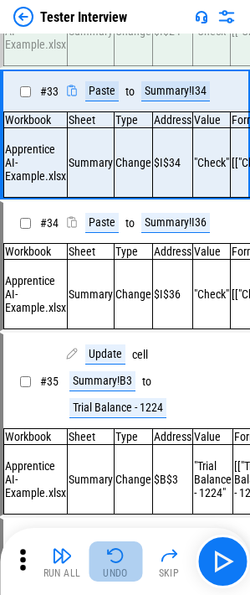
click at [116, 204] on img "button" at bounding box center [116, 555] width 20 height 20
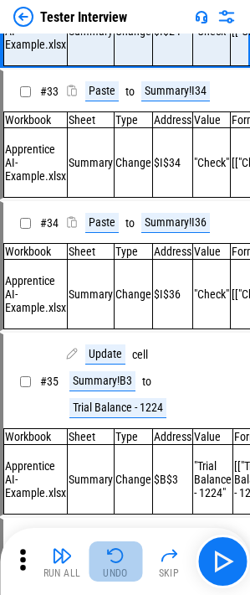
click at [116, 204] on img "button" at bounding box center [116, 555] width 20 height 20
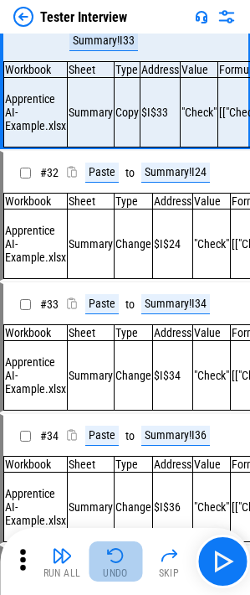
scroll to position [4948, 0]
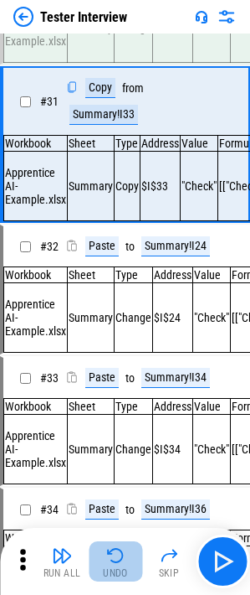
click at [116, 204] on img "button" at bounding box center [116, 555] width 20 height 20
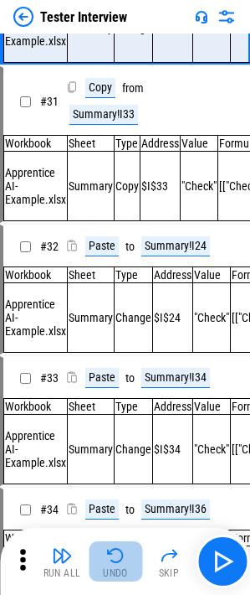
click at [116, 204] on img "button" at bounding box center [116, 555] width 20 height 20
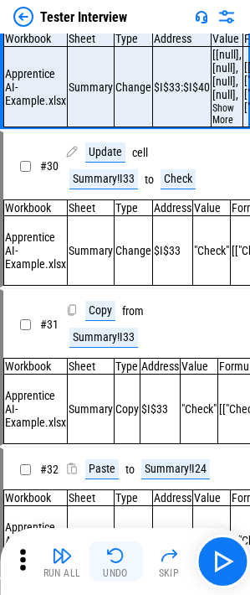
scroll to position [4618, 0]
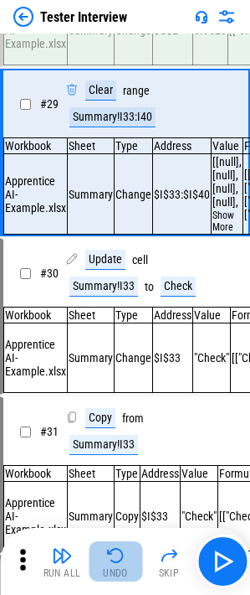
click at [116, 204] on img "button" at bounding box center [116, 555] width 20 height 20
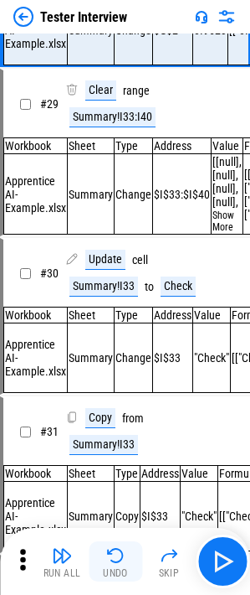
click at [116, 204] on img "button" at bounding box center [116, 555] width 20 height 20
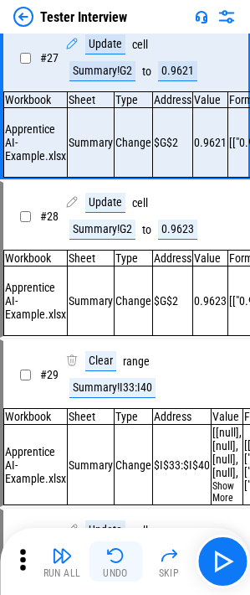
scroll to position [4288, 0]
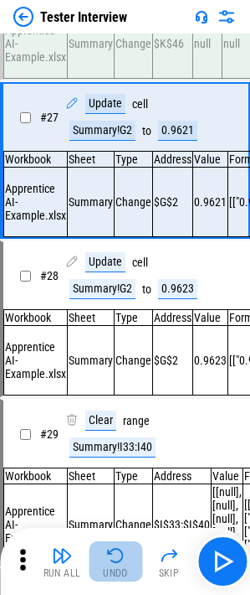
click at [116, 204] on img "button" at bounding box center [116, 555] width 20 height 20
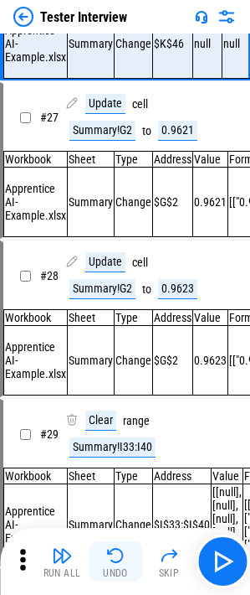
click at [116, 204] on img "button" at bounding box center [116, 555] width 20 height 20
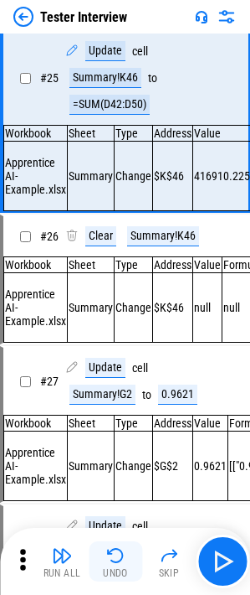
scroll to position [3975, 0]
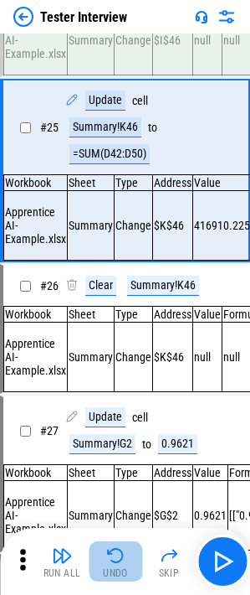
click at [116, 204] on img "button" at bounding box center [116, 555] width 20 height 20
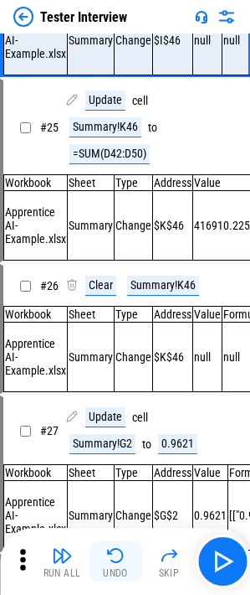
click at [116, 204] on img "button" at bounding box center [116, 555] width 20 height 20
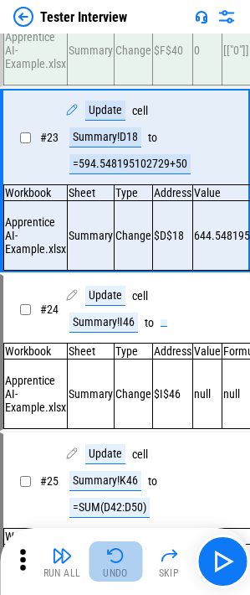
click at [116, 204] on img "button" at bounding box center [116, 555] width 20 height 20
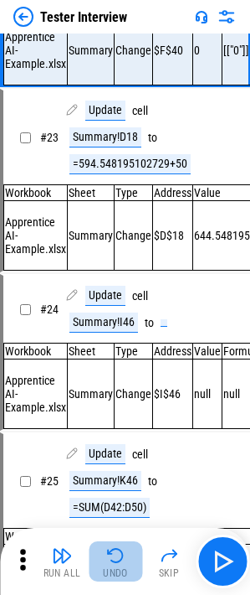
click at [116, 204] on img "button" at bounding box center [116, 555] width 20 height 20
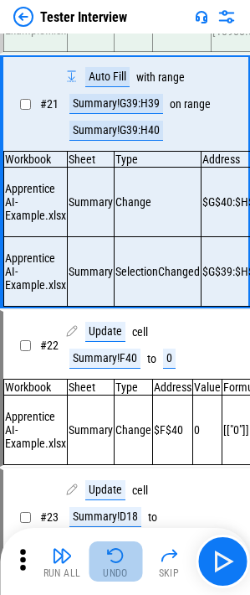
scroll to position [3231, 0]
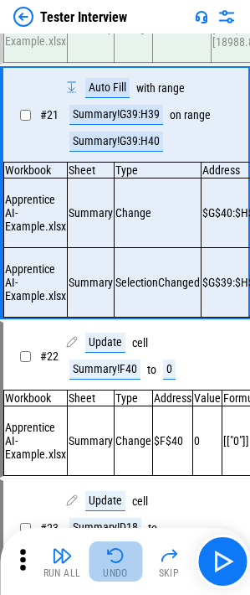
click at [116, 204] on img "button" at bounding box center [116, 555] width 20 height 20
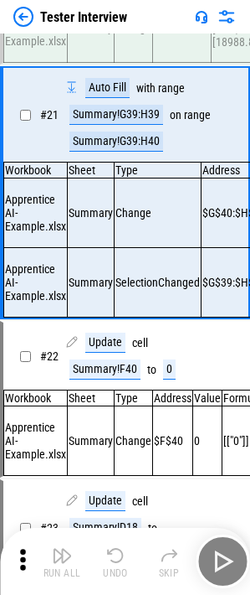
click at [116, 204] on div "Run All Undo Skip" at bounding box center [127, 561] width 234 height 54
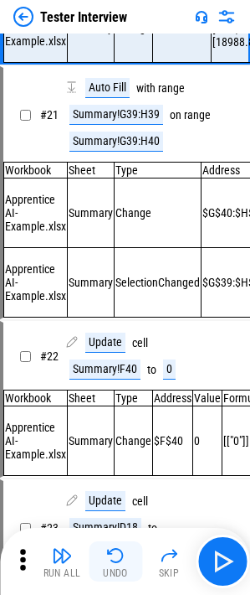
click at [115, 204] on button "Undo" at bounding box center [116, 561] width 54 height 40
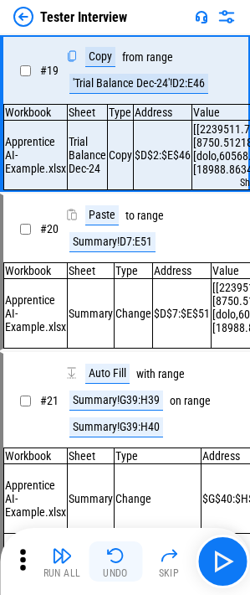
scroll to position [2855, 0]
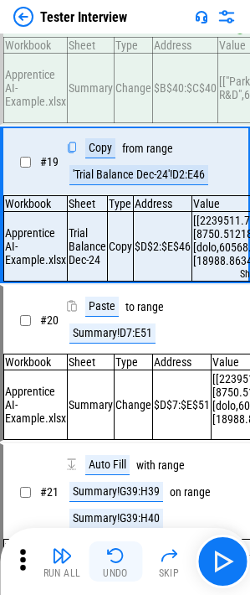
click at [115, 204] on button "Undo" at bounding box center [116, 561] width 54 height 40
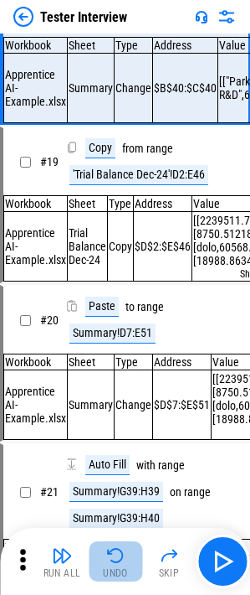
click at [115, 204] on button "Undo" at bounding box center [116, 561] width 54 height 40
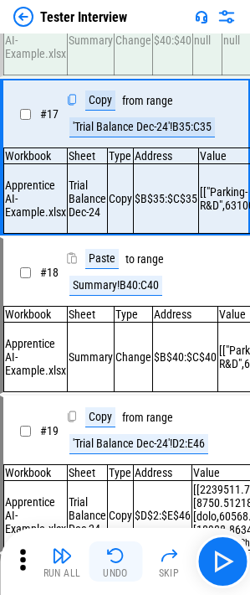
click at [115, 204] on button "Undo" at bounding box center [116, 561] width 54 height 40
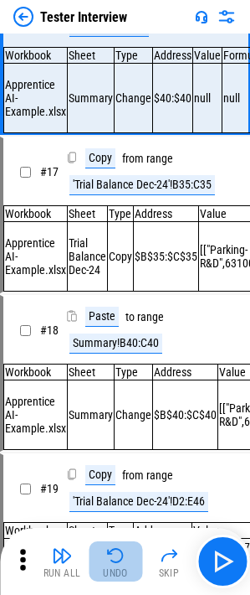
click at [115, 204] on button "Undo" at bounding box center [116, 561] width 54 height 40
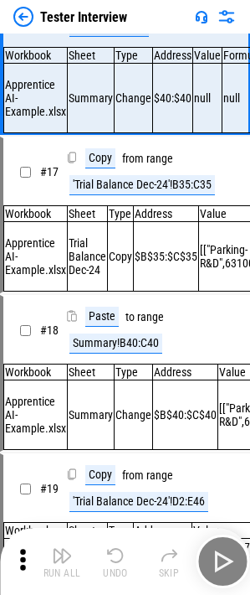
click at [115, 204] on div "Run All Undo Skip" at bounding box center [127, 561] width 234 height 54
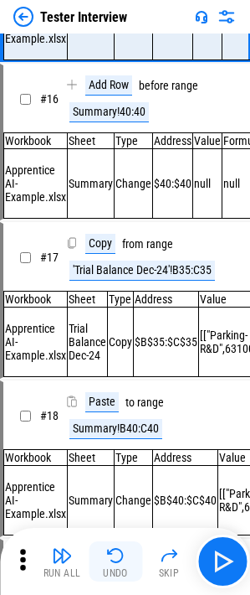
click at [115, 204] on button "Undo" at bounding box center [116, 561] width 54 height 40
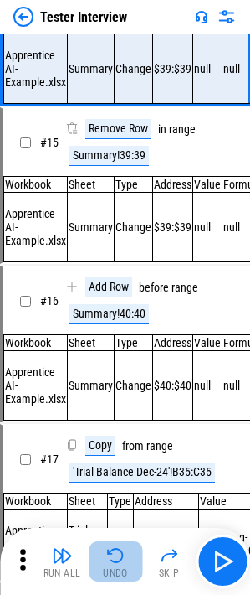
click at [115, 204] on button "Undo" at bounding box center [116, 561] width 54 height 40
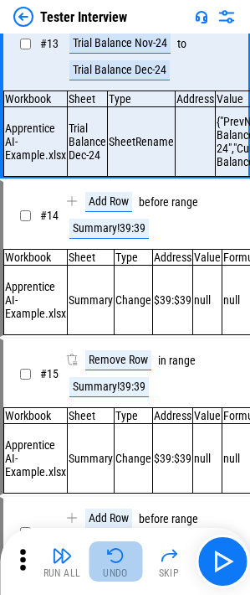
click at [115, 204] on button "Undo" at bounding box center [116, 561] width 54 height 40
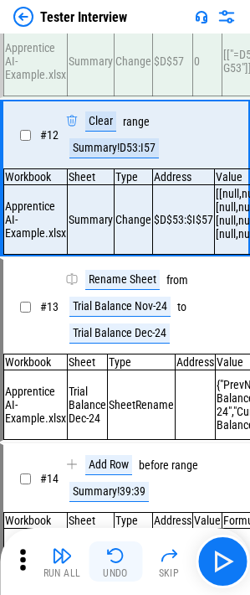
click at [115, 204] on button "Undo" at bounding box center [116, 561] width 54 height 40
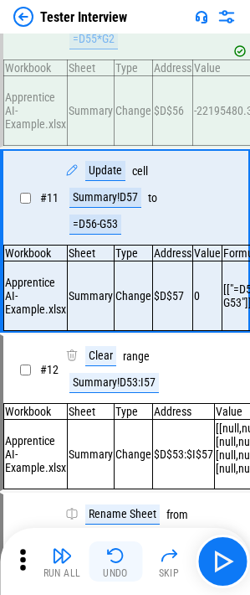
scroll to position [1508, 0]
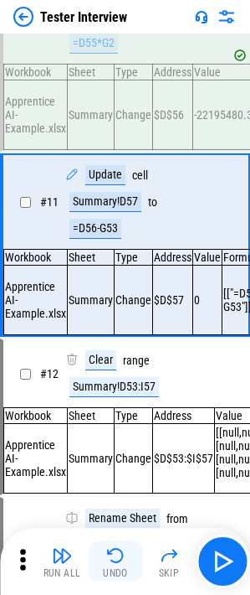
click at [115, 204] on button "Undo" at bounding box center [116, 561] width 54 height 40
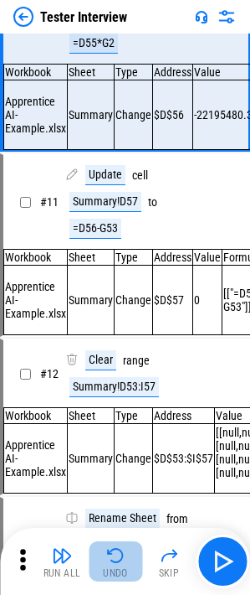
click at [115, 204] on button "Undo" at bounding box center [116, 561] width 54 height 40
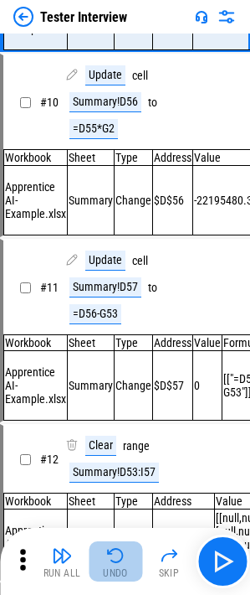
click at [115, 204] on button "Undo" at bounding box center [116, 561] width 54 height 40
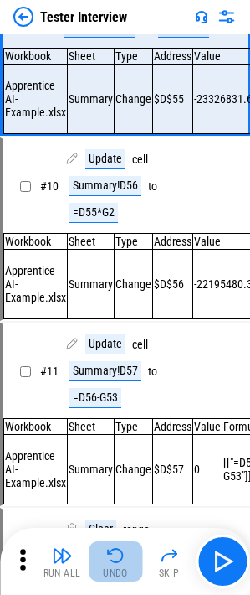
click at [115, 204] on div "Run All Undo Skip" at bounding box center [127, 561] width 234 height 54
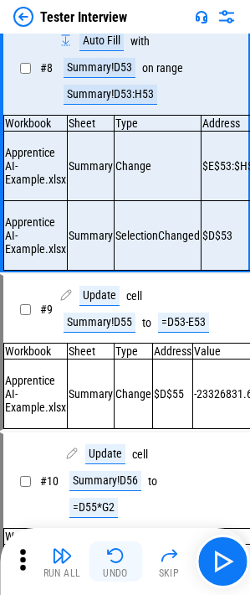
click at [115, 204] on button "Undo" at bounding box center [116, 561] width 54 height 40
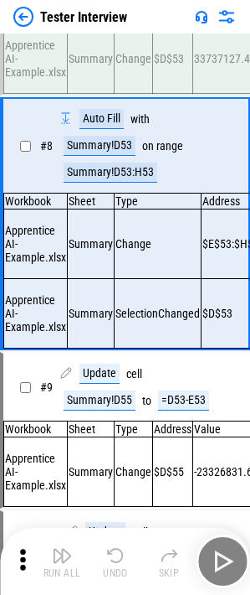
click at [115, 204] on button "Undo" at bounding box center [116, 561] width 54 height 40
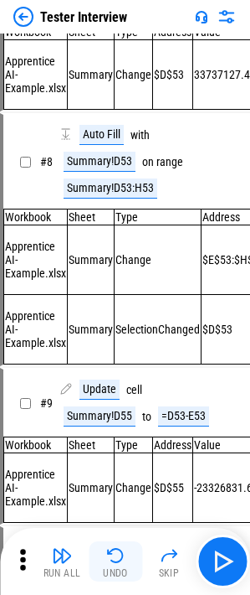
click at [115, 204] on div "Run All Undo Skip" at bounding box center [127, 561] width 234 height 54
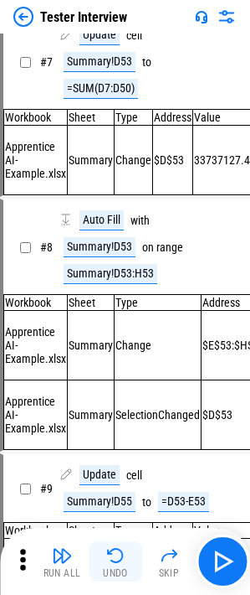
click at [115, 204] on button "Undo" at bounding box center [116, 561] width 54 height 40
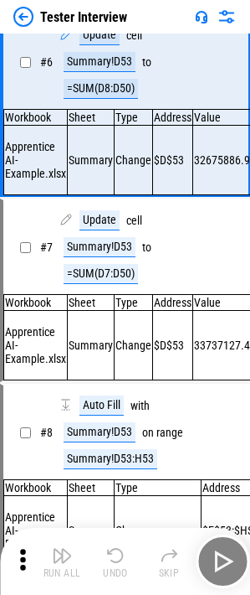
click at [115, 204] on div "Run All Undo Skip" at bounding box center [127, 561] width 234 height 54
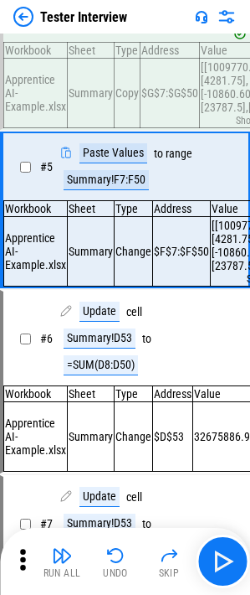
click at [115, 204] on button "Undo" at bounding box center [116, 561] width 54 height 40
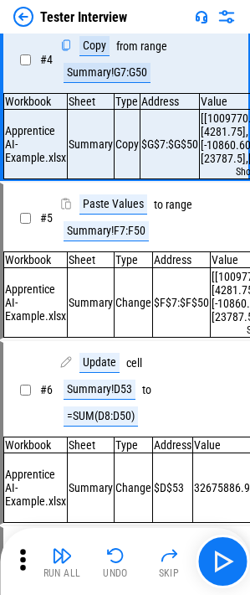
click at [115, 204] on button "Undo" at bounding box center [116, 561] width 54 height 40
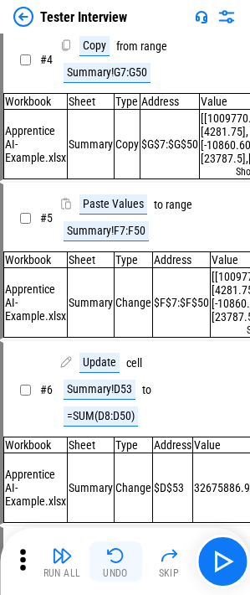
click at [115, 204] on button "Undo" at bounding box center [116, 561] width 54 height 40
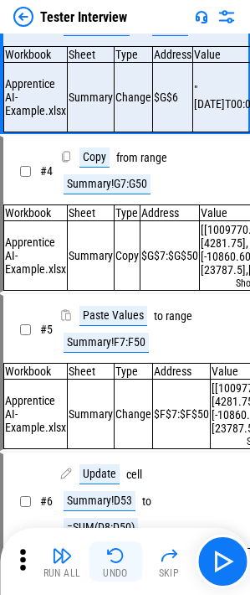
click at [115, 204] on div "Run All Undo Skip" at bounding box center [127, 561] width 234 height 54
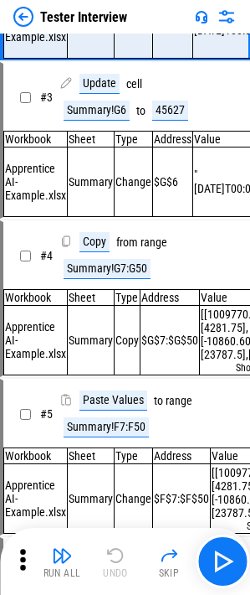
scroll to position [0, 0]
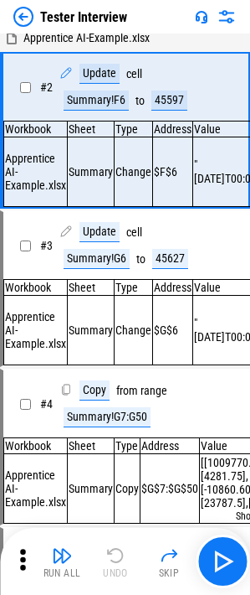
click at [115, 204] on div "Run All Undo Skip" at bounding box center [127, 561] width 234 height 54
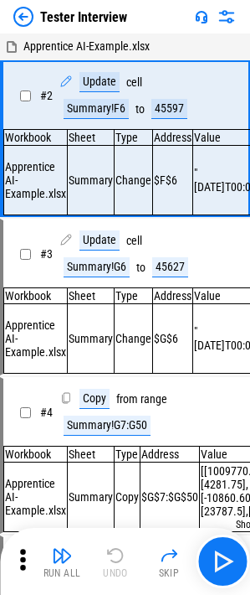
click at [115, 204] on div "Run All Undo Skip" at bounding box center [127, 561] width 234 height 54
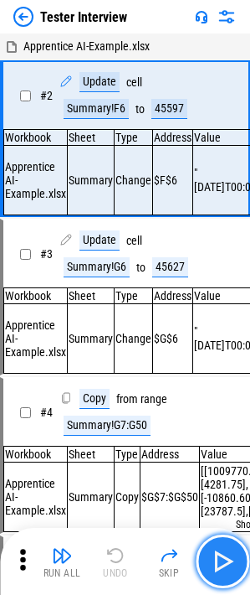
click at [229, 204] on img "button" at bounding box center [222, 561] width 27 height 27
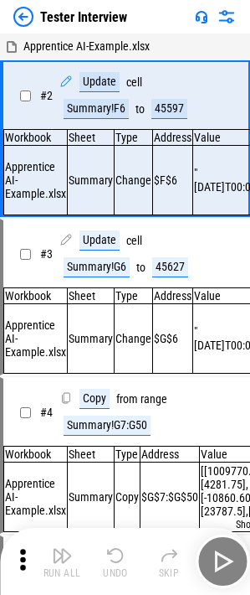
click at [229, 204] on div "Run All Undo Skip" at bounding box center [127, 561] width 234 height 54
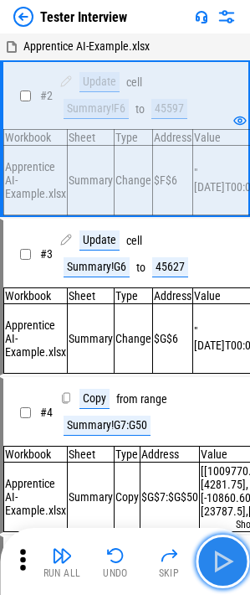
click at [208, 204] on button "button" at bounding box center [223, 561] width 54 height 54
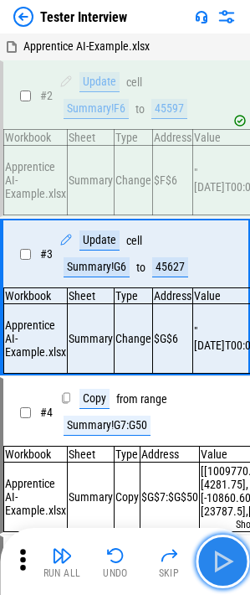
click at [208, 204] on button "button" at bounding box center [223, 561] width 54 height 54
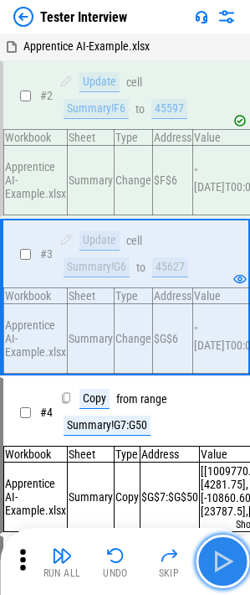
click at [208, 204] on button "button" at bounding box center [223, 561] width 54 height 54
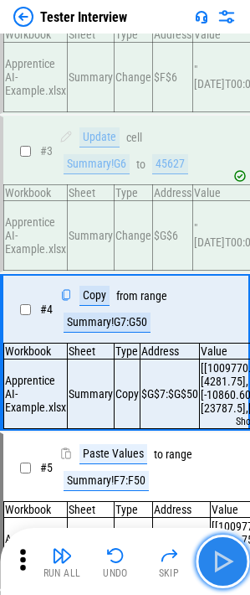
click at [208, 204] on button "button" at bounding box center [223, 561] width 54 height 54
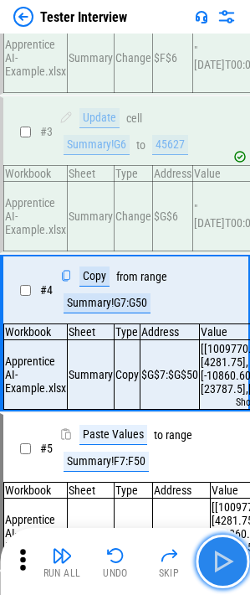
click at [208, 204] on button "button" at bounding box center [223, 561] width 54 height 54
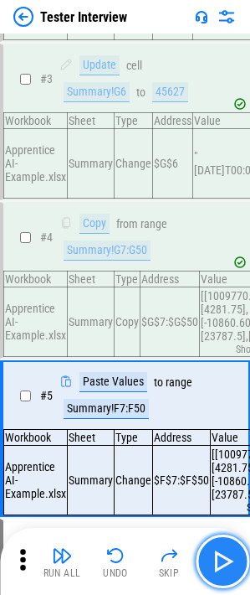
click at [208, 204] on button "button" at bounding box center [223, 561] width 54 height 54
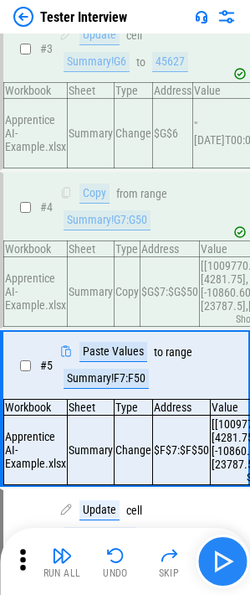
click at [208, 204] on div "Run All Undo Skip" at bounding box center [127, 561] width 234 height 54
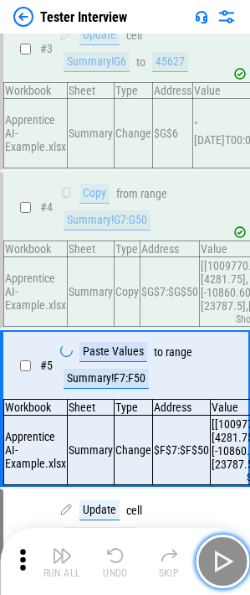
click at [208, 204] on button "button" at bounding box center [223, 561] width 54 height 54
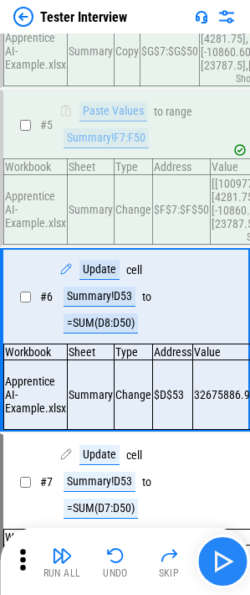
scroll to position [511, 0]
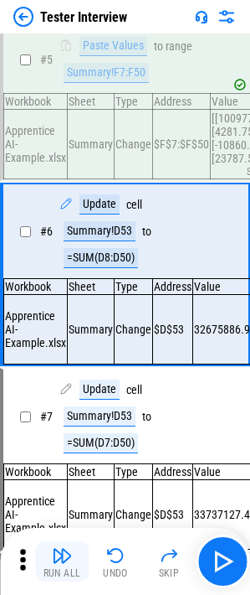
click at [56, 204] on div "Run All" at bounding box center [63, 573] width 38 height 10
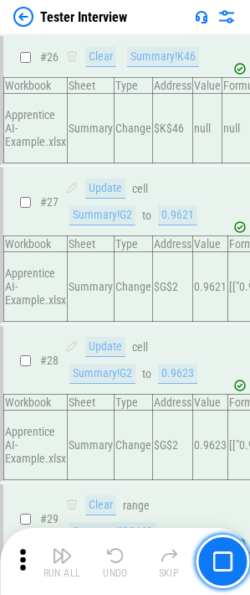
scroll to position [4513, 0]
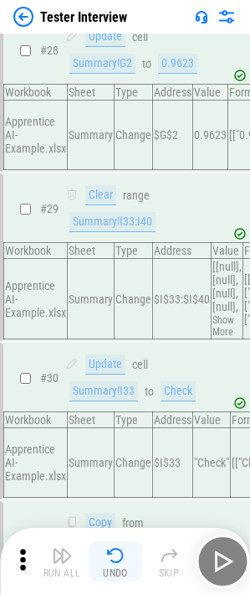
click at [115, 204] on img "button" at bounding box center [116, 555] width 20 height 20
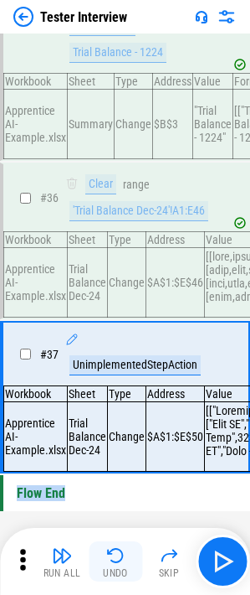
scroll to position [5774, 0]
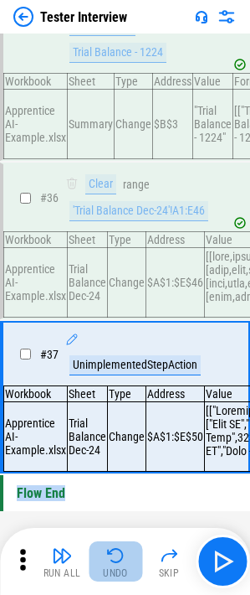
click at [115, 204] on img "button" at bounding box center [116, 555] width 20 height 20
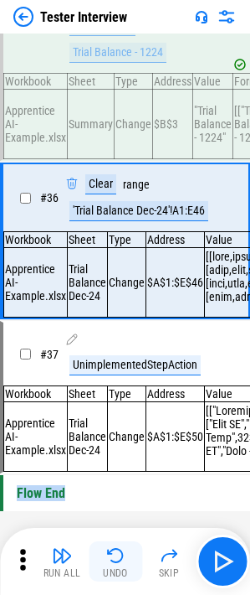
click at [108, 204] on img "button" at bounding box center [116, 555] width 20 height 20
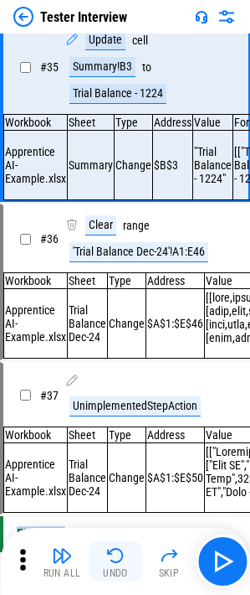
scroll to position [5534, 0]
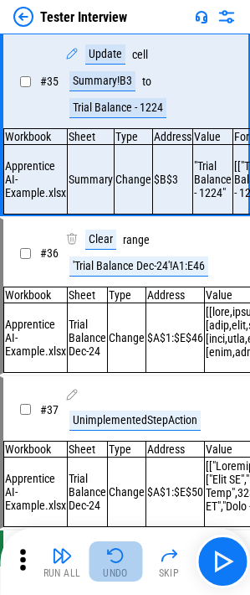
click at [108, 204] on img "button" at bounding box center [116, 555] width 20 height 20
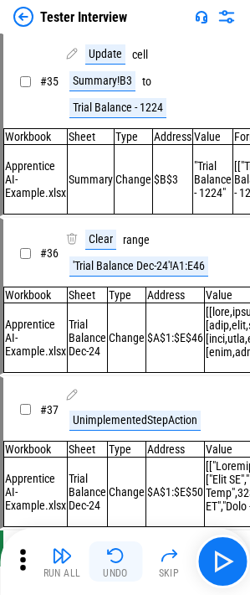
click at [108, 204] on img "button" at bounding box center [116, 555] width 20 height 20
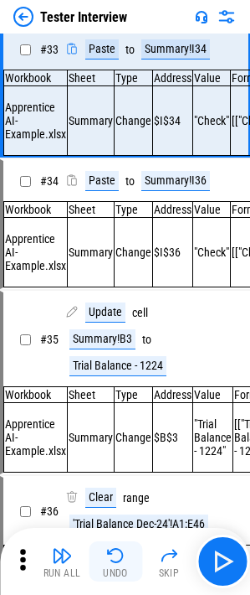
scroll to position [5234, 0]
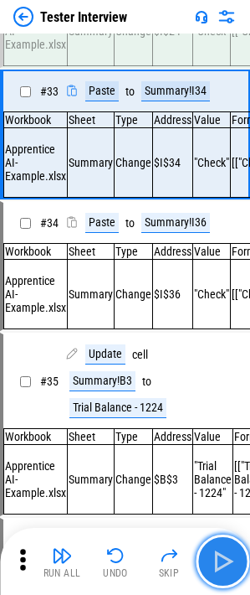
click at [229, 204] on img "button" at bounding box center [222, 561] width 27 height 27
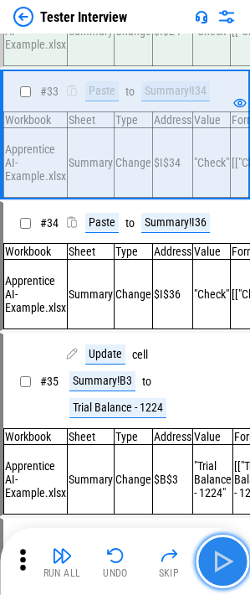
click at [216, 204] on img "button" at bounding box center [222, 561] width 27 height 27
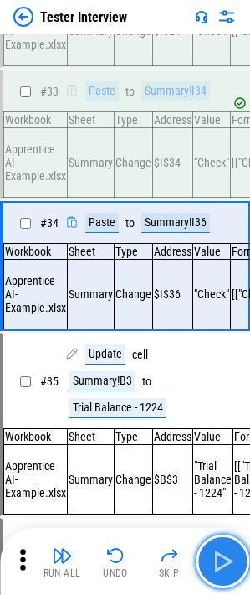
click at [216, 204] on img "button" at bounding box center [222, 561] width 27 height 27
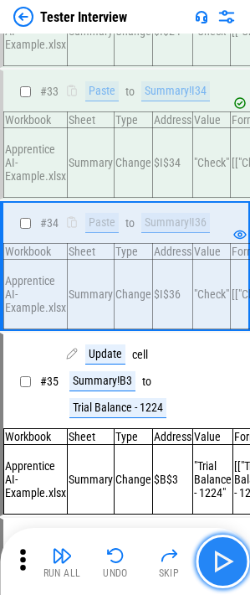
click at [216, 204] on img "button" at bounding box center [222, 561] width 27 height 27
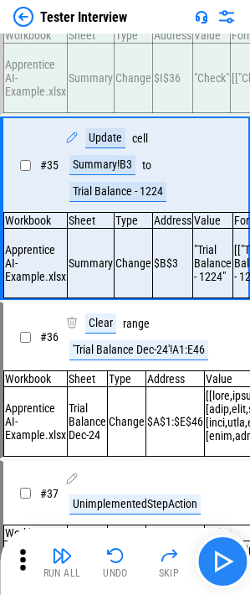
scroll to position [5534, 0]
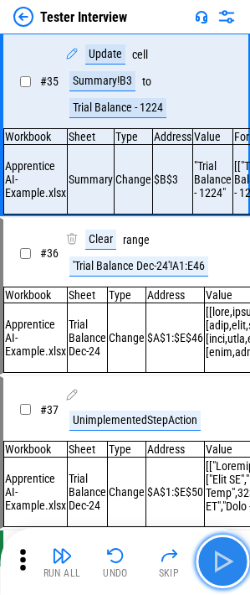
click at [209, 204] on button "button" at bounding box center [223, 561] width 54 height 54
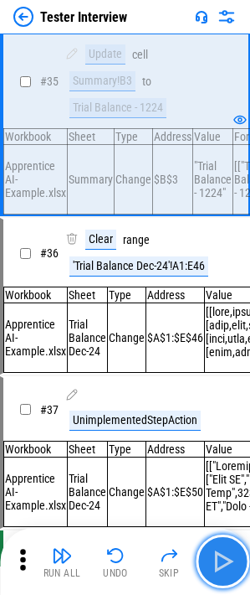
click at [223, 204] on button "button" at bounding box center [223, 561] width 54 height 54
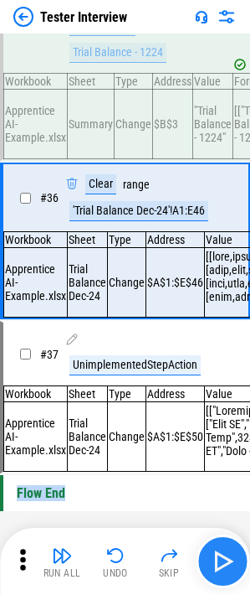
scroll to position [5711, 0]
click at [222, 204] on button "button" at bounding box center [223, 561] width 54 height 54
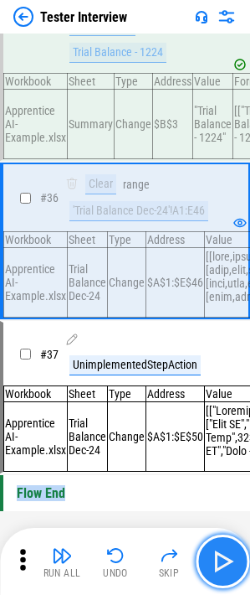
click at [224, 204] on button "button" at bounding box center [223, 561] width 54 height 54
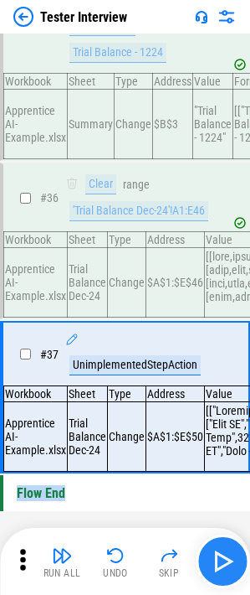
scroll to position [5774, 0]
click at [224, 204] on img "button" at bounding box center [222, 561] width 27 height 27
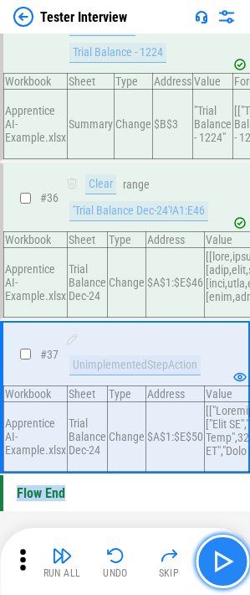
click at [217, 204] on img "button" at bounding box center [222, 561] width 27 height 27
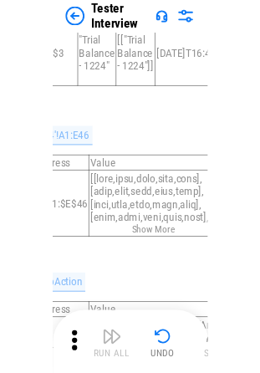
scroll to position [5502, 167]
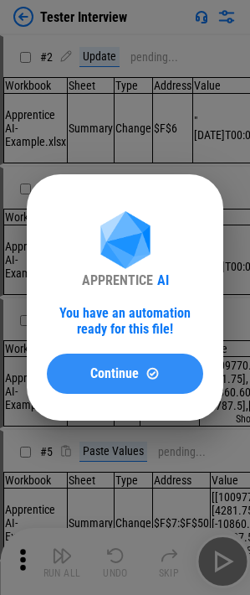
click at [116, 367] on span "Continue" at bounding box center [114, 373] width 49 height 13
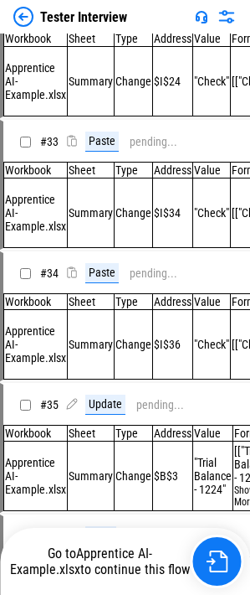
scroll to position [4683, 0]
